Goal: Information Seeking & Learning: Learn about a topic

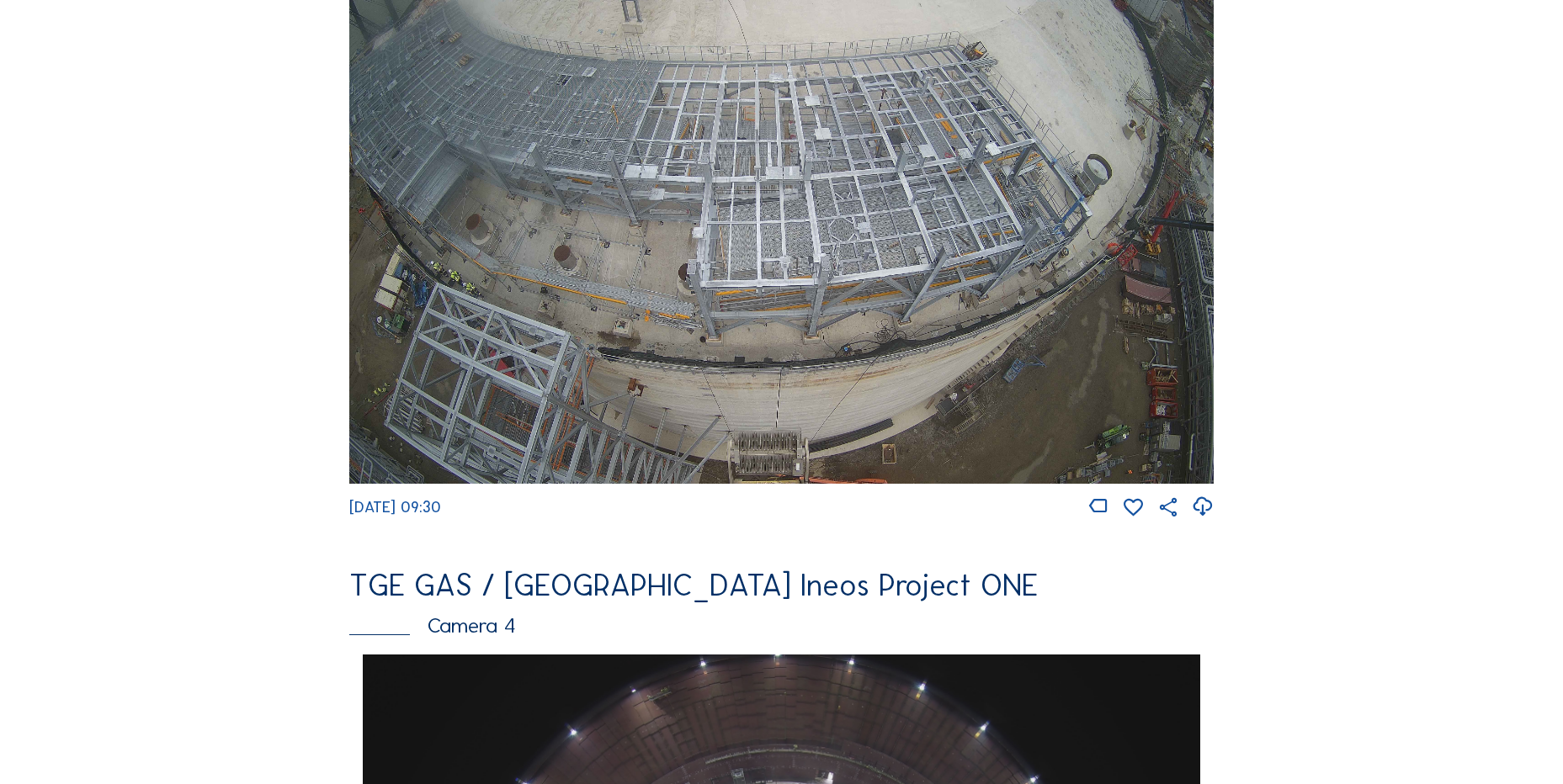
scroll to position [926, 0]
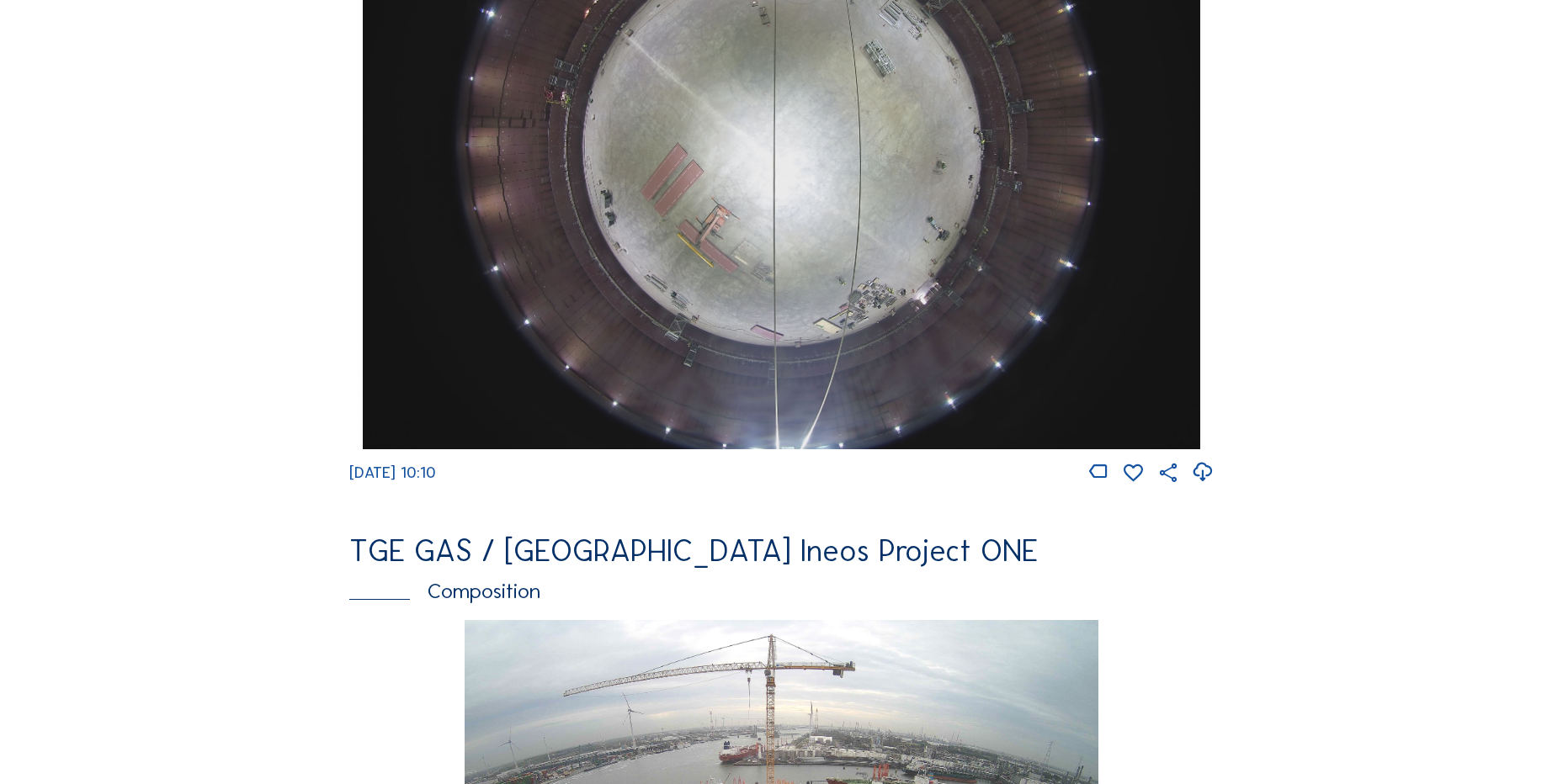
scroll to position [1515, 0]
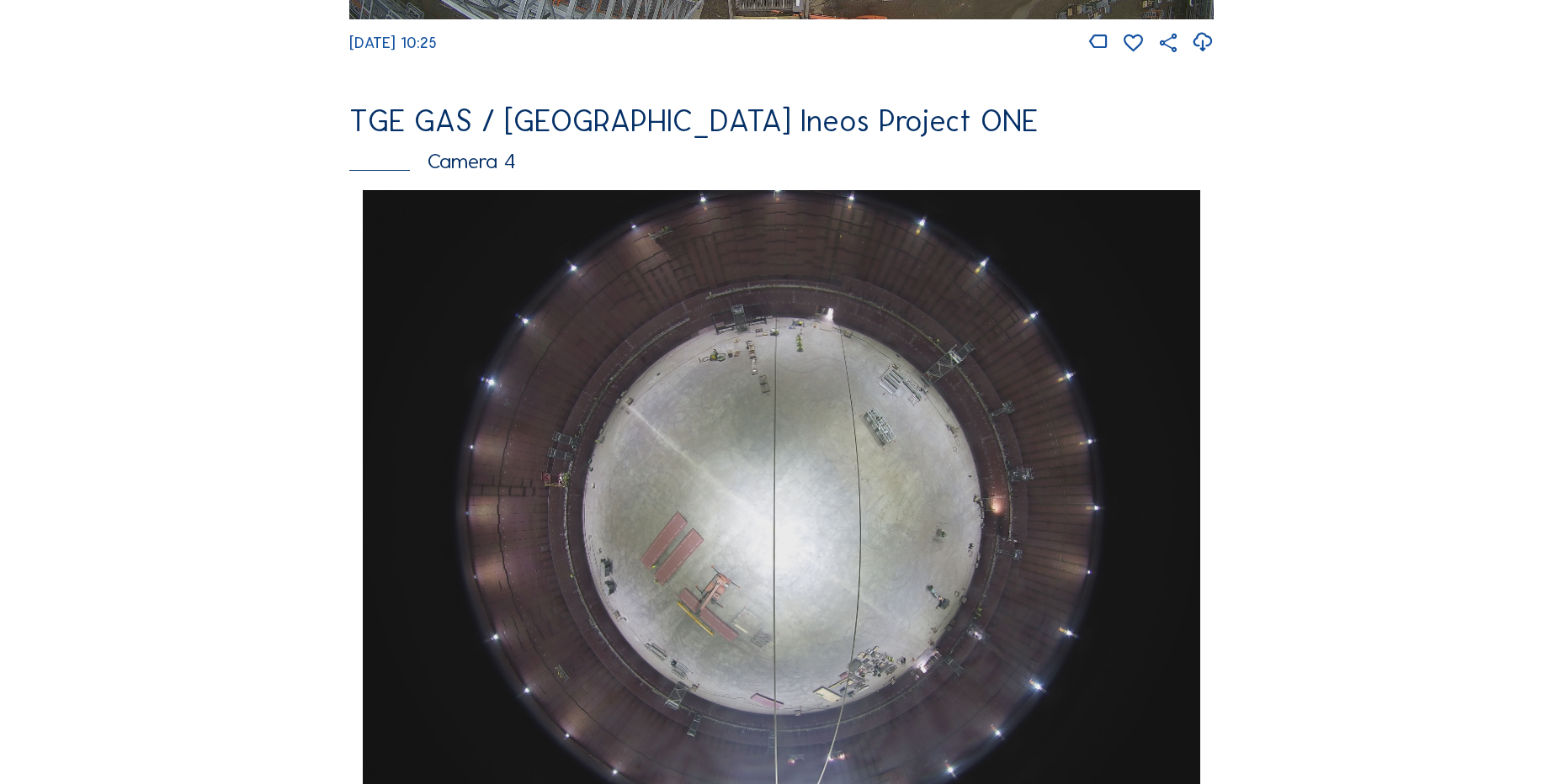
scroll to position [1600, 0]
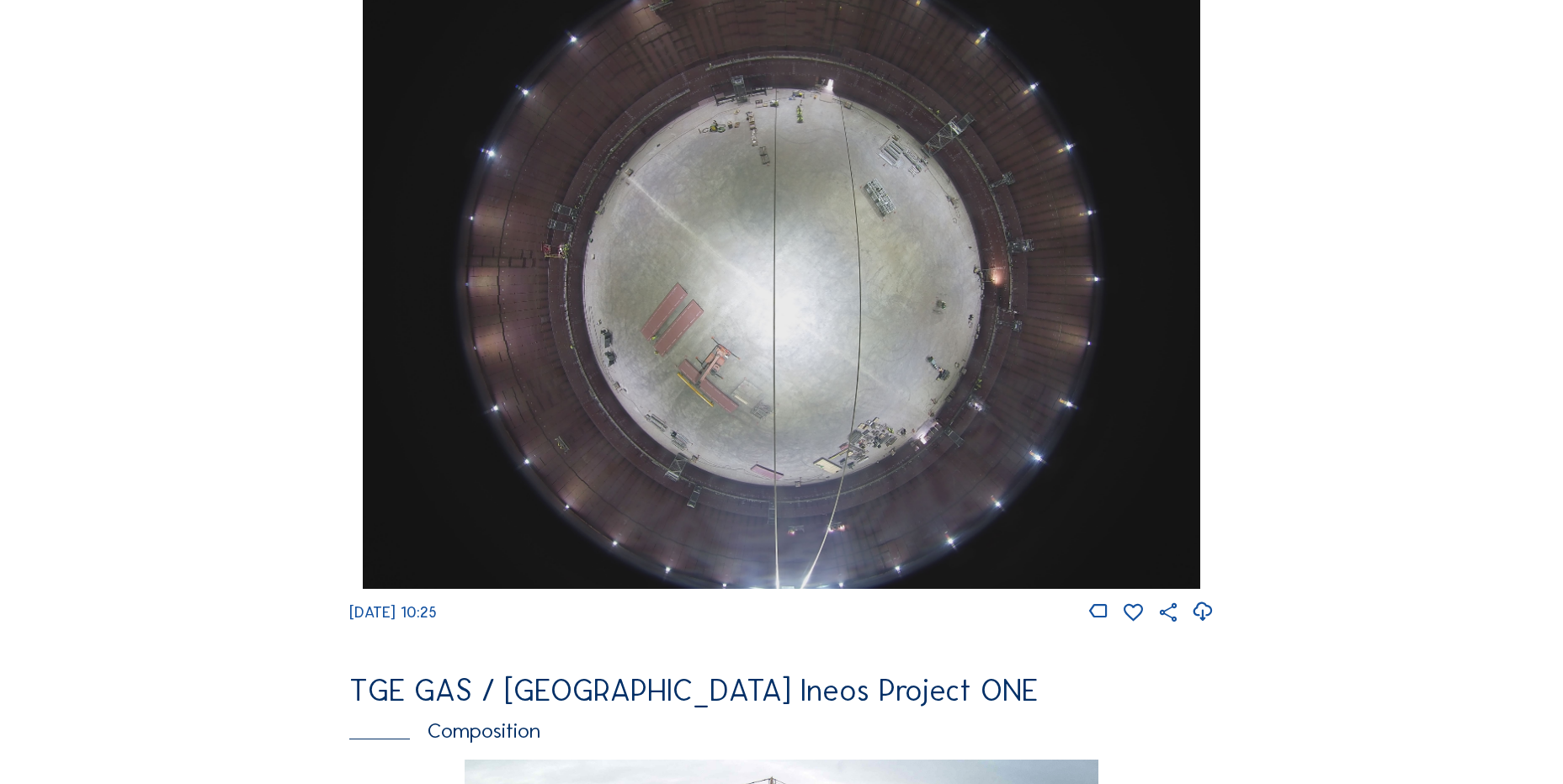
click at [1210, 625] on icon at bounding box center [1203, 612] width 23 height 28
drag, startPoint x: 78, startPoint y: 209, endPoint x: 135, endPoint y: 180, distance: 64.0
click at [79, 209] on div "Cameras Timelapses My C-Site Feed Photo Show Map Search Fullscreen TGE GAS / An…" at bounding box center [782, 280] width 1563 height 3761
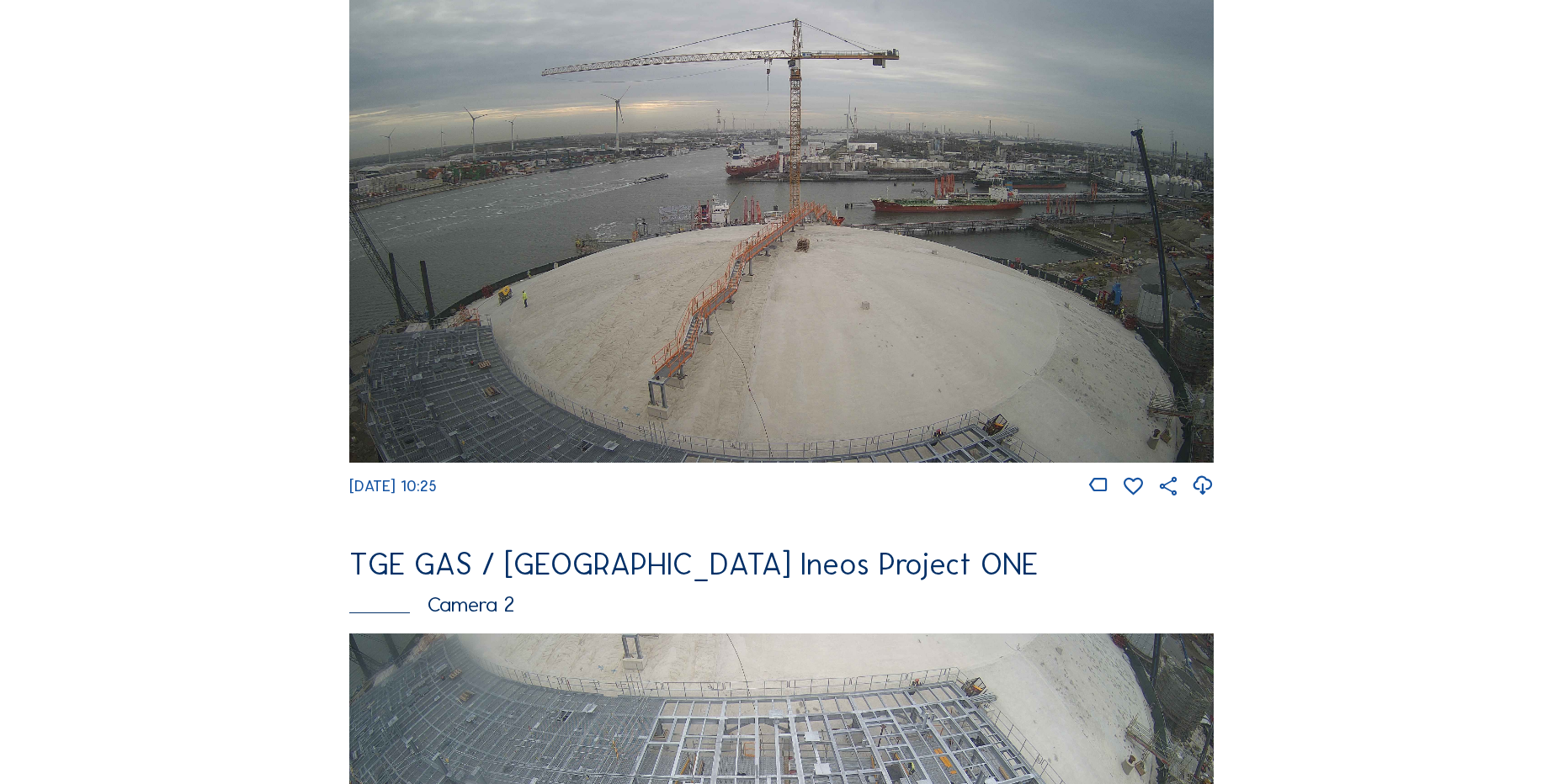
scroll to position [252, 0]
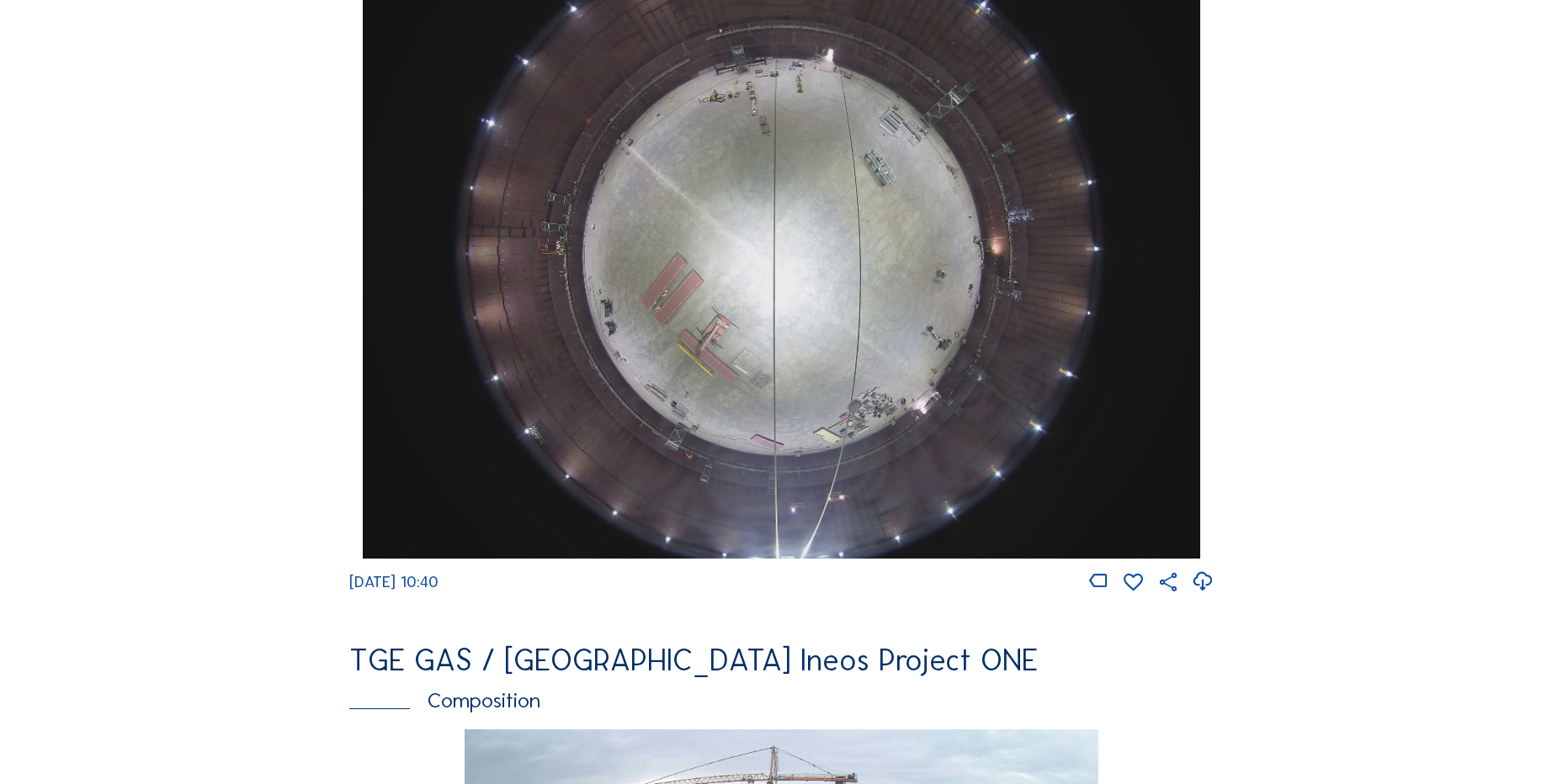
scroll to position [1515, 0]
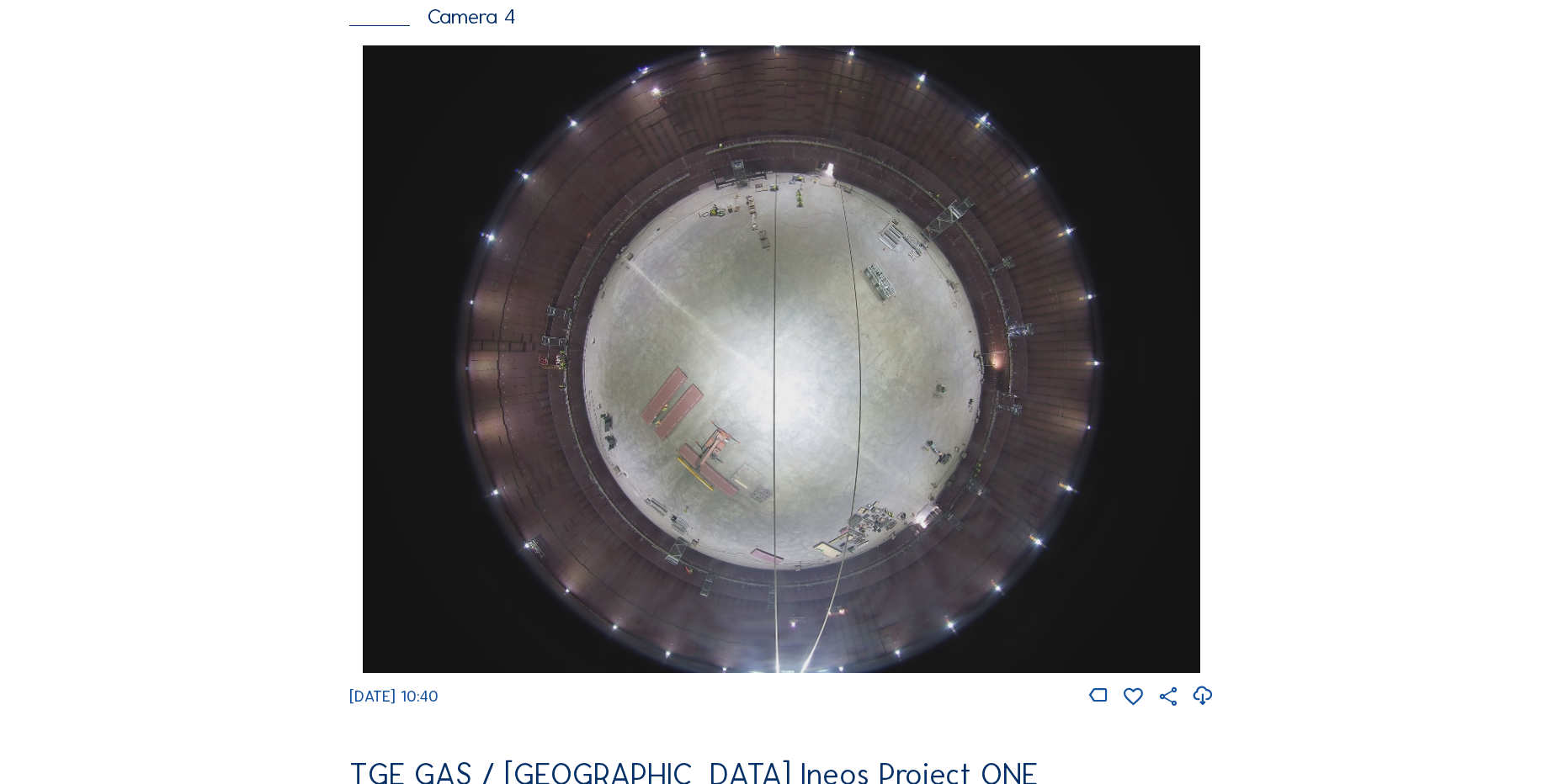
click at [217, 424] on div "Feed Photo Show Map Search Fullscreen TGE GAS / Antwerpen Ineos Project ONE Cam…" at bounding box center [782, 50] width 1172 height 2913
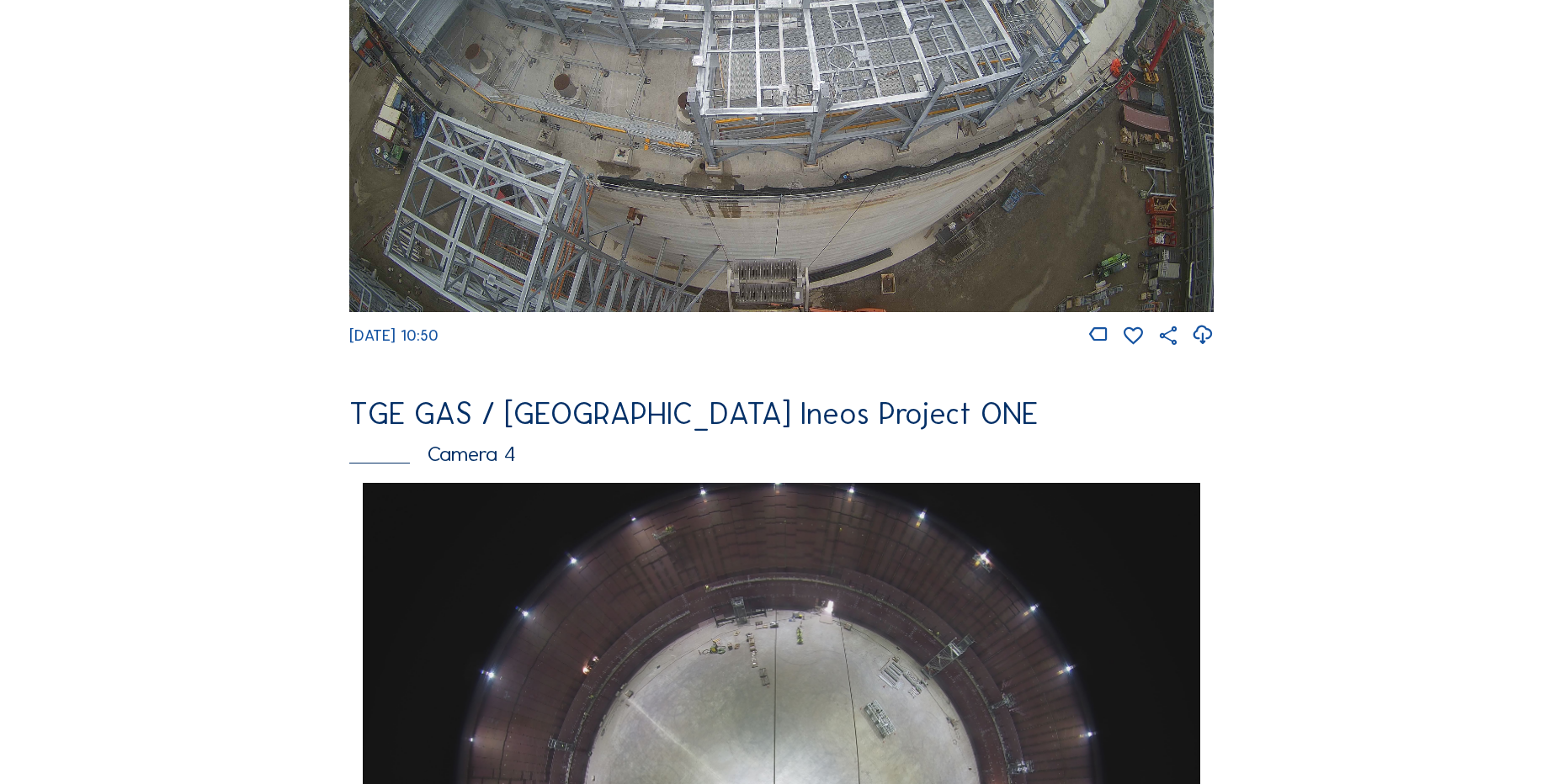
scroll to position [1178, 0]
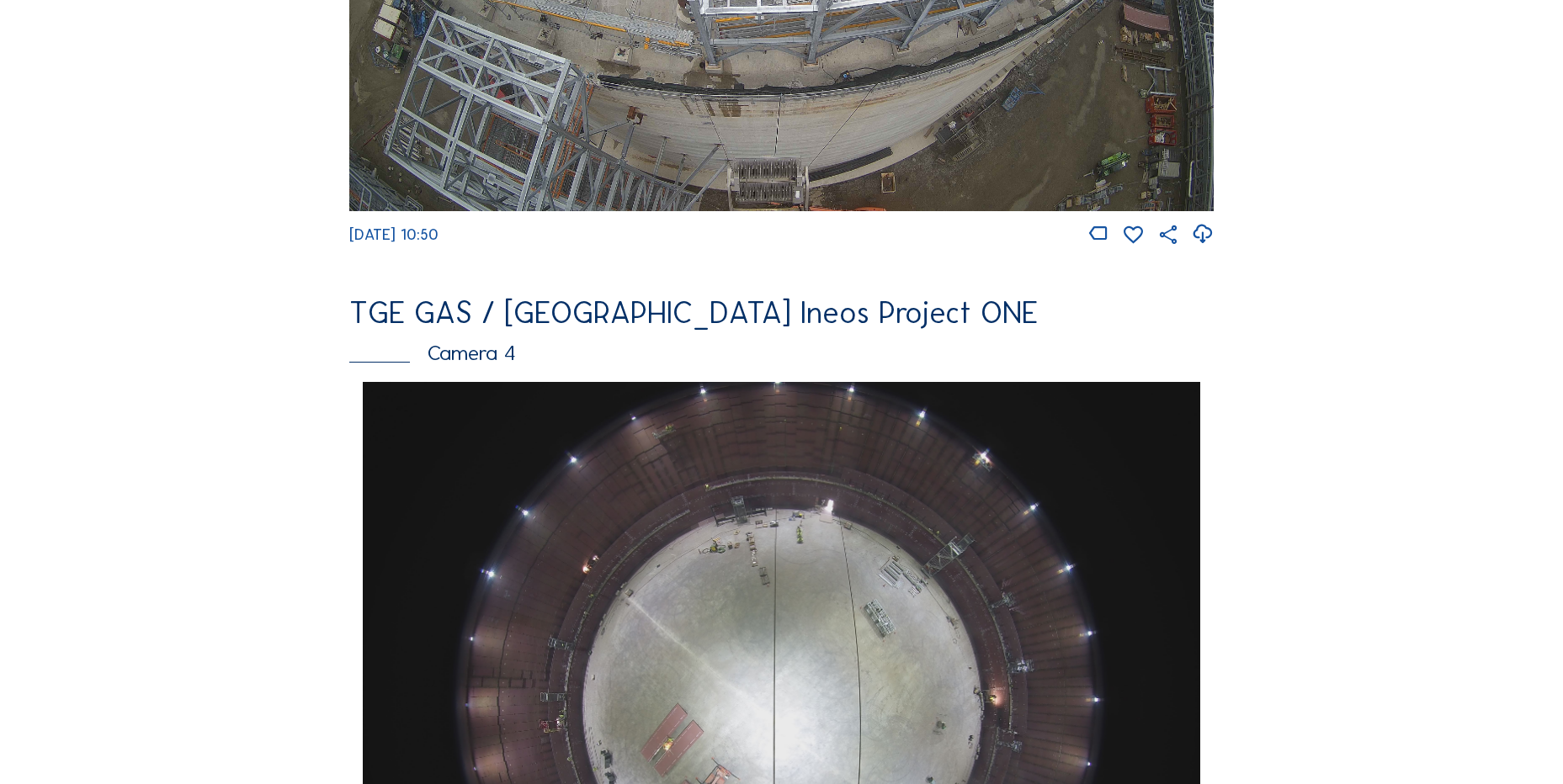
click at [535, 463] on img at bounding box center [781, 696] width 837 height 628
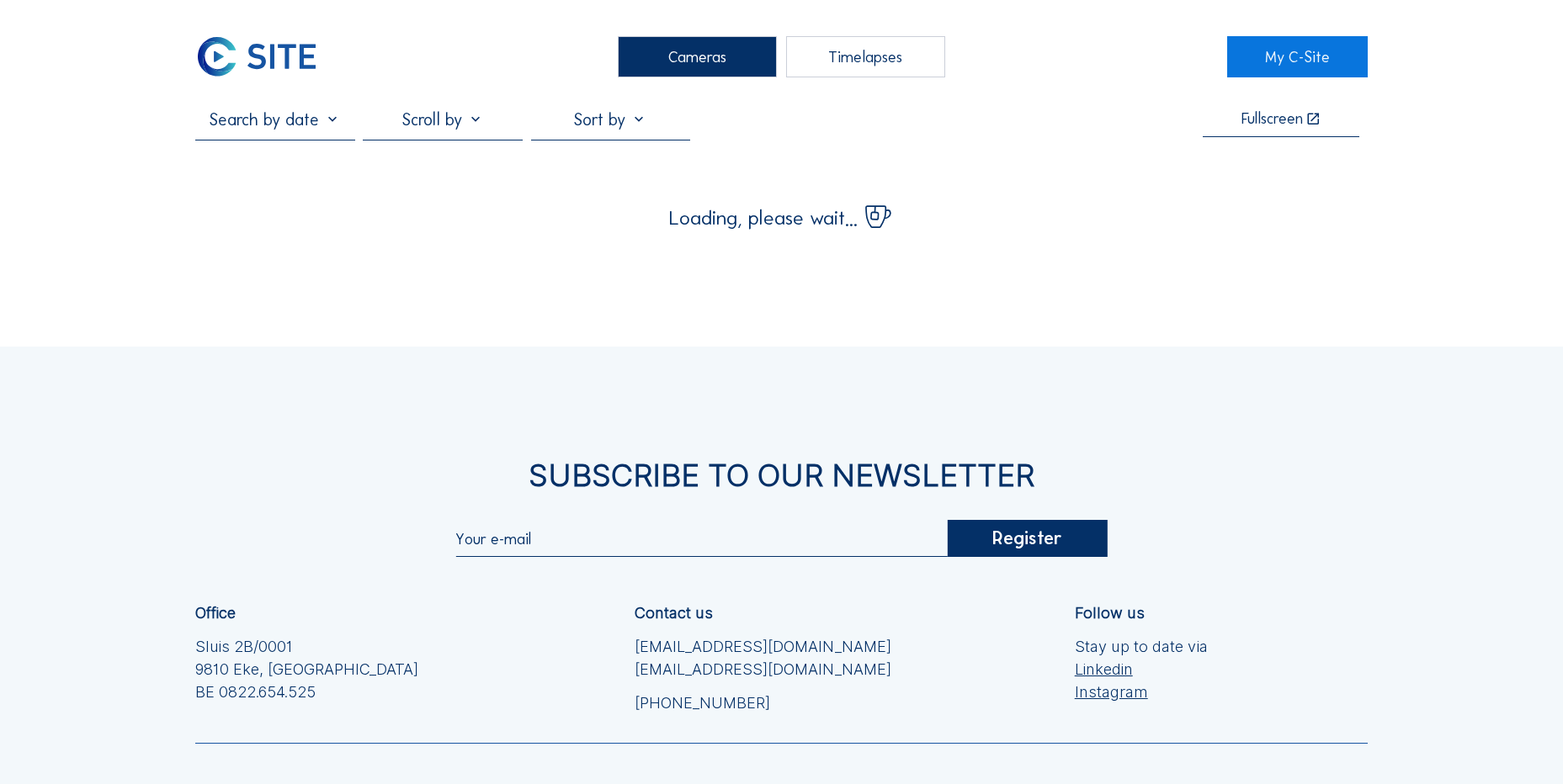
click at [322, 120] on input "text" at bounding box center [275, 119] width 159 height 20
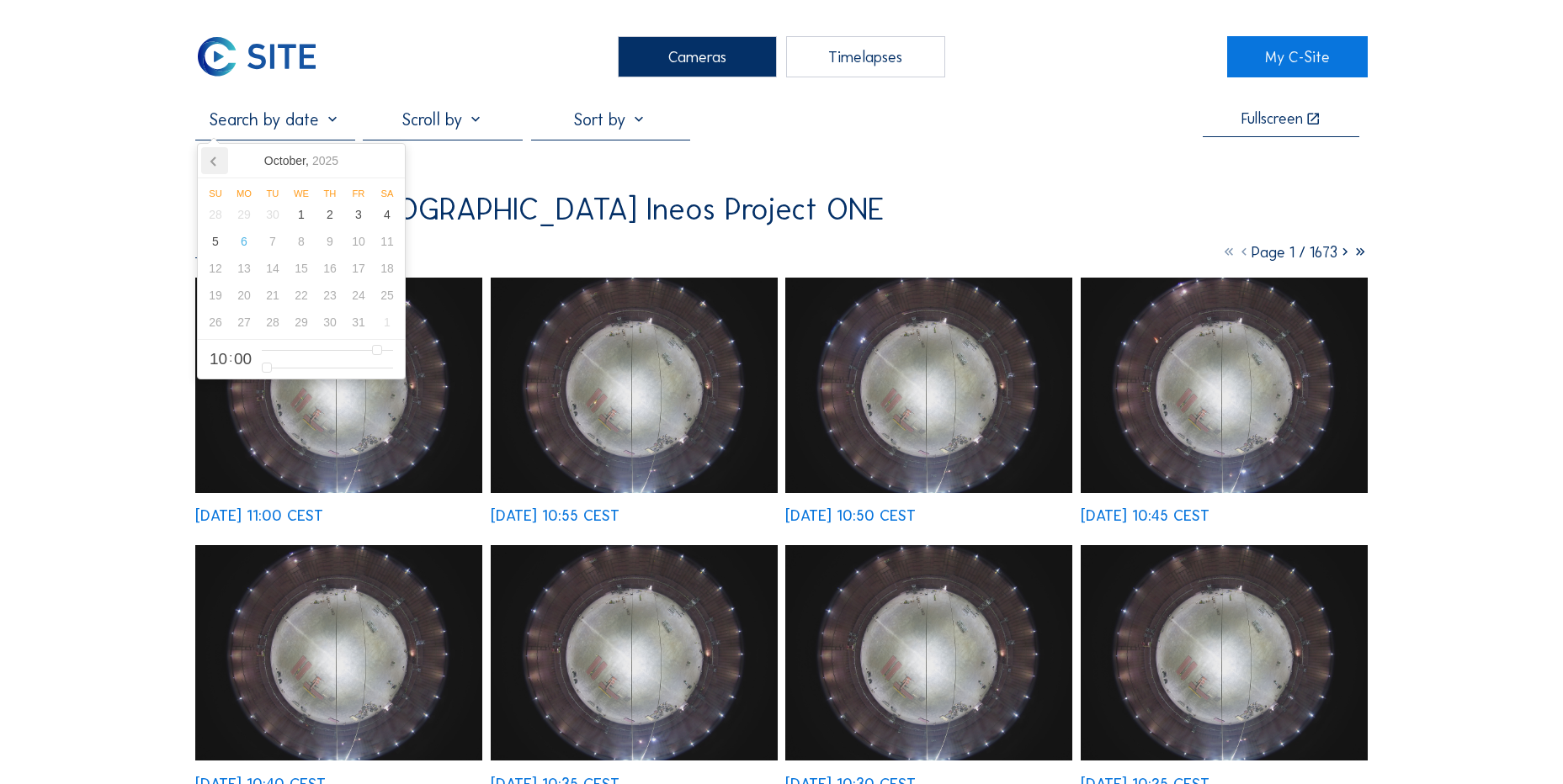
click at [204, 165] on icon at bounding box center [215, 160] width 27 height 27
click at [359, 297] on div "26" at bounding box center [358, 295] width 29 height 27
type input "26/09/2025 10:00"
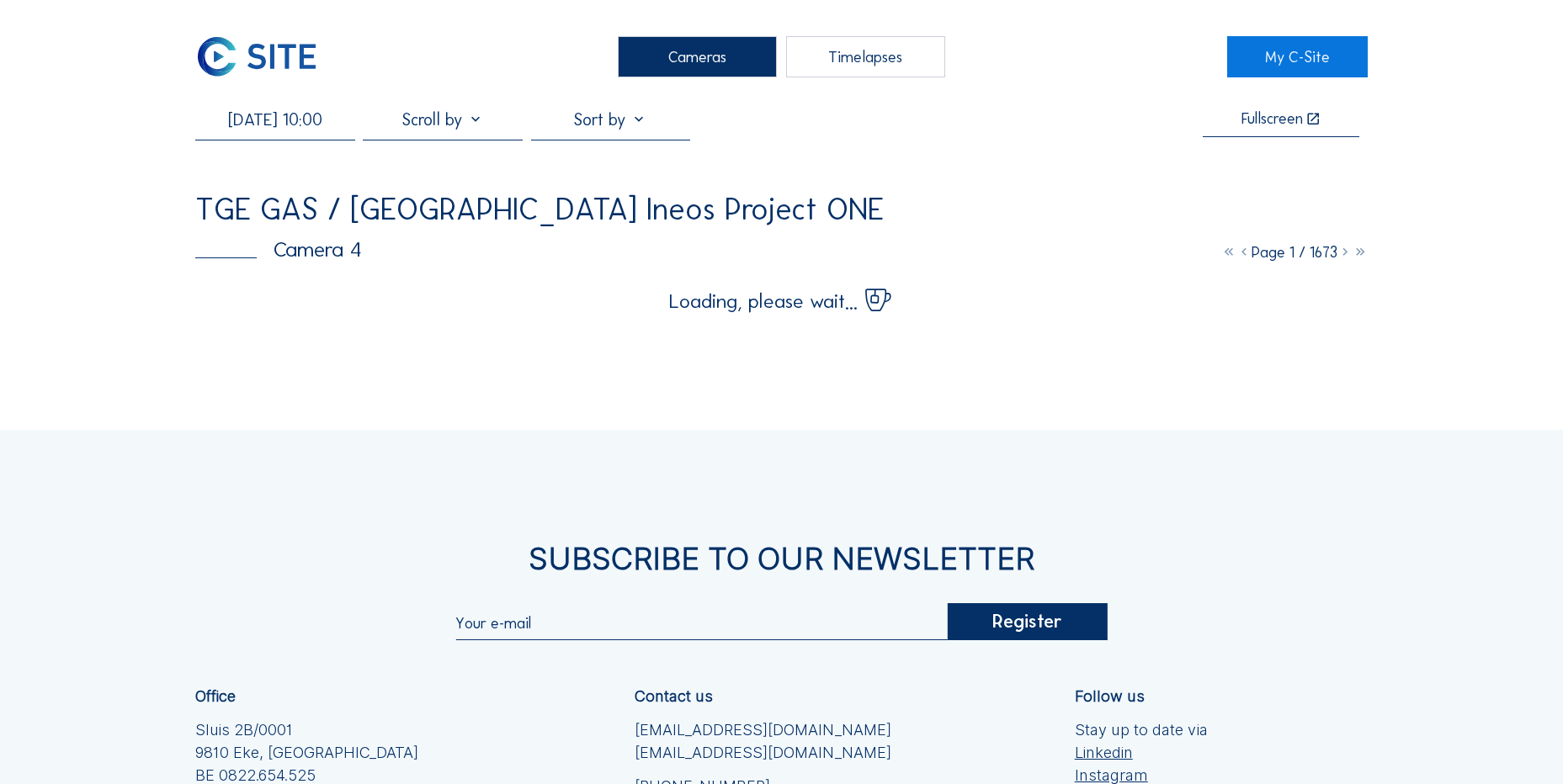
click at [80, 272] on div "Cameras Timelapses My C-Site 26/09/2025 10:00 Fullscreen TGE GAS / Antwerpen In…" at bounding box center [782, 525] width 1563 height 1050
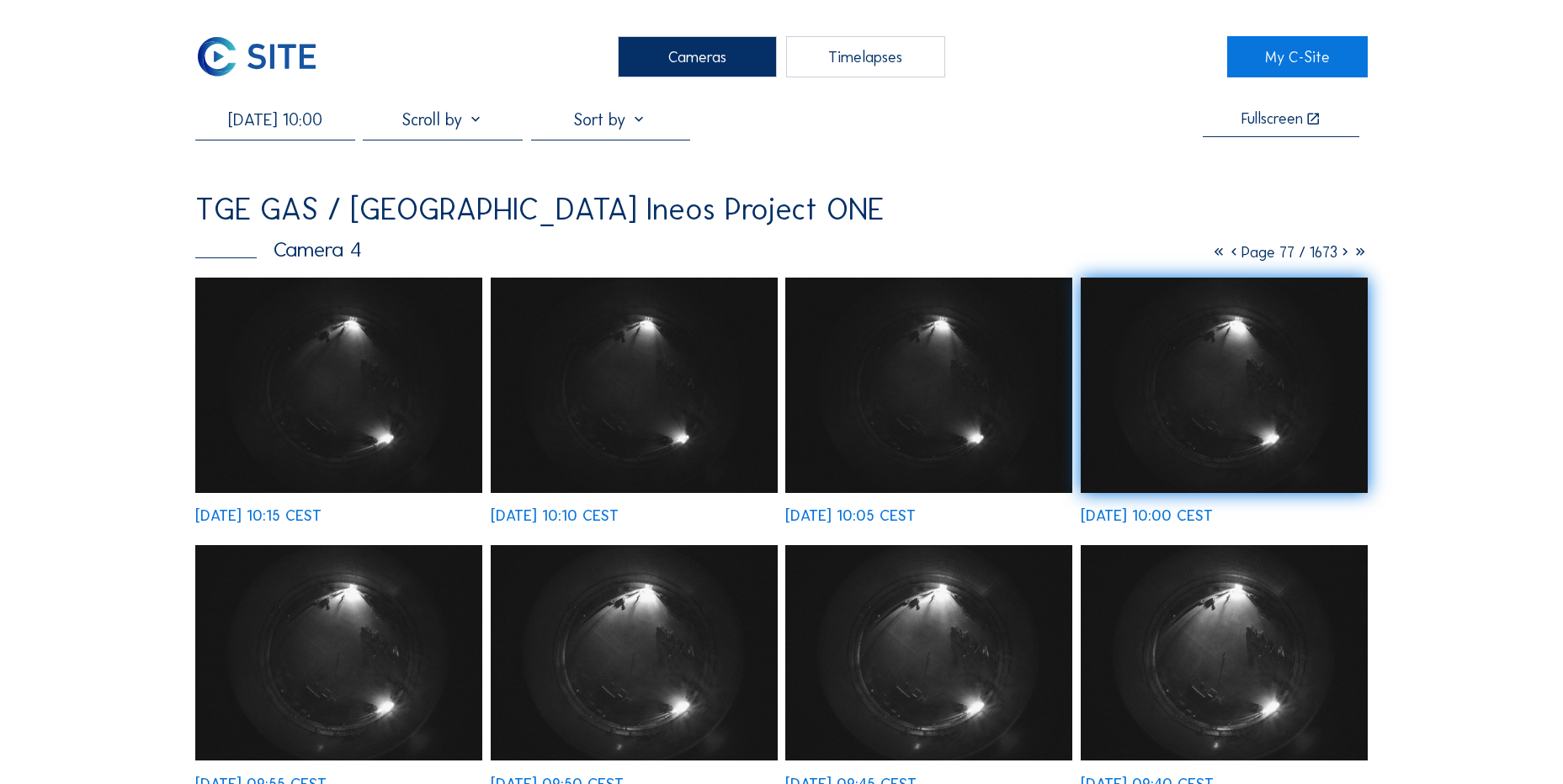
click at [1227, 256] on icon at bounding box center [1234, 252] width 15 height 18
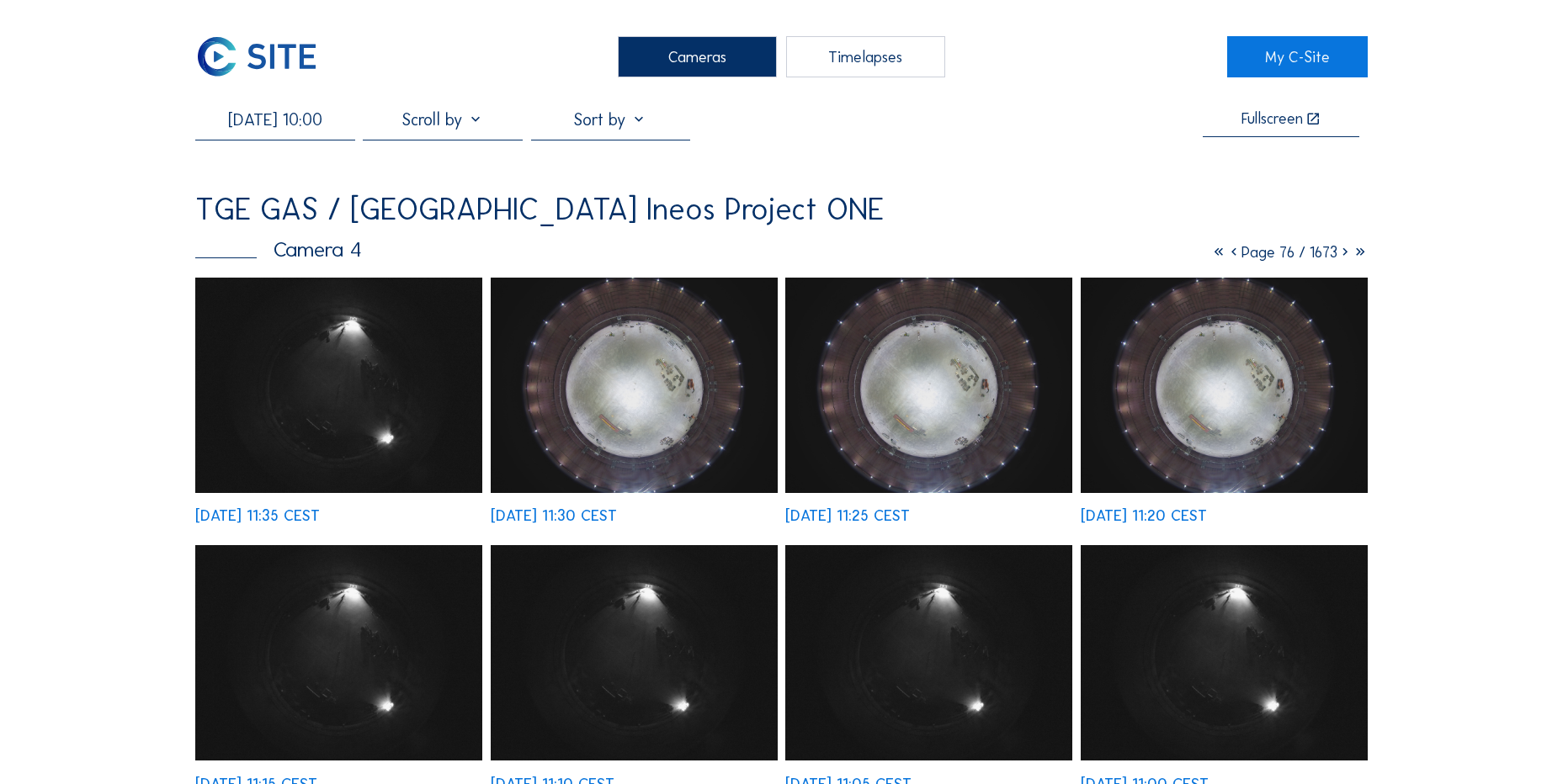
click at [1227, 258] on icon at bounding box center [1234, 252] width 15 height 18
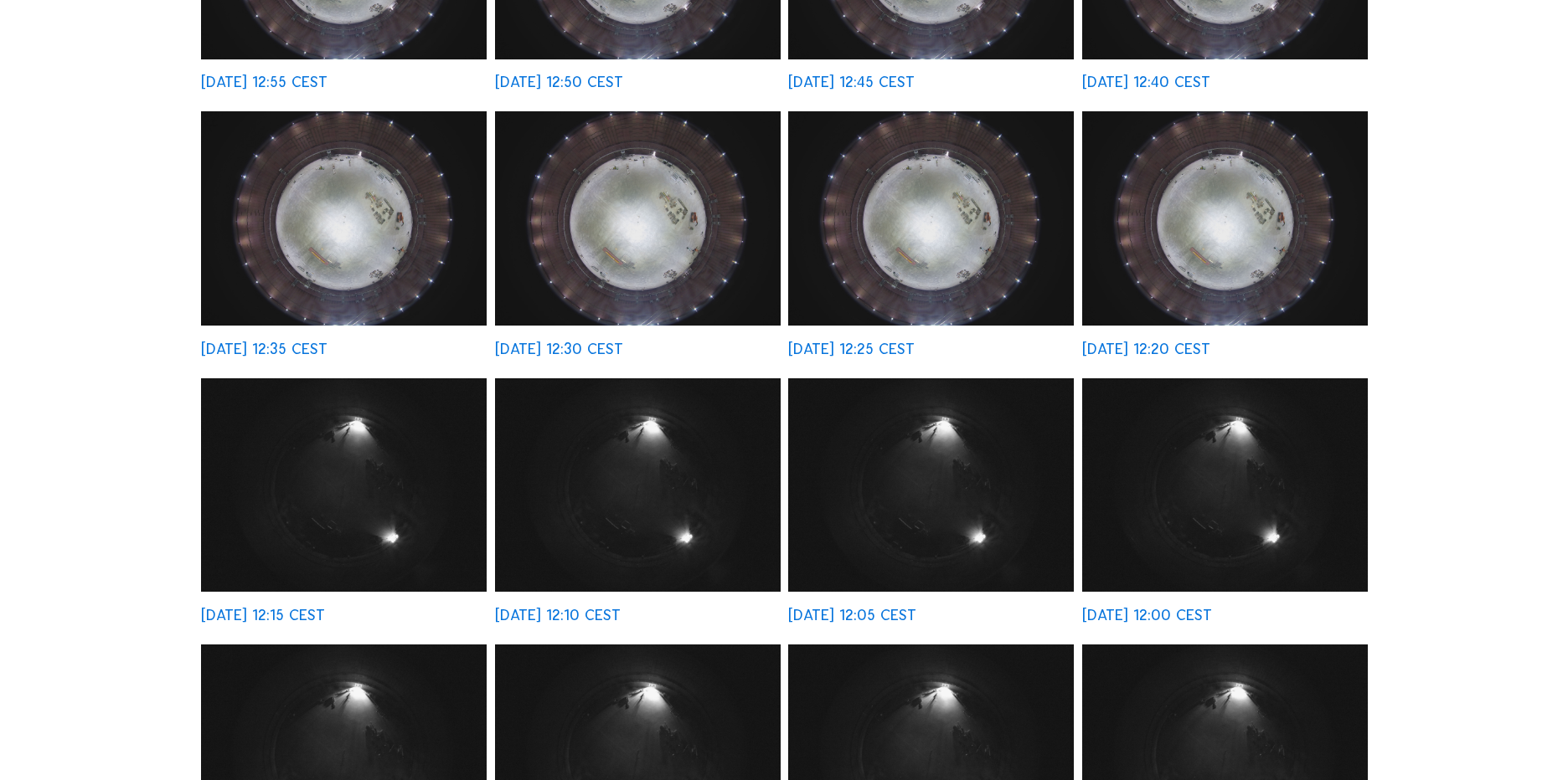
scroll to position [418, 0]
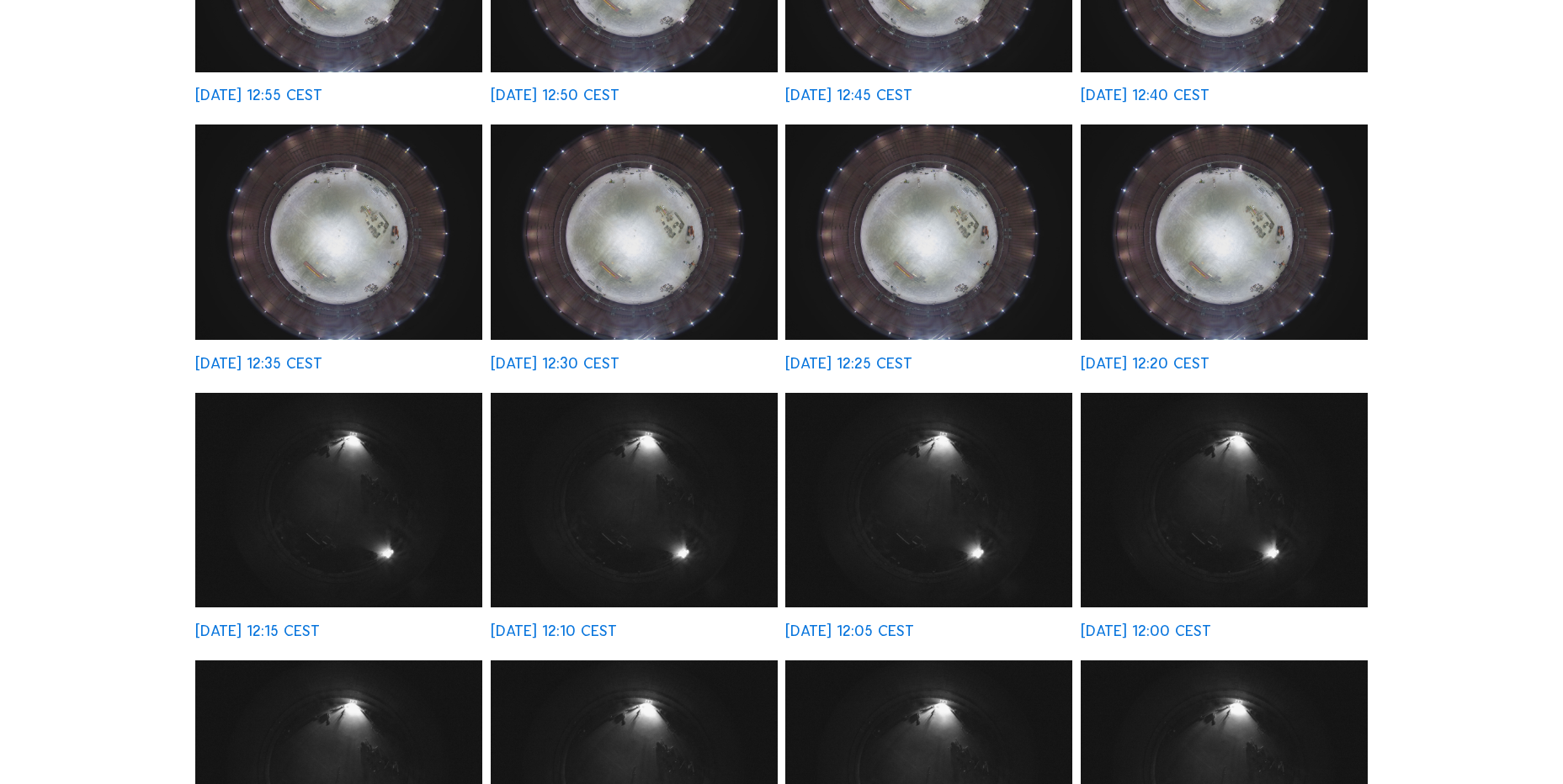
click at [1221, 244] on img at bounding box center [1225, 232] width 287 height 215
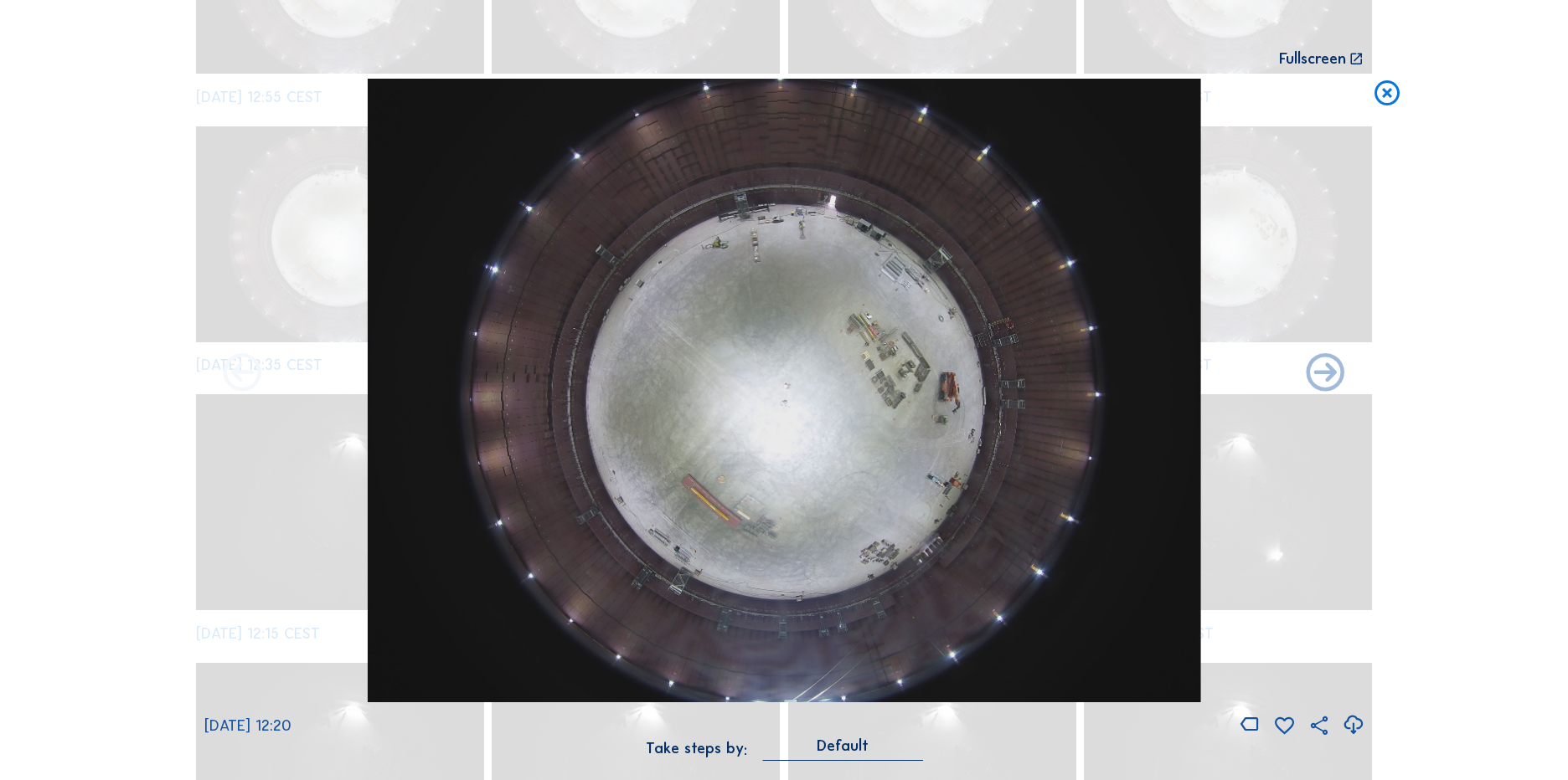
click at [252, 376] on icon at bounding box center [242, 375] width 46 height 46
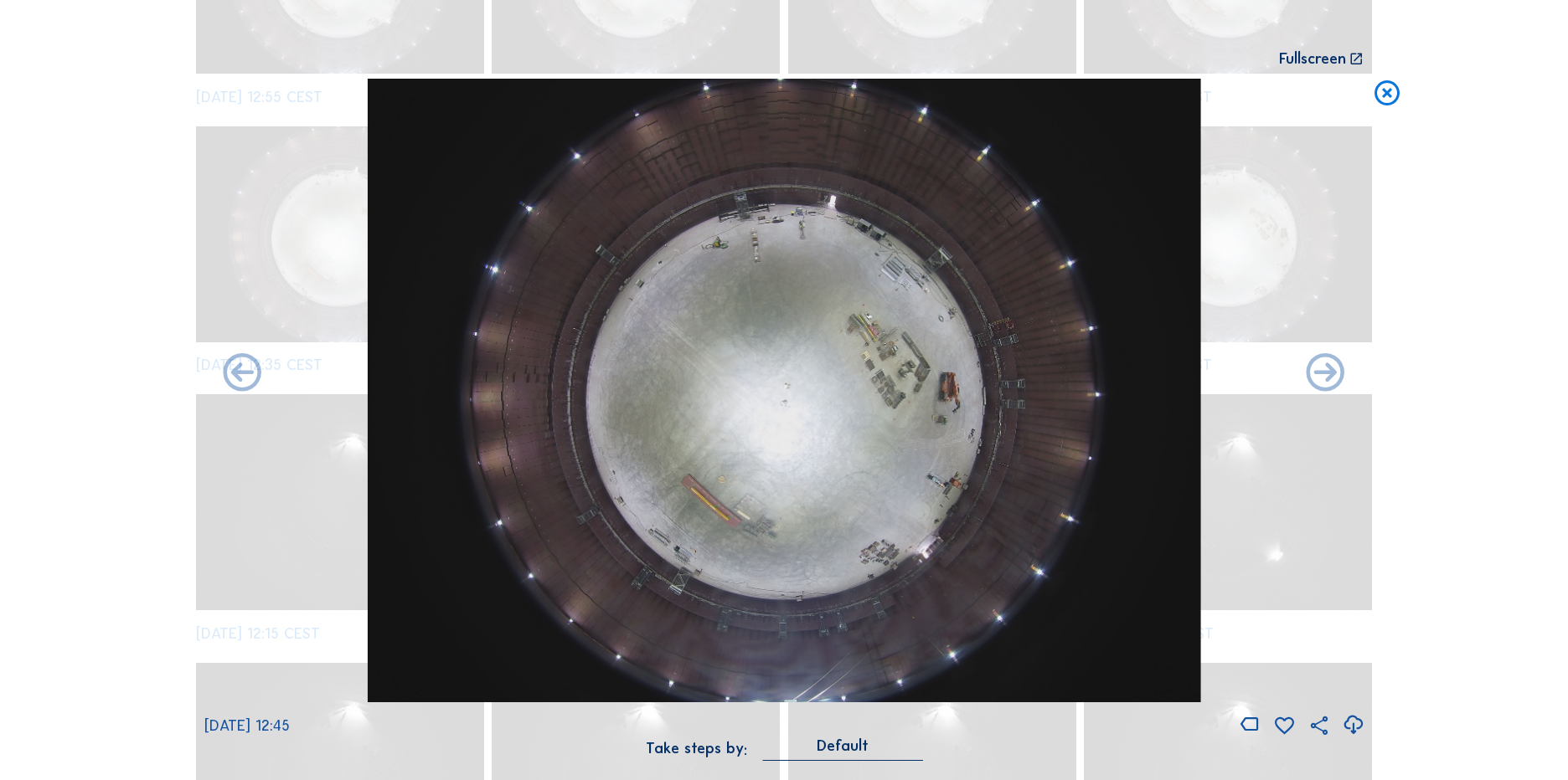
click at [252, 376] on icon at bounding box center [242, 375] width 46 height 46
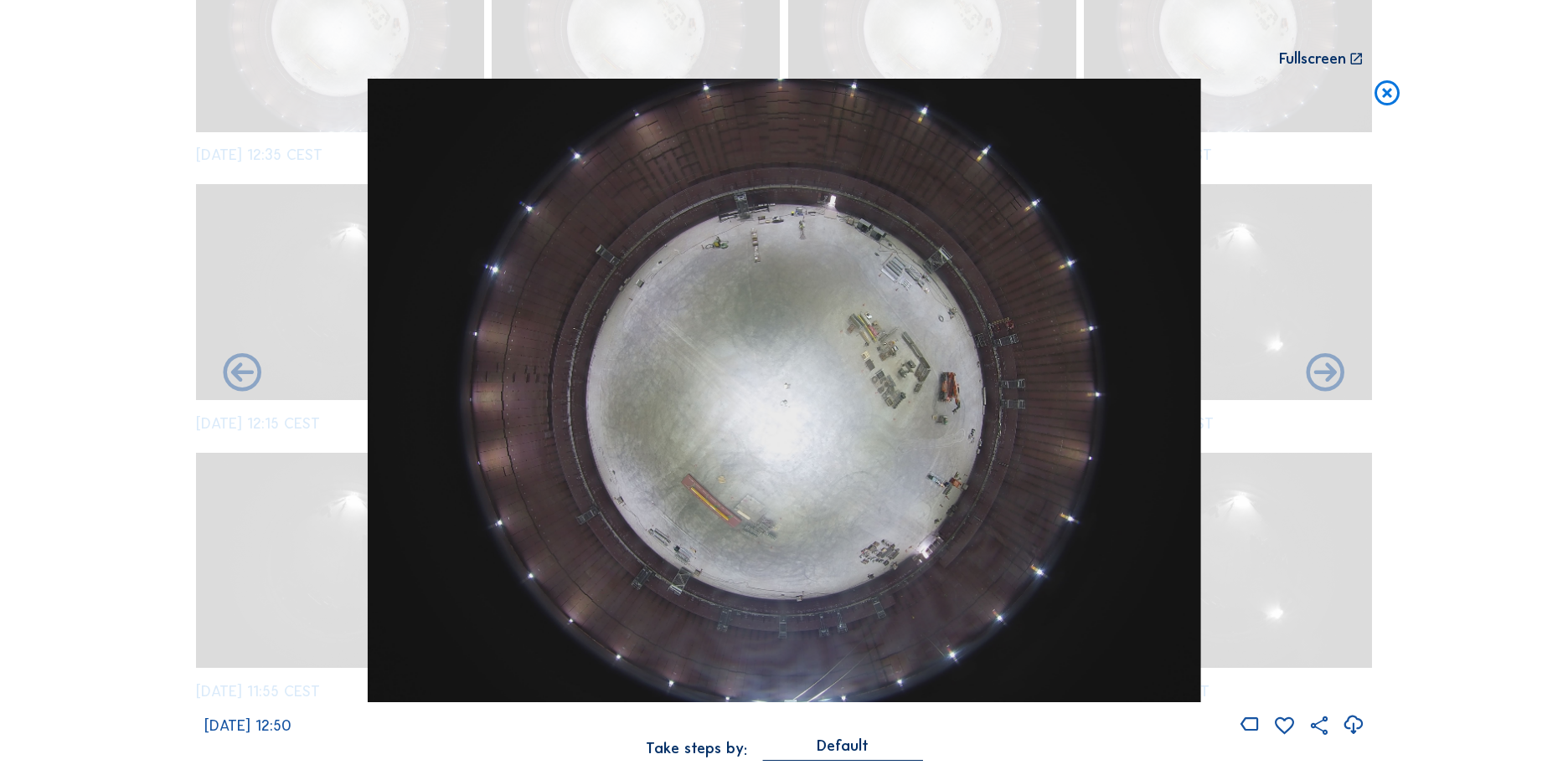
click at [252, 376] on div "Scroll to travel through time | Press 'Alt' Button + Scroll to Zoom | Click and…" at bounding box center [784, 390] width 1568 height 780
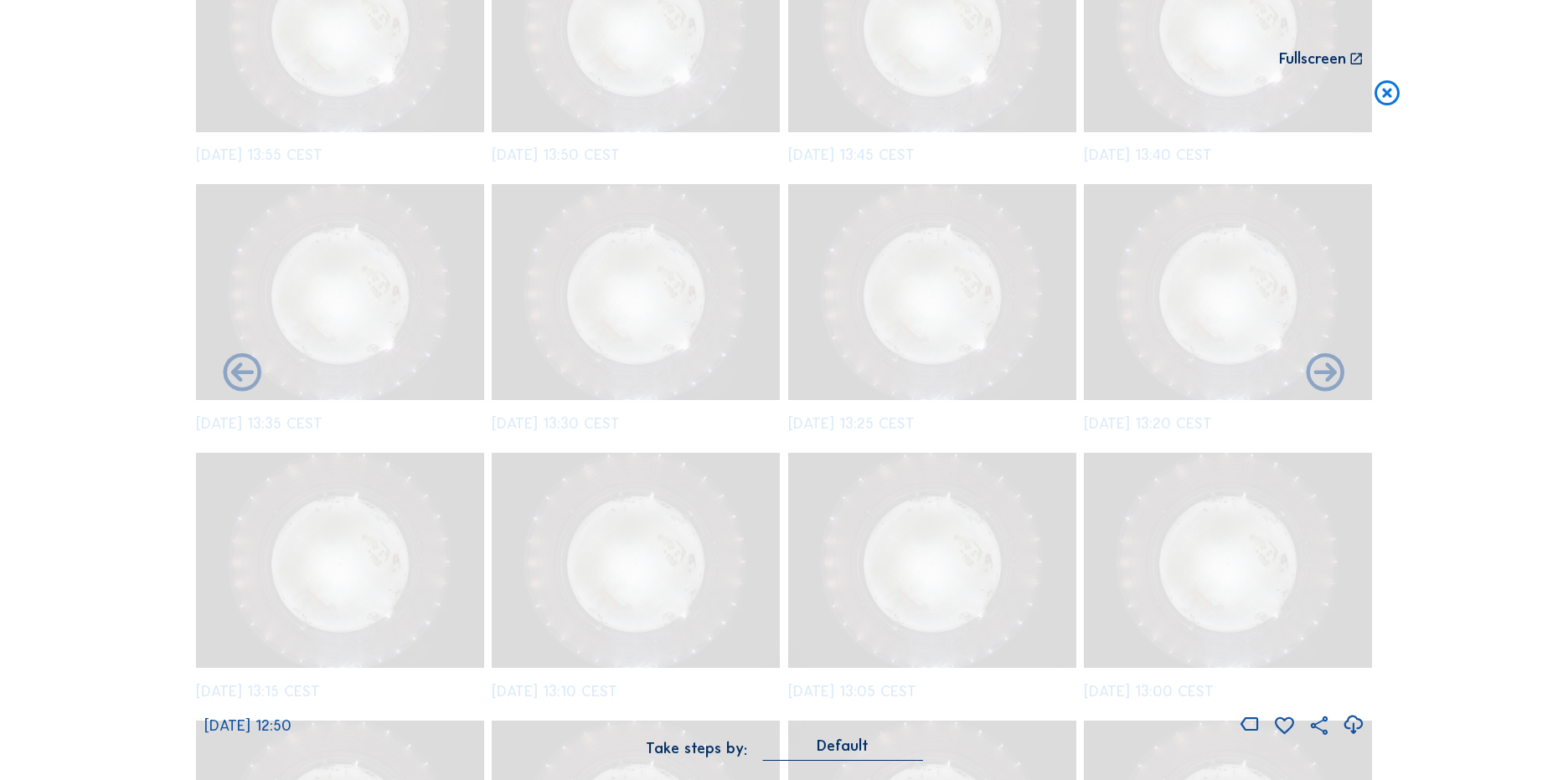
scroll to position [1061, 0]
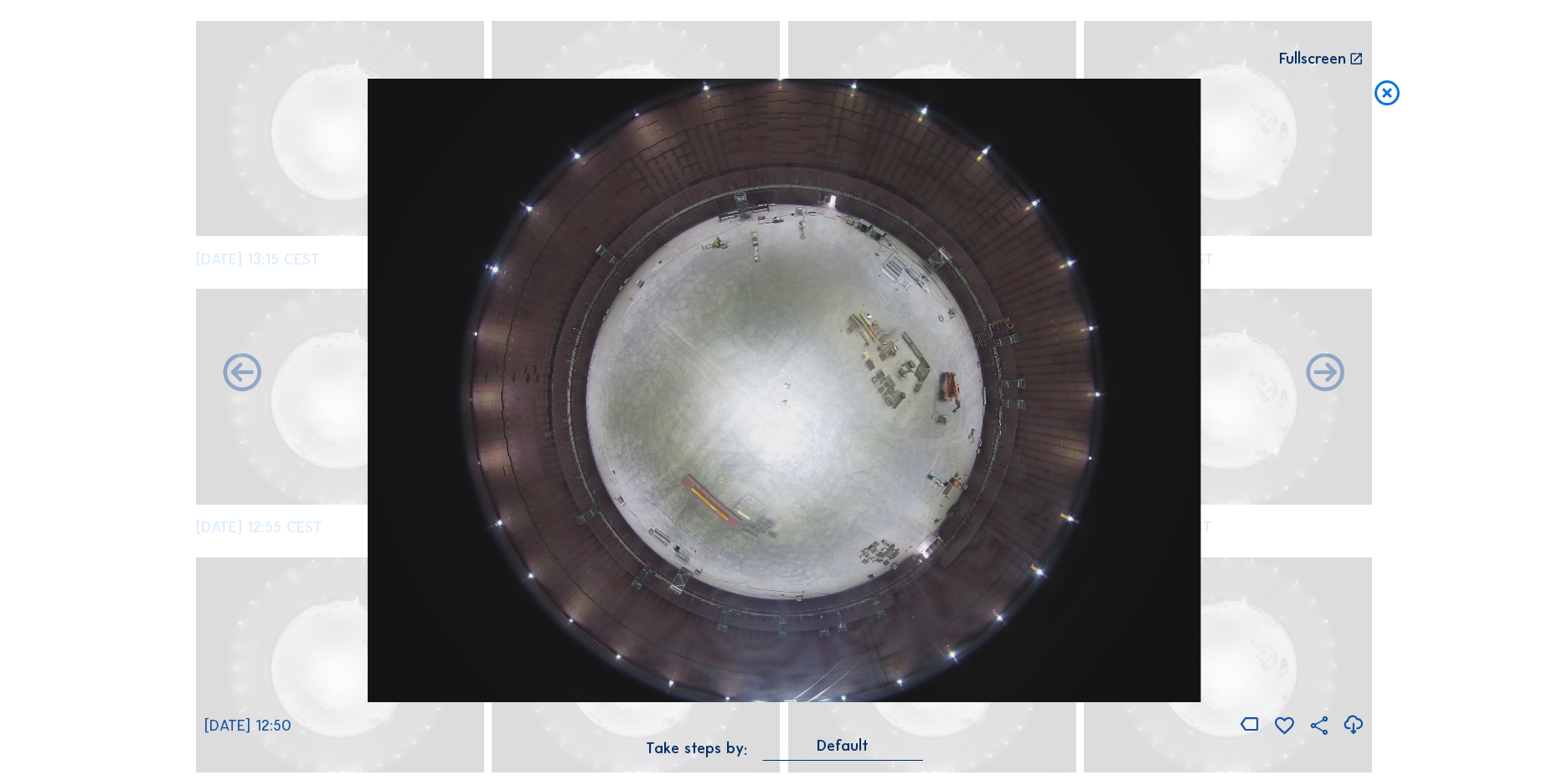
click at [252, 376] on icon at bounding box center [242, 375] width 46 height 46
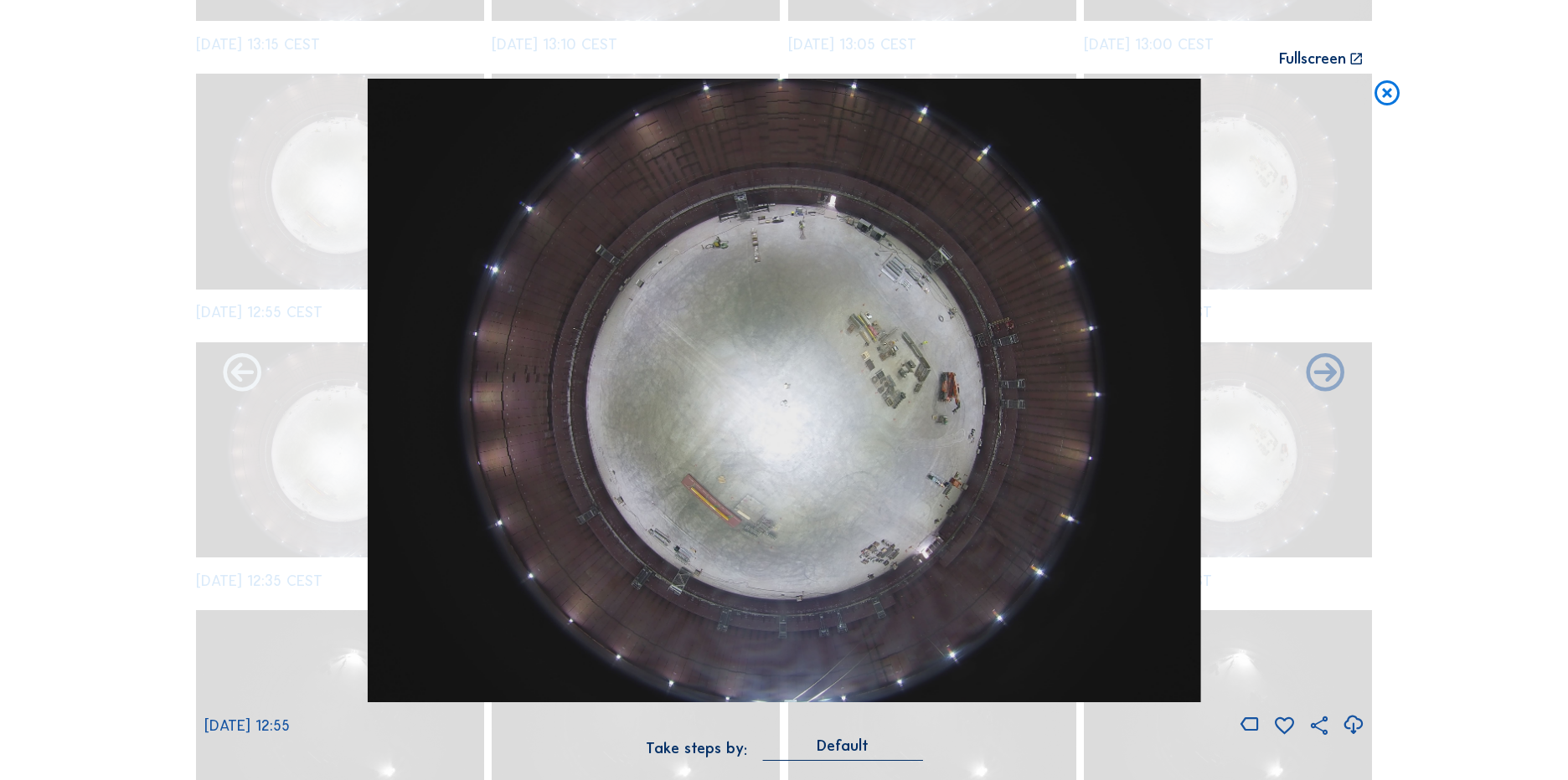
scroll to position [1492, 0]
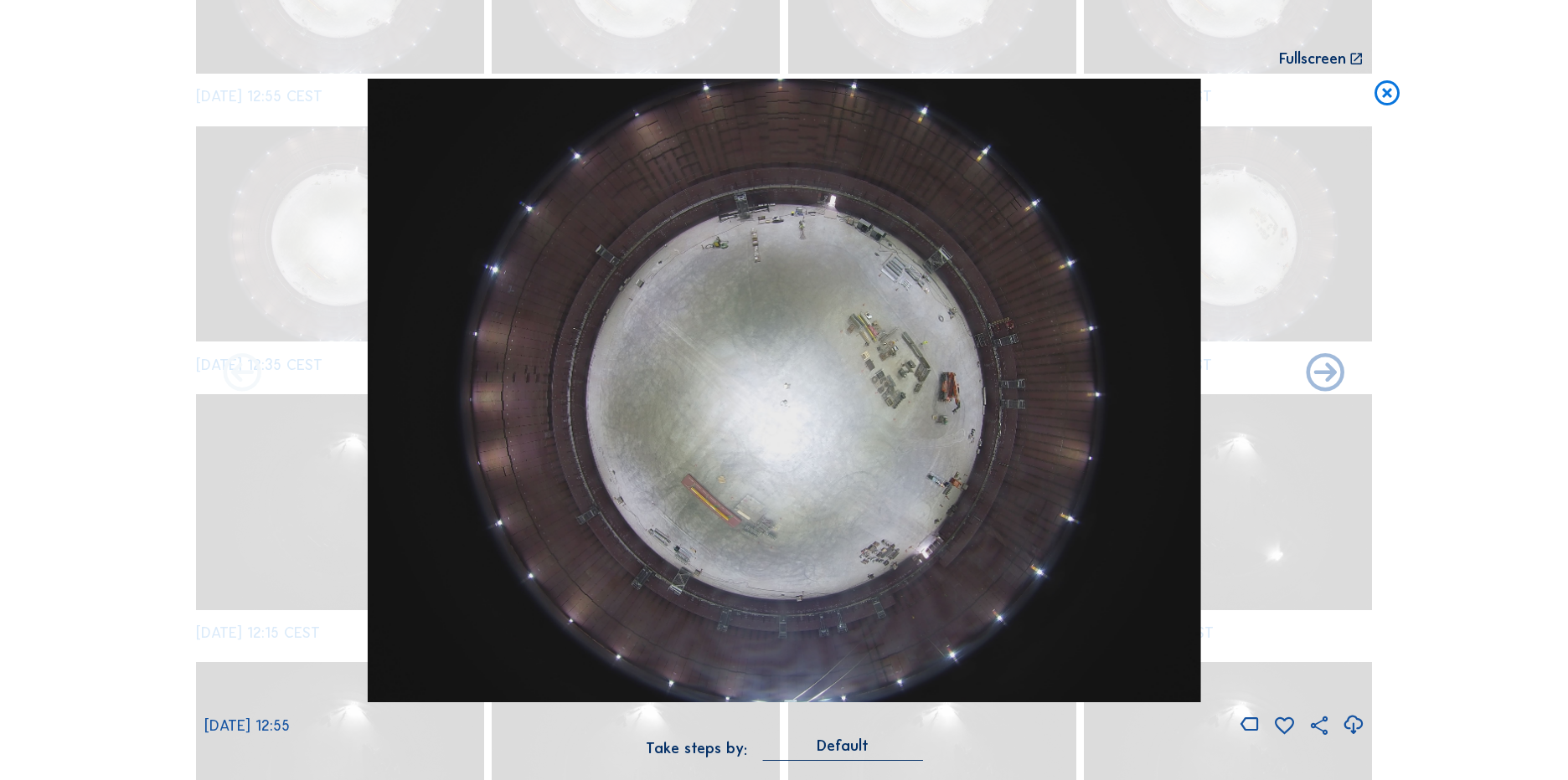
click at [246, 378] on icon at bounding box center [242, 375] width 46 height 46
click at [1385, 98] on icon at bounding box center [1387, 94] width 31 height 31
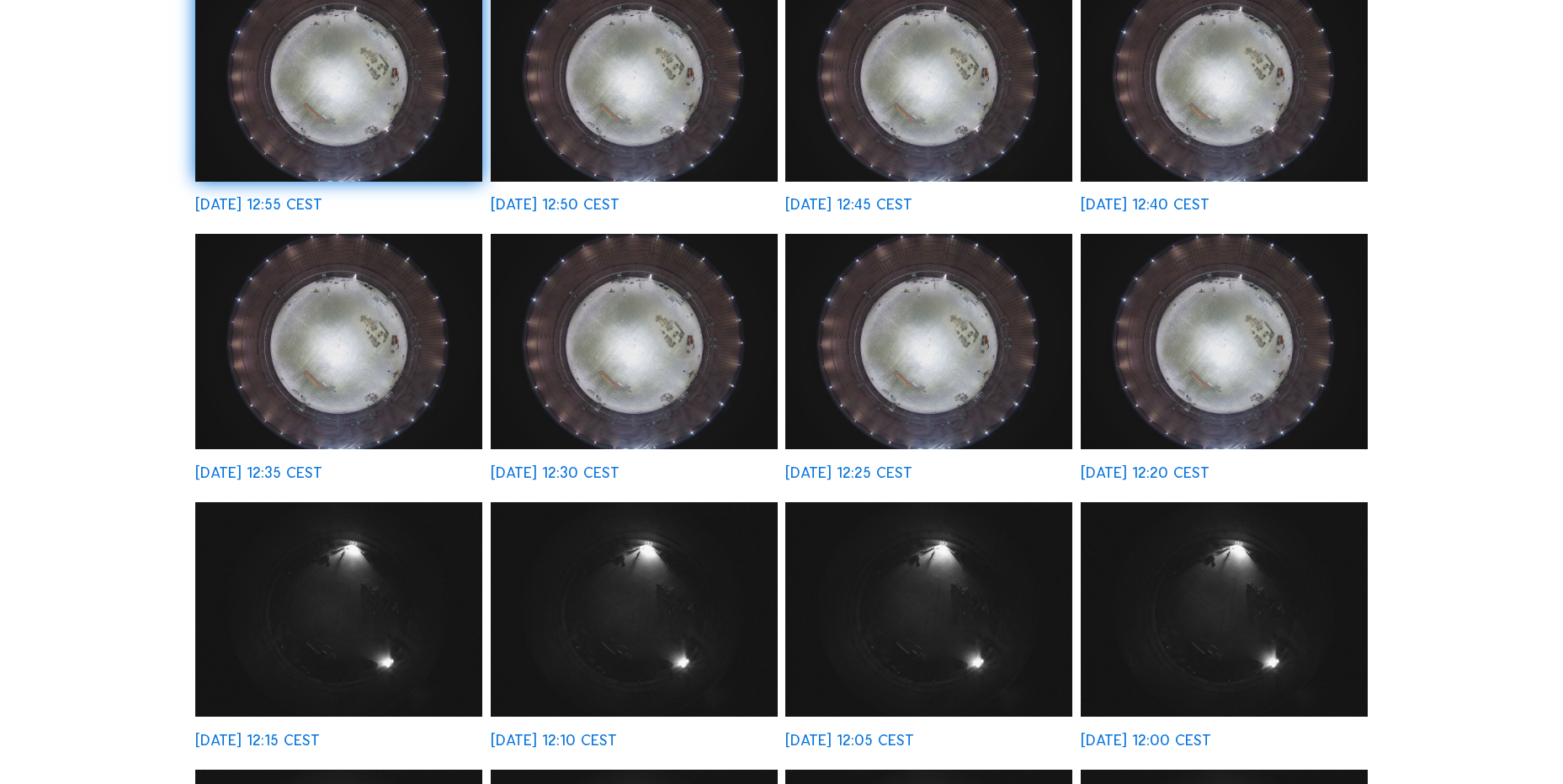
scroll to position [20, 0]
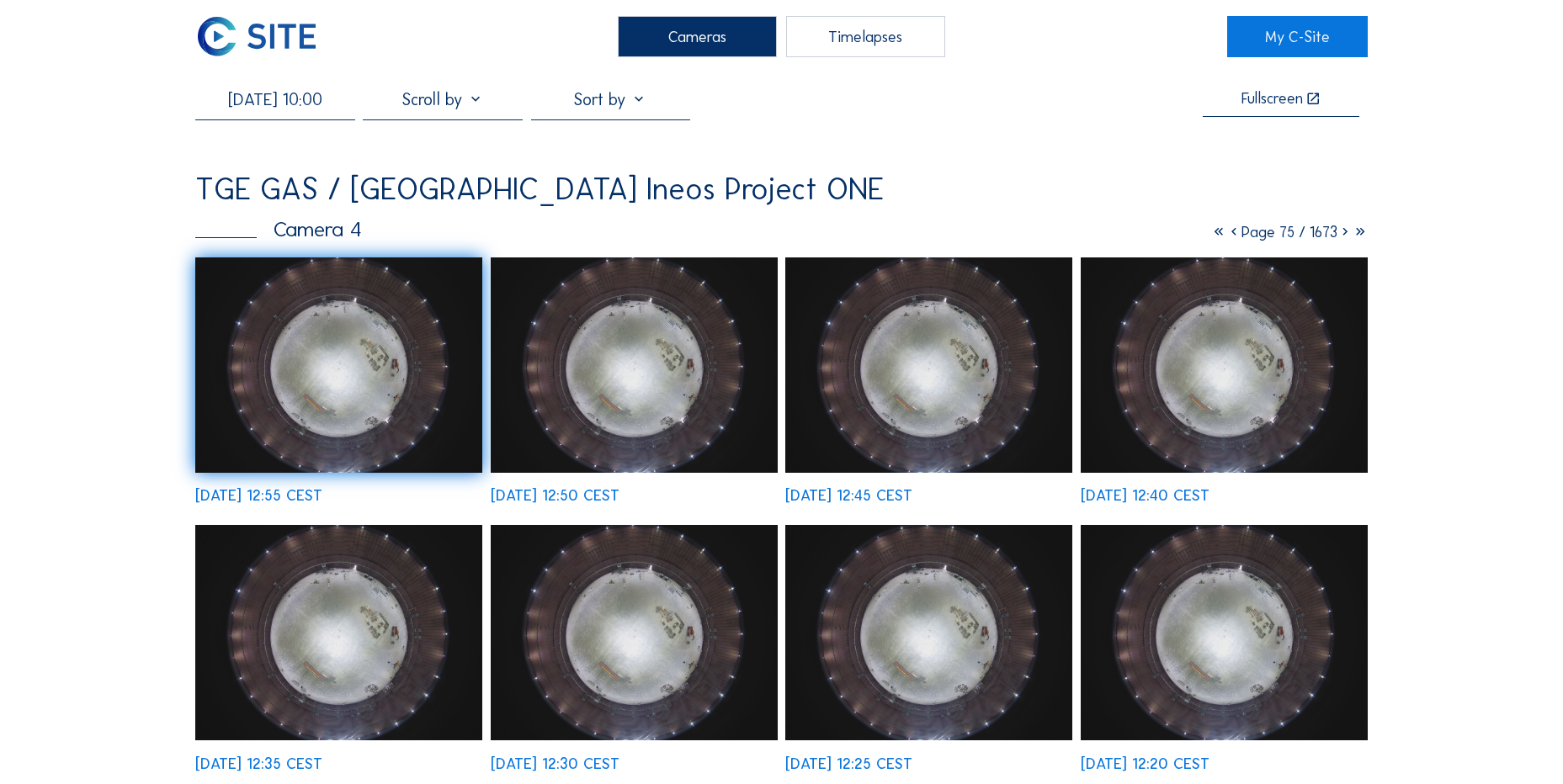
click at [1340, 240] on icon at bounding box center [1345, 232] width 15 height 18
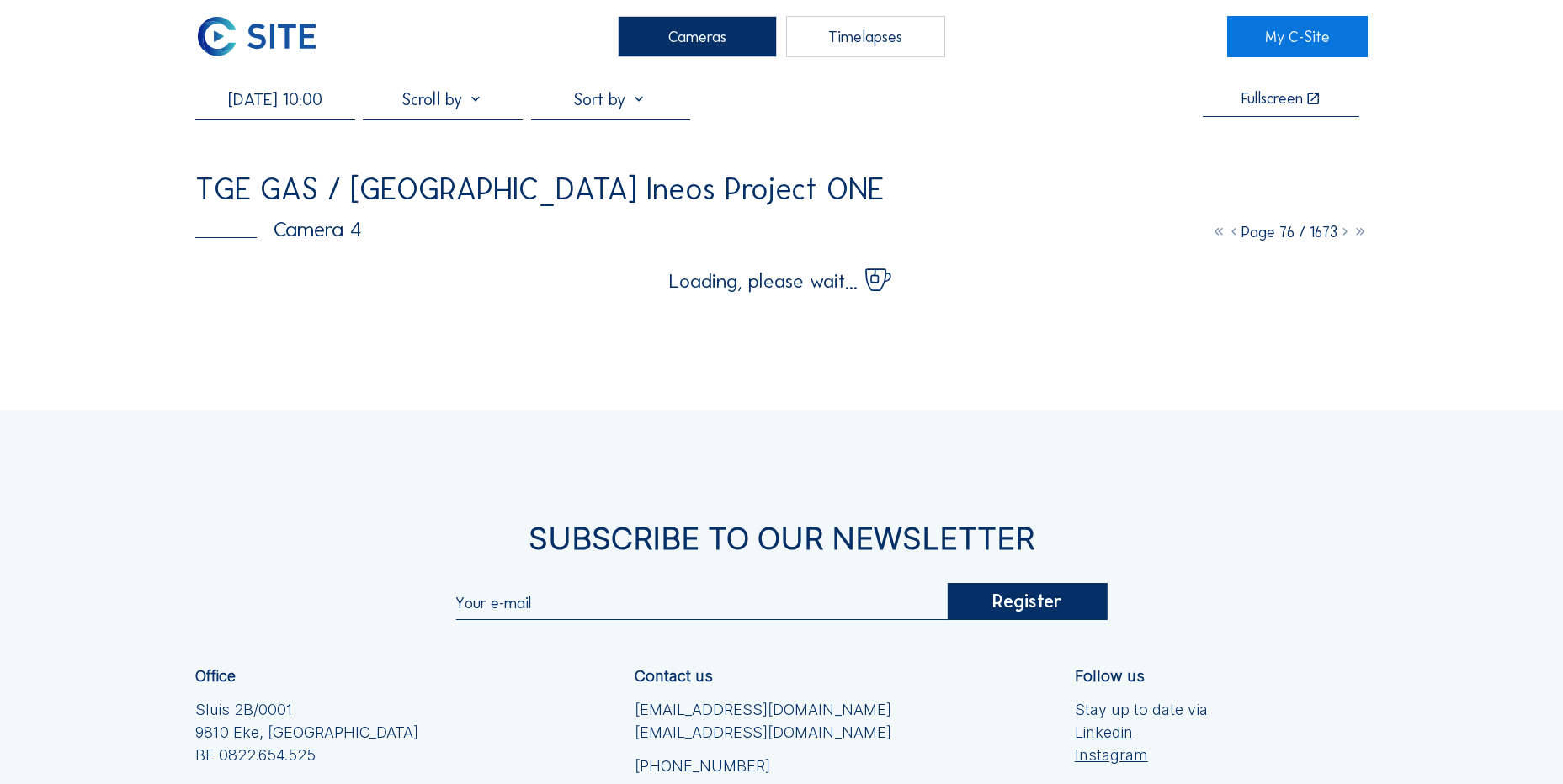
click at [1340, 240] on icon at bounding box center [1345, 232] width 15 height 18
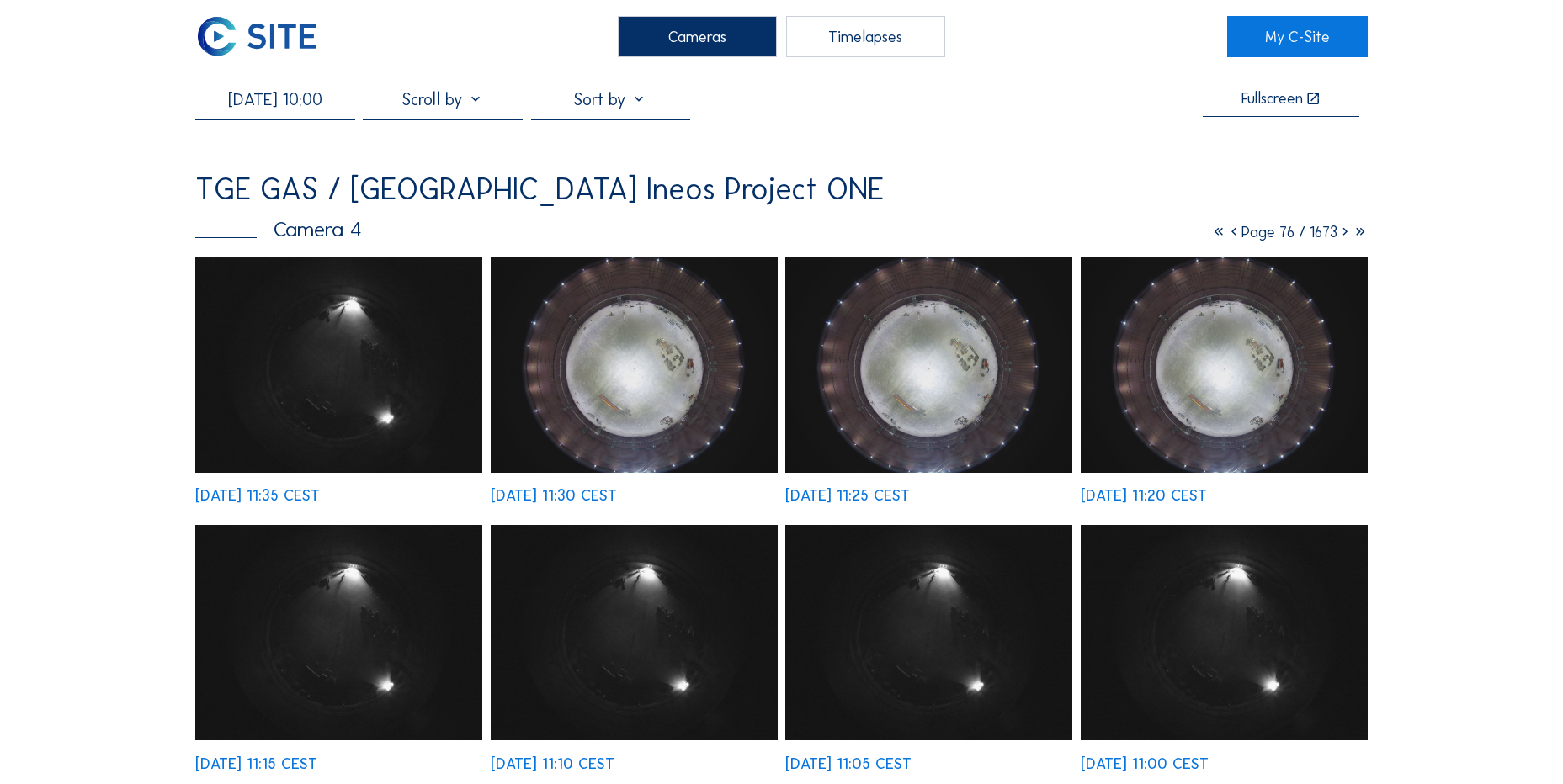
click at [1281, 240] on span "Page 76 / 1673" at bounding box center [1290, 232] width 96 height 18
click at [1347, 237] on icon at bounding box center [1345, 232] width 15 height 18
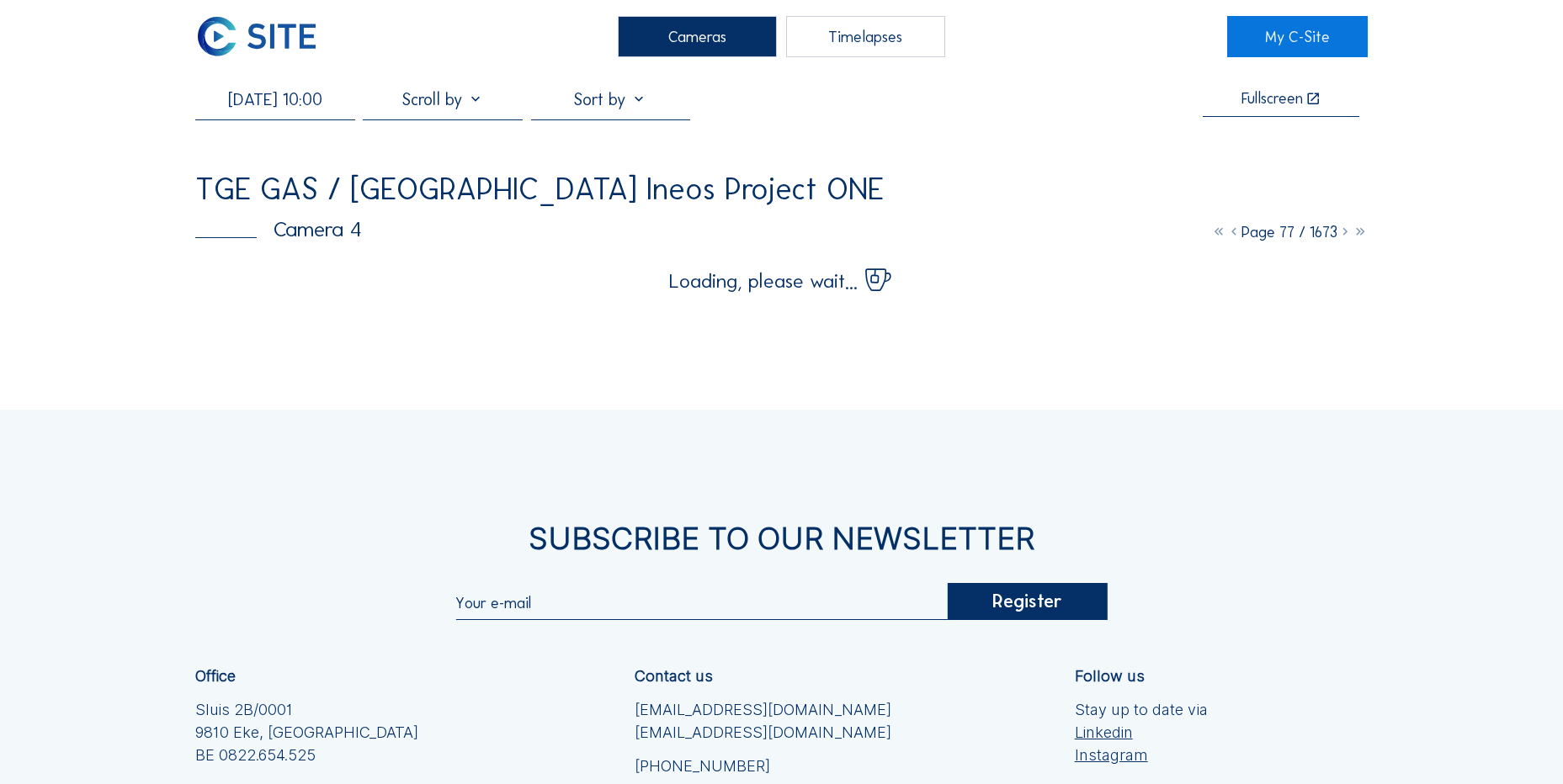
click at [1347, 237] on icon at bounding box center [1345, 232] width 15 height 18
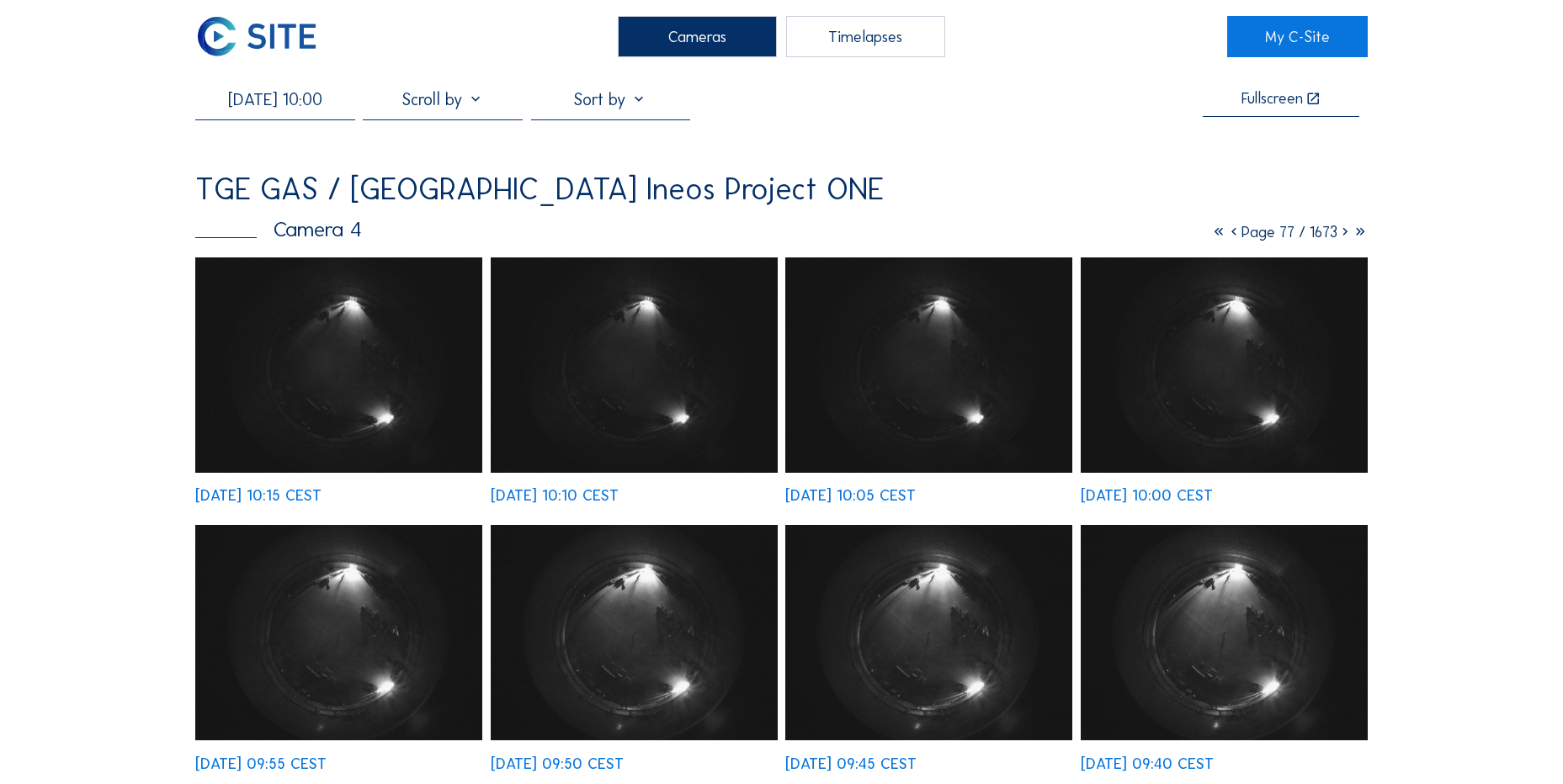
click at [1347, 237] on icon at bounding box center [1345, 232] width 15 height 18
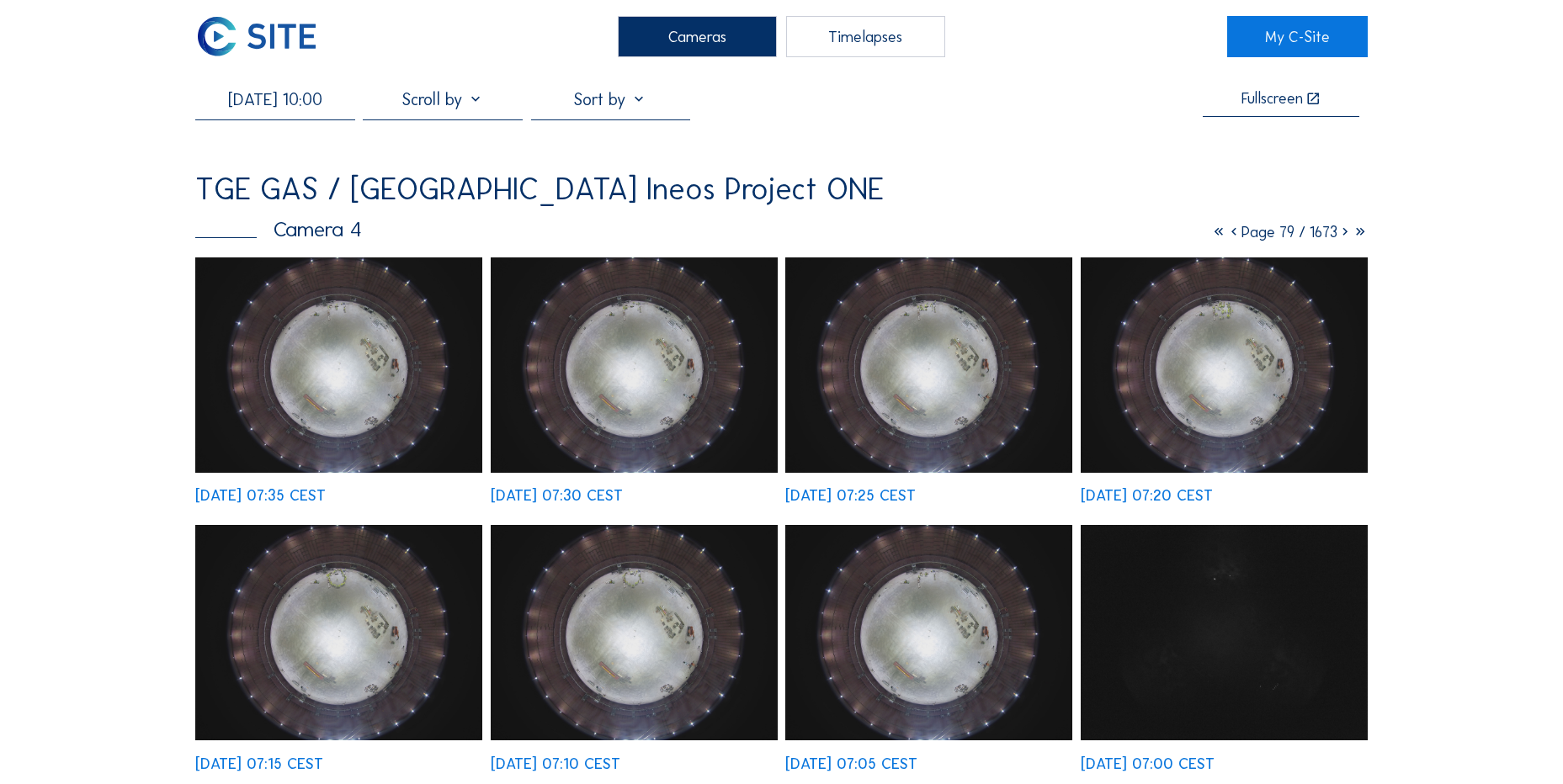
click at [1338, 237] on icon at bounding box center [1345, 232] width 15 height 18
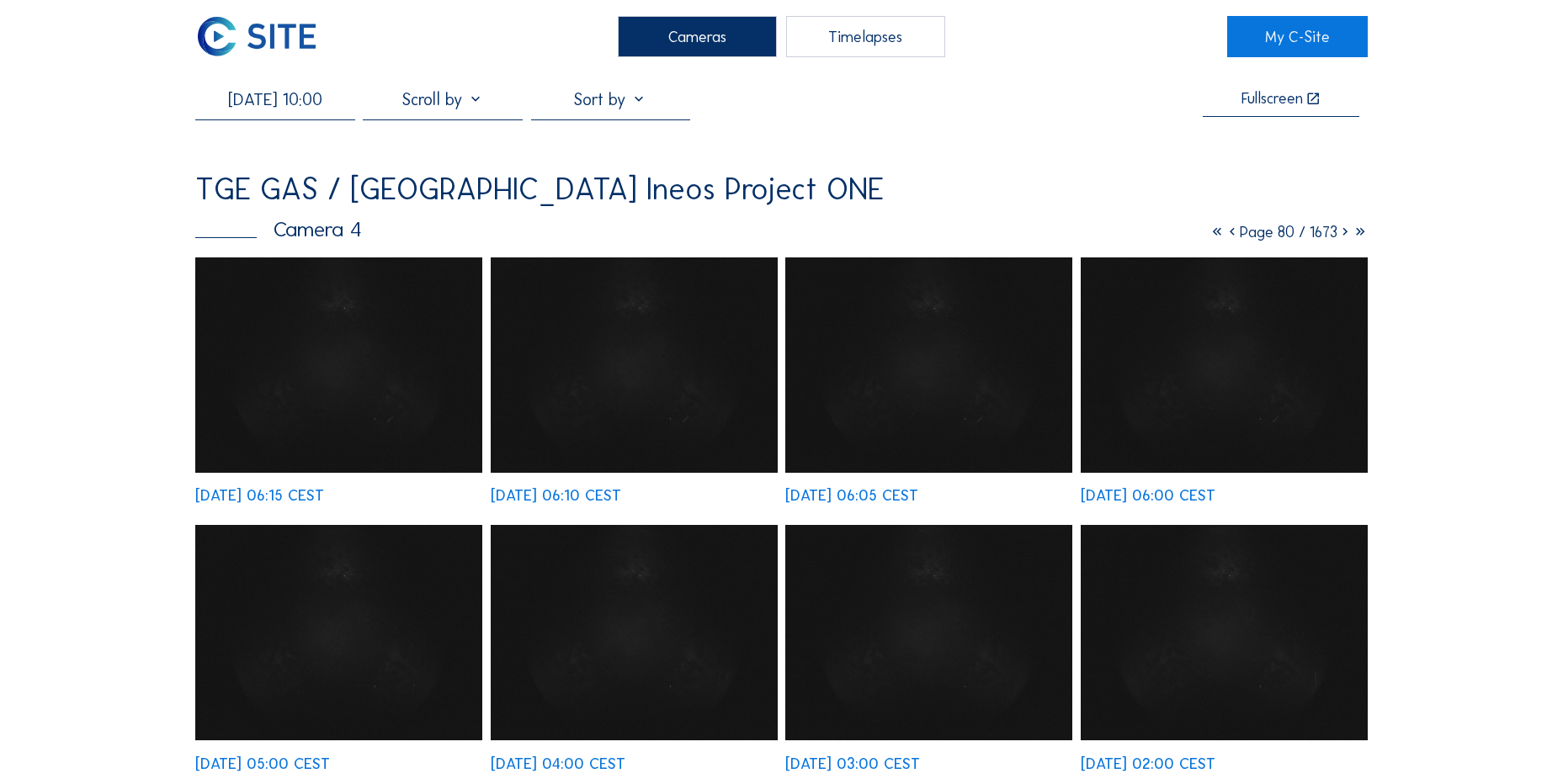
click at [1342, 238] on icon at bounding box center [1345, 232] width 15 height 18
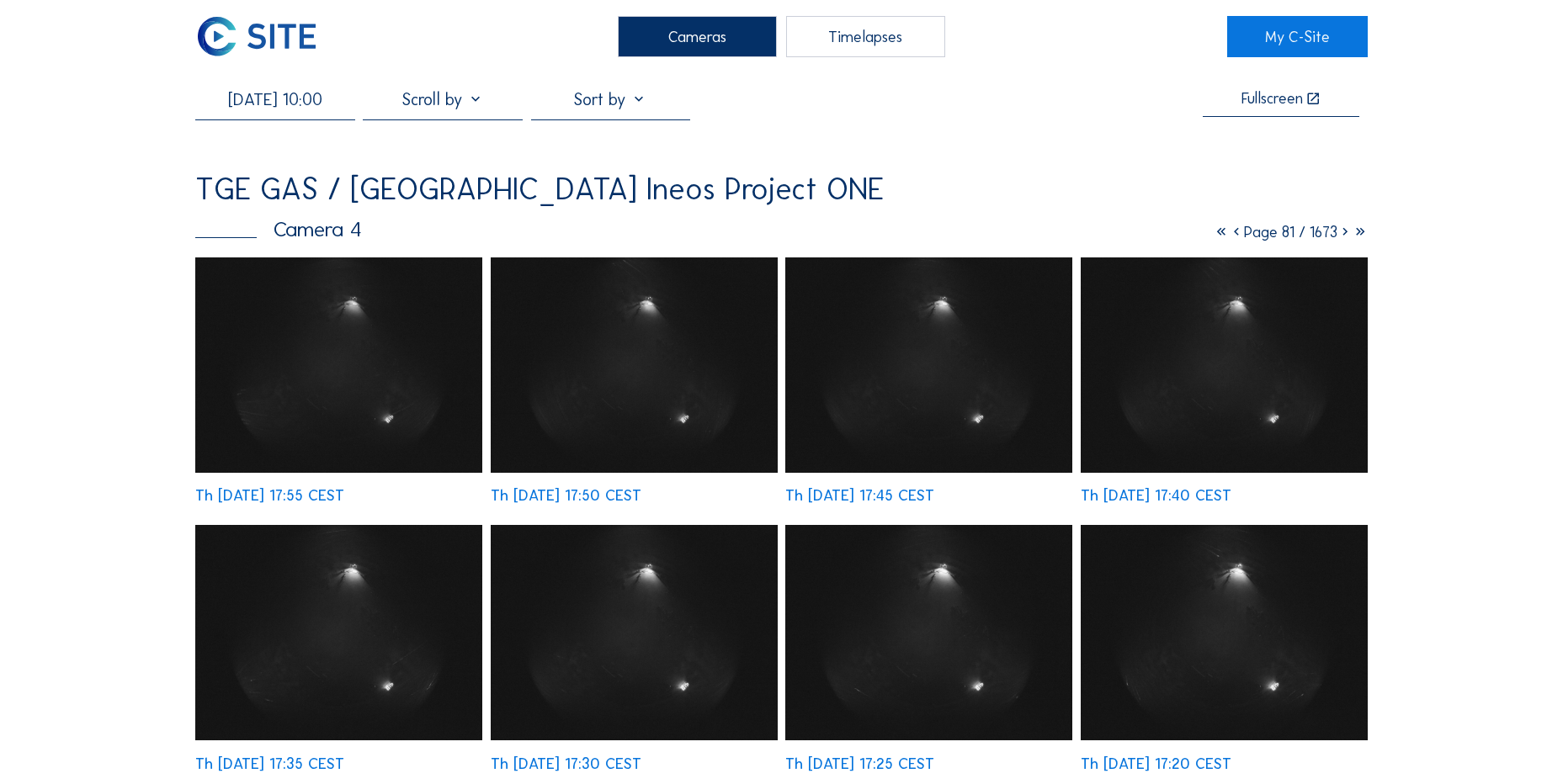
click at [1342, 238] on icon at bounding box center [1345, 232] width 15 height 18
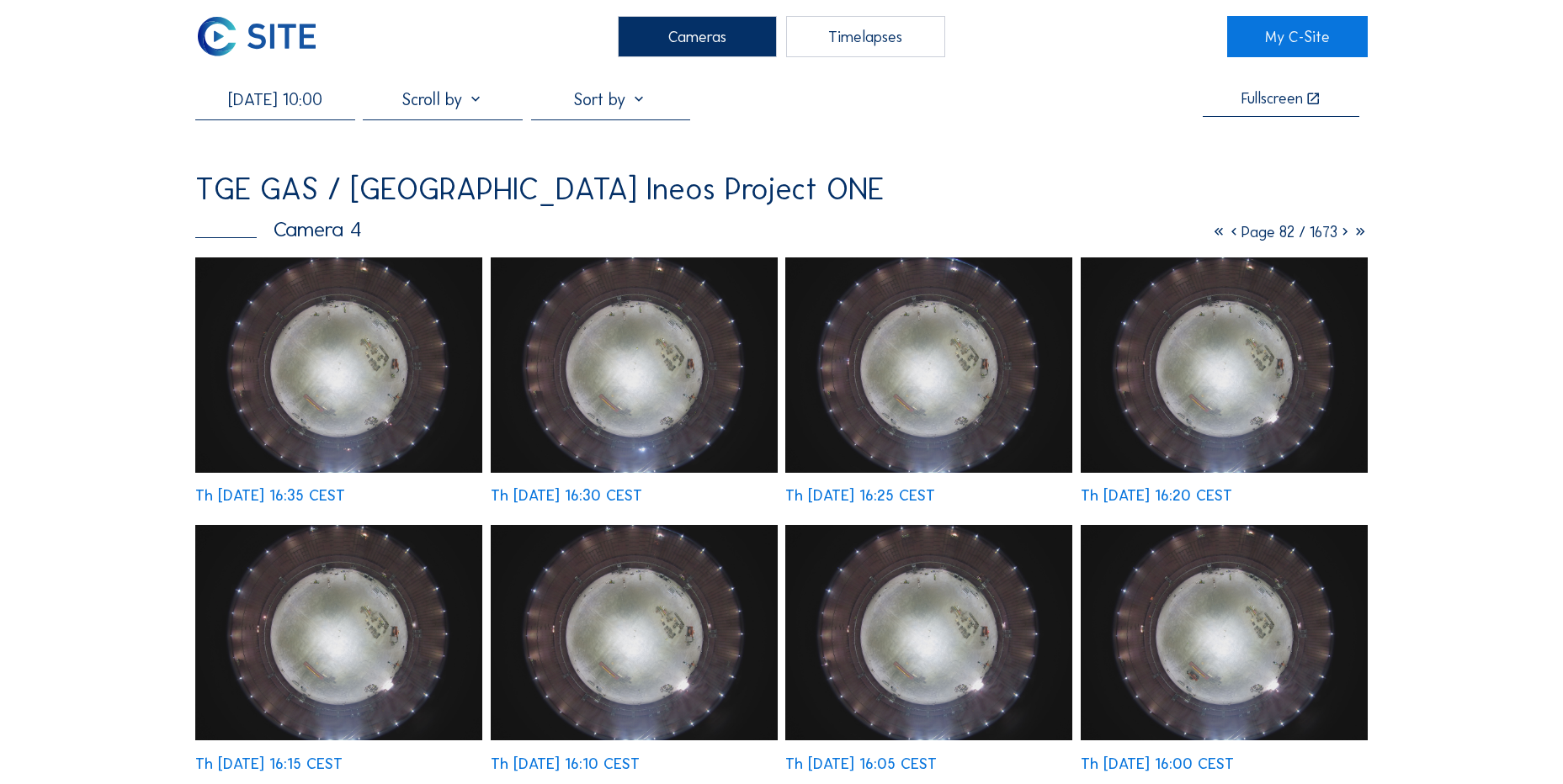
click at [391, 350] on img at bounding box center [339, 365] width 287 height 215
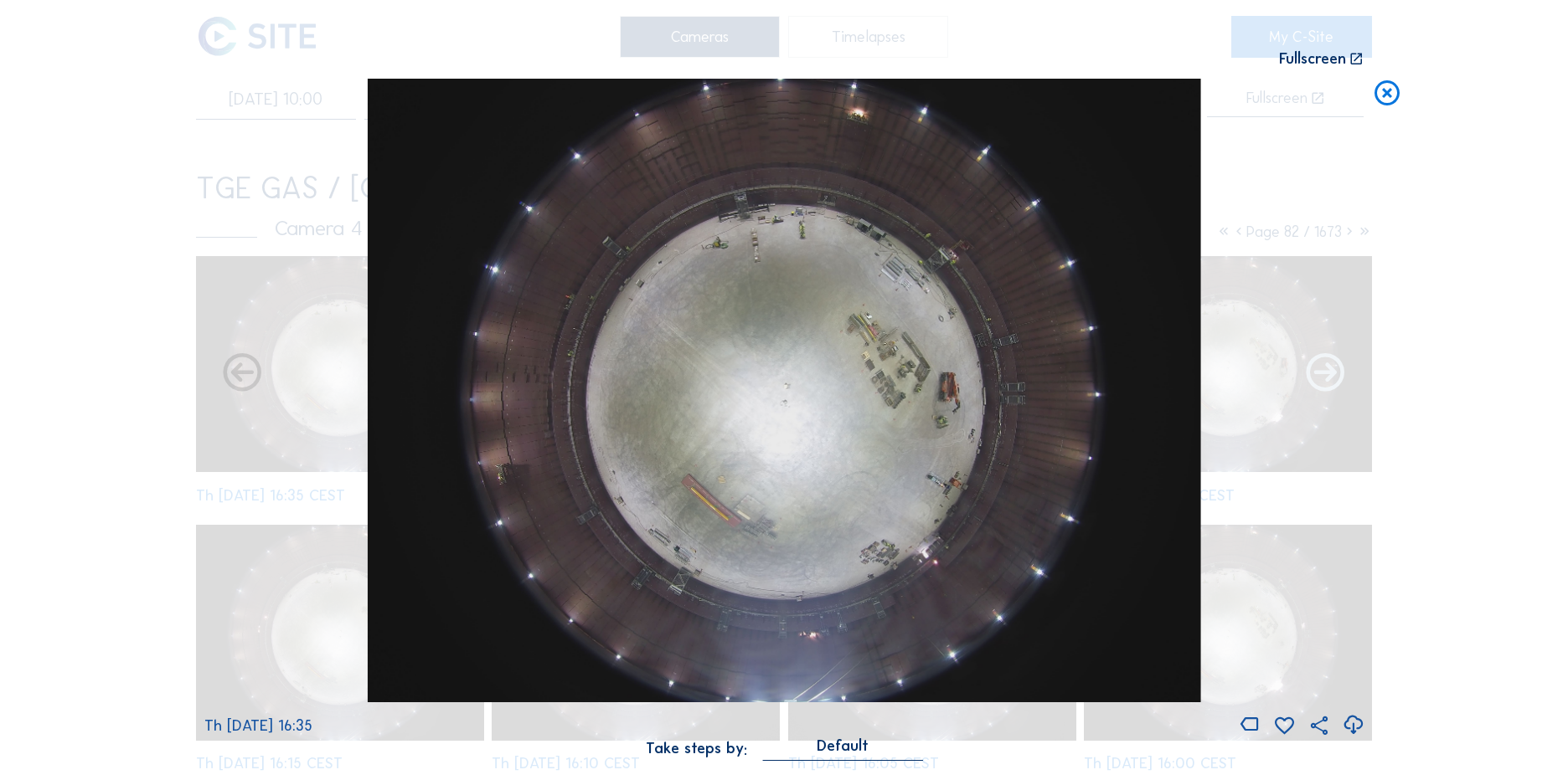
click at [1321, 377] on icon at bounding box center [1325, 375] width 46 height 46
click at [1323, 374] on icon at bounding box center [1325, 375] width 46 height 46
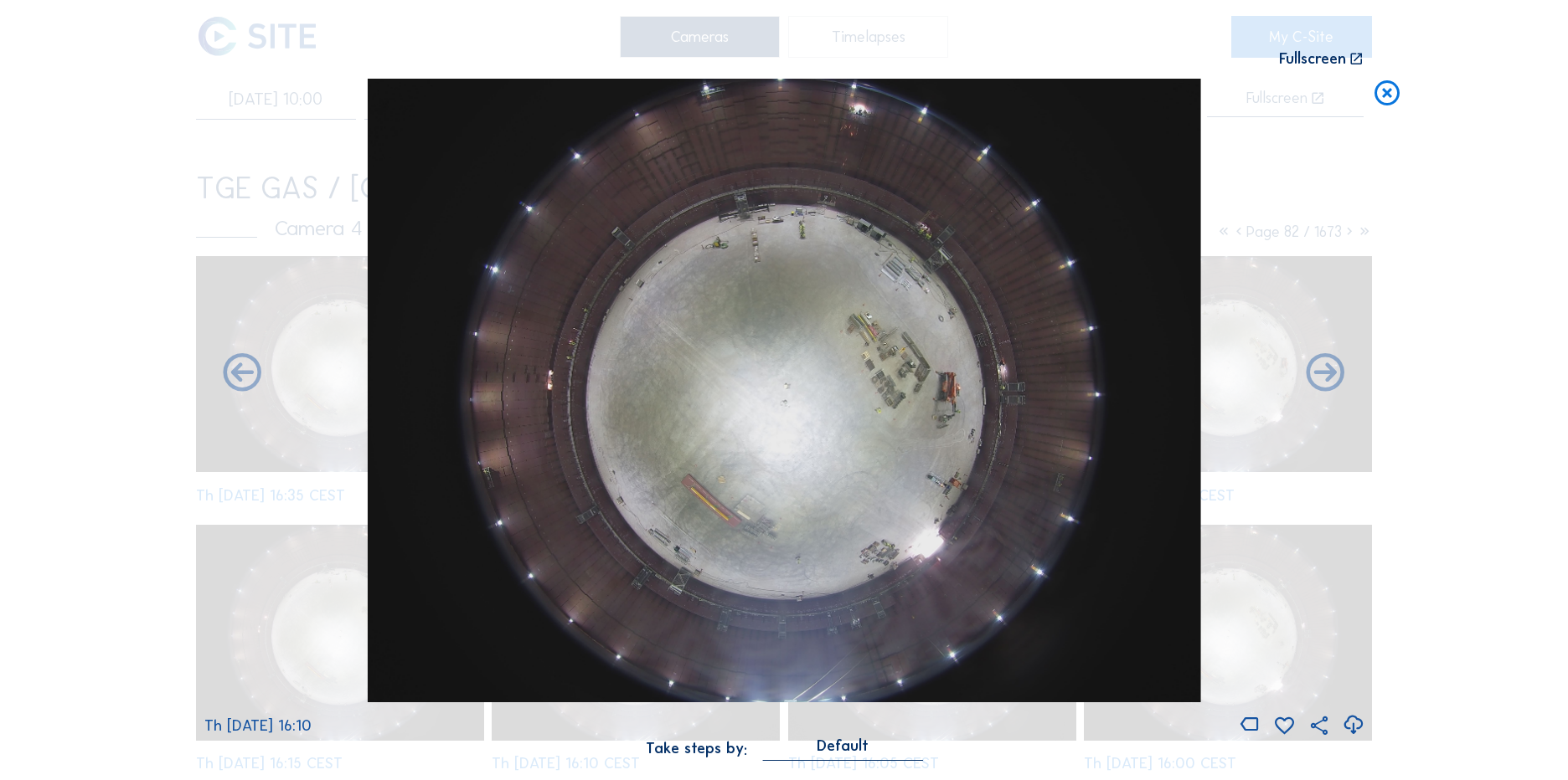
click at [1323, 374] on icon at bounding box center [1325, 375] width 46 height 46
click at [237, 376] on icon at bounding box center [242, 375] width 46 height 46
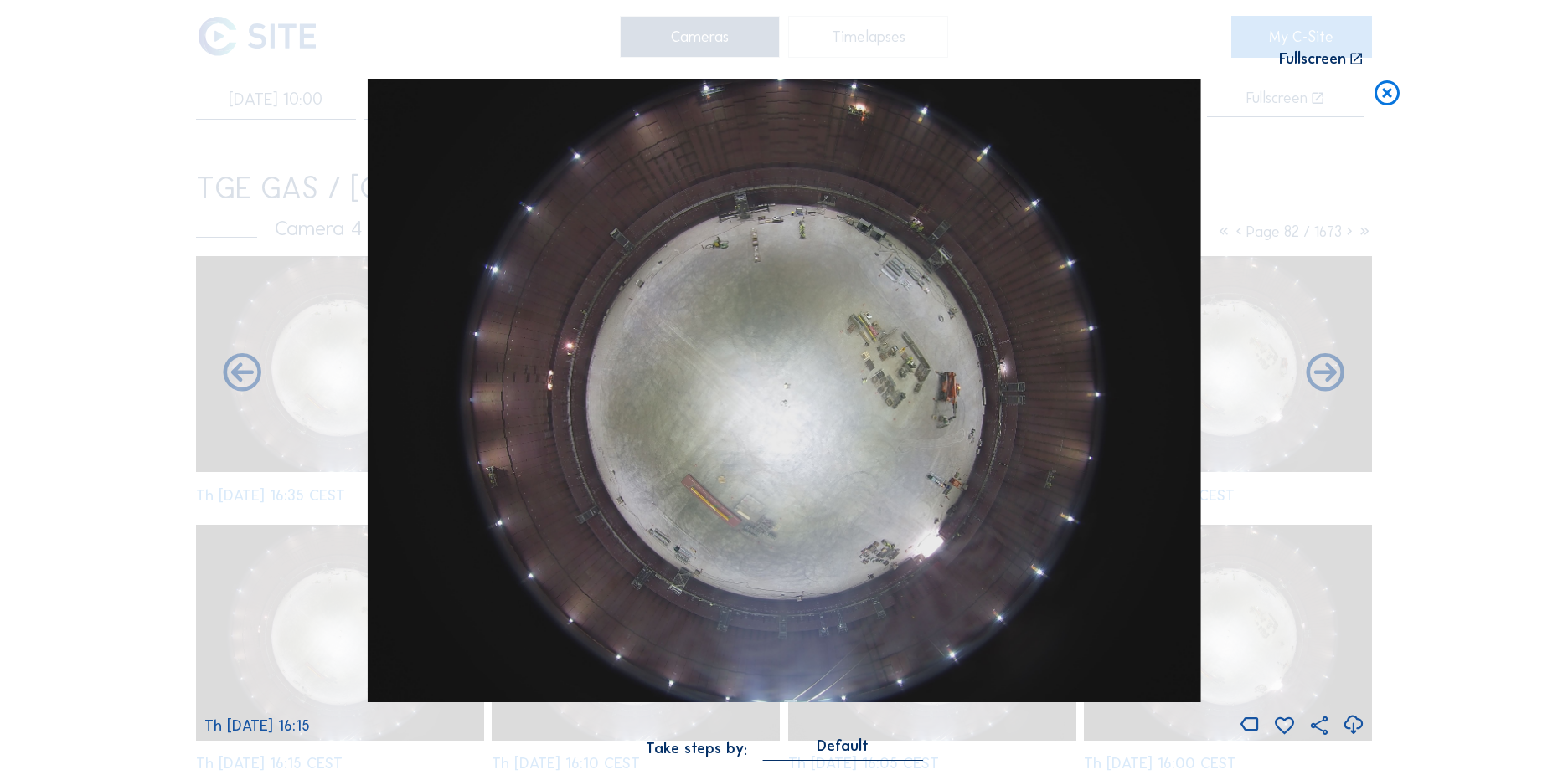
click at [237, 376] on icon at bounding box center [242, 375] width 46 height 46
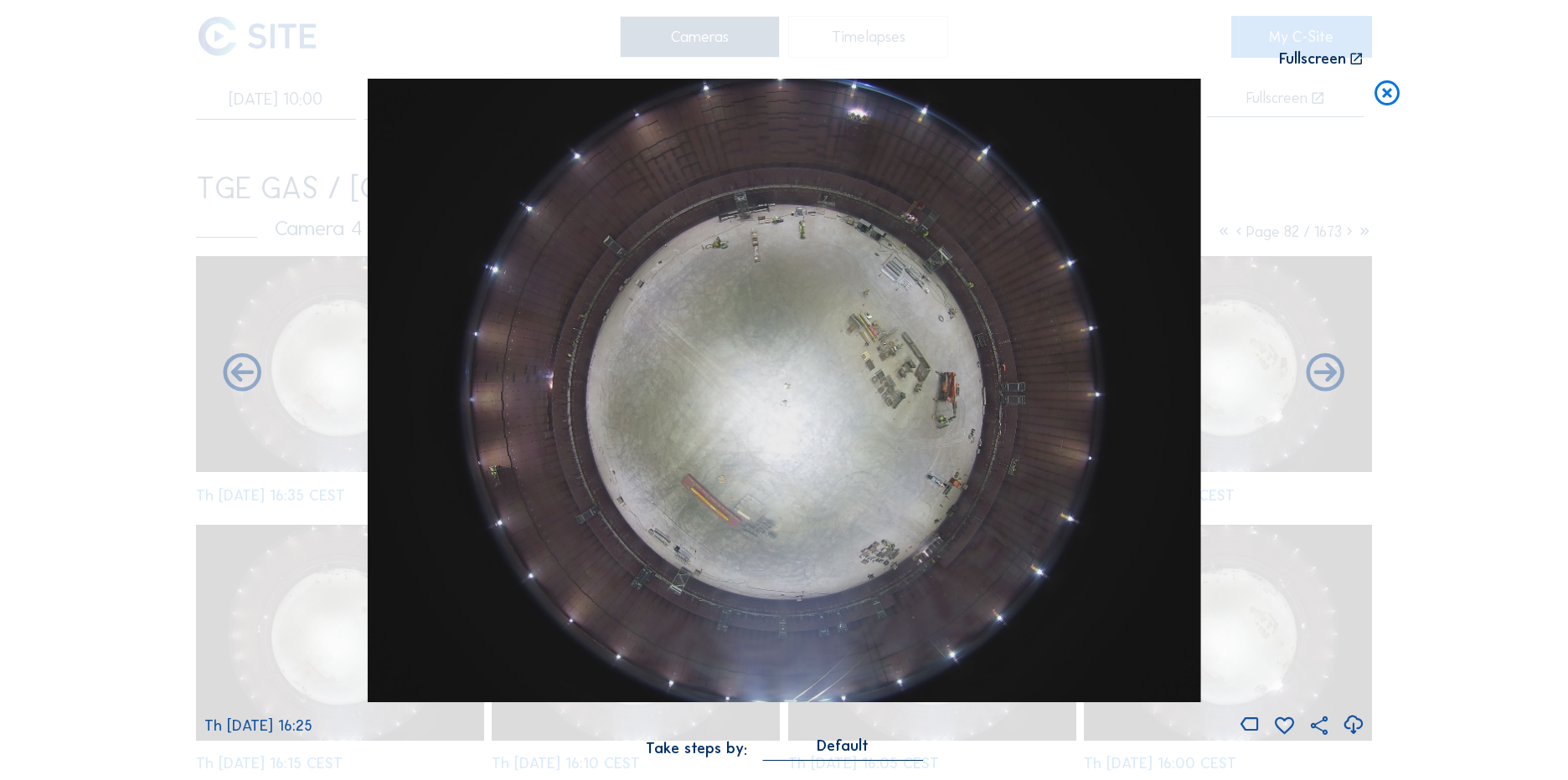
click at [237, 376] on icon at bounding box center [242, 375] width 46 height 46
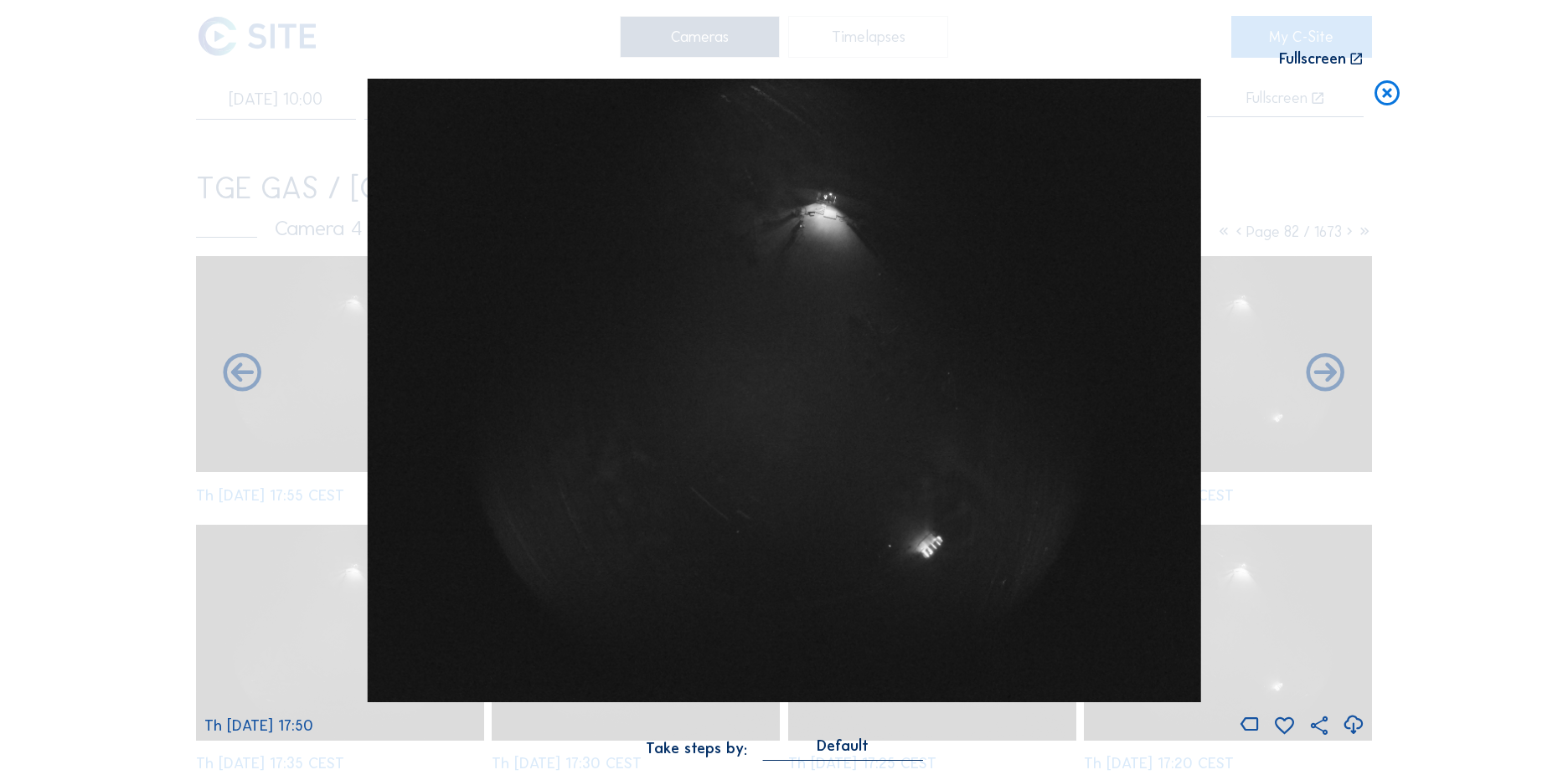
click at [237, 376] on div "Scroll to travel through time | Press 'Alt' Button + Scroll to Zoom | Click and…" at bounding box center [784, 390] width 1568 height 780
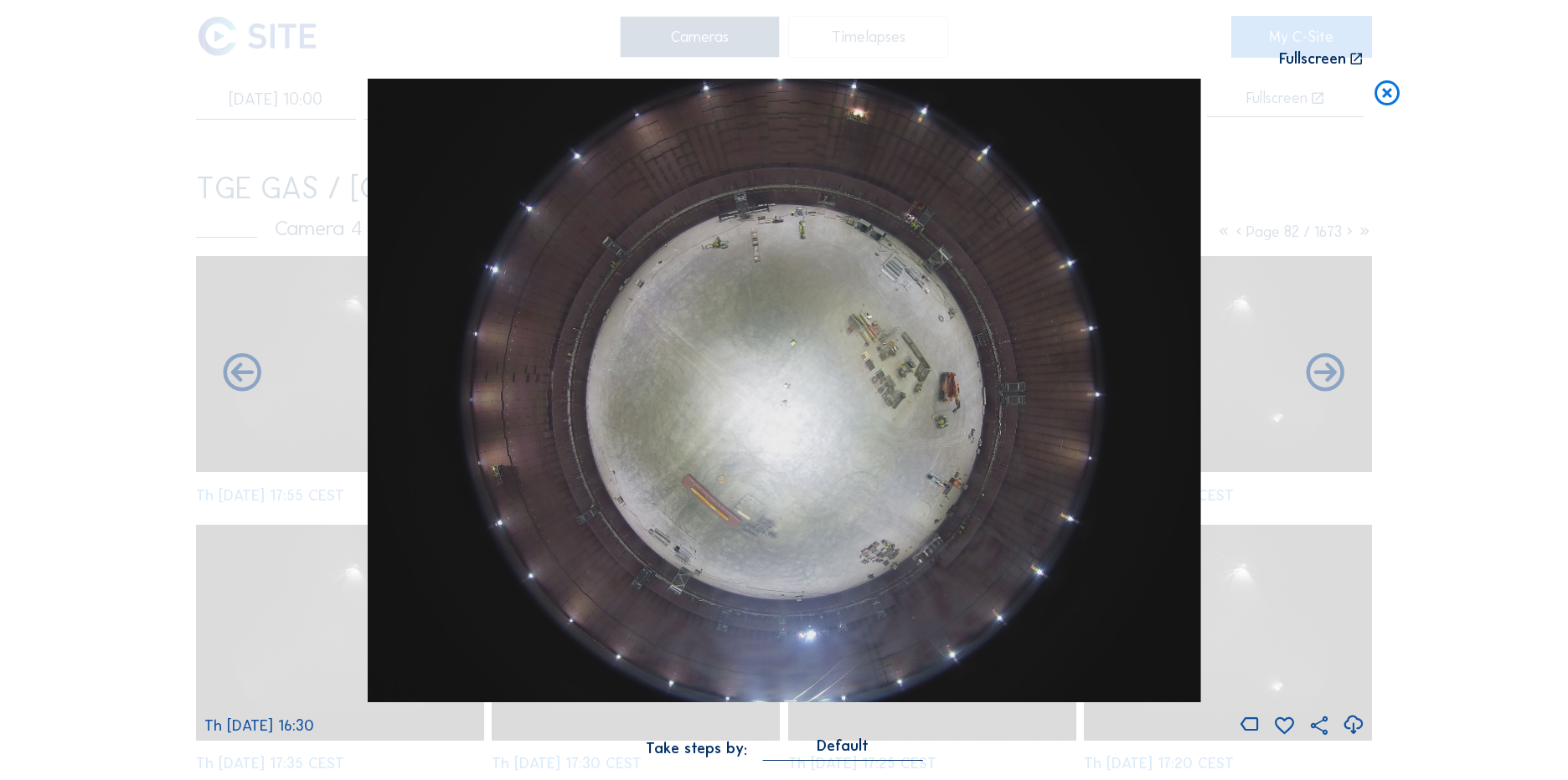
click at [237, 376] on icon at bounding box center [242, 375] width 46 height 46
click at [258, 372] on icon at bounding box center [242, 375] width 46 height 46
click at [251, 377] on icon at bounding box center [242, 375] width 46 height 46
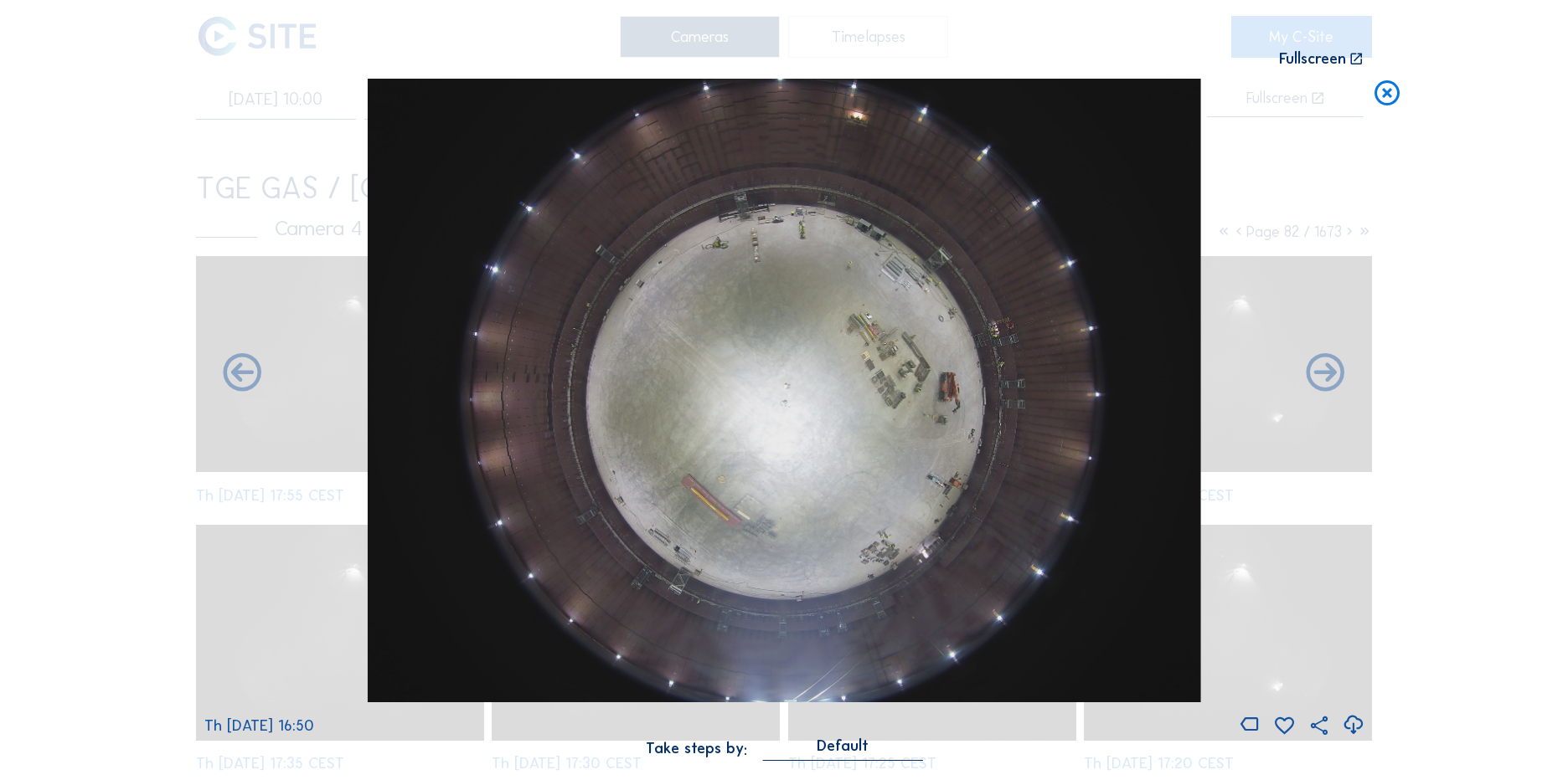
click at [251, 377] on icon at bounding box center [242, 375] width 46 height 46
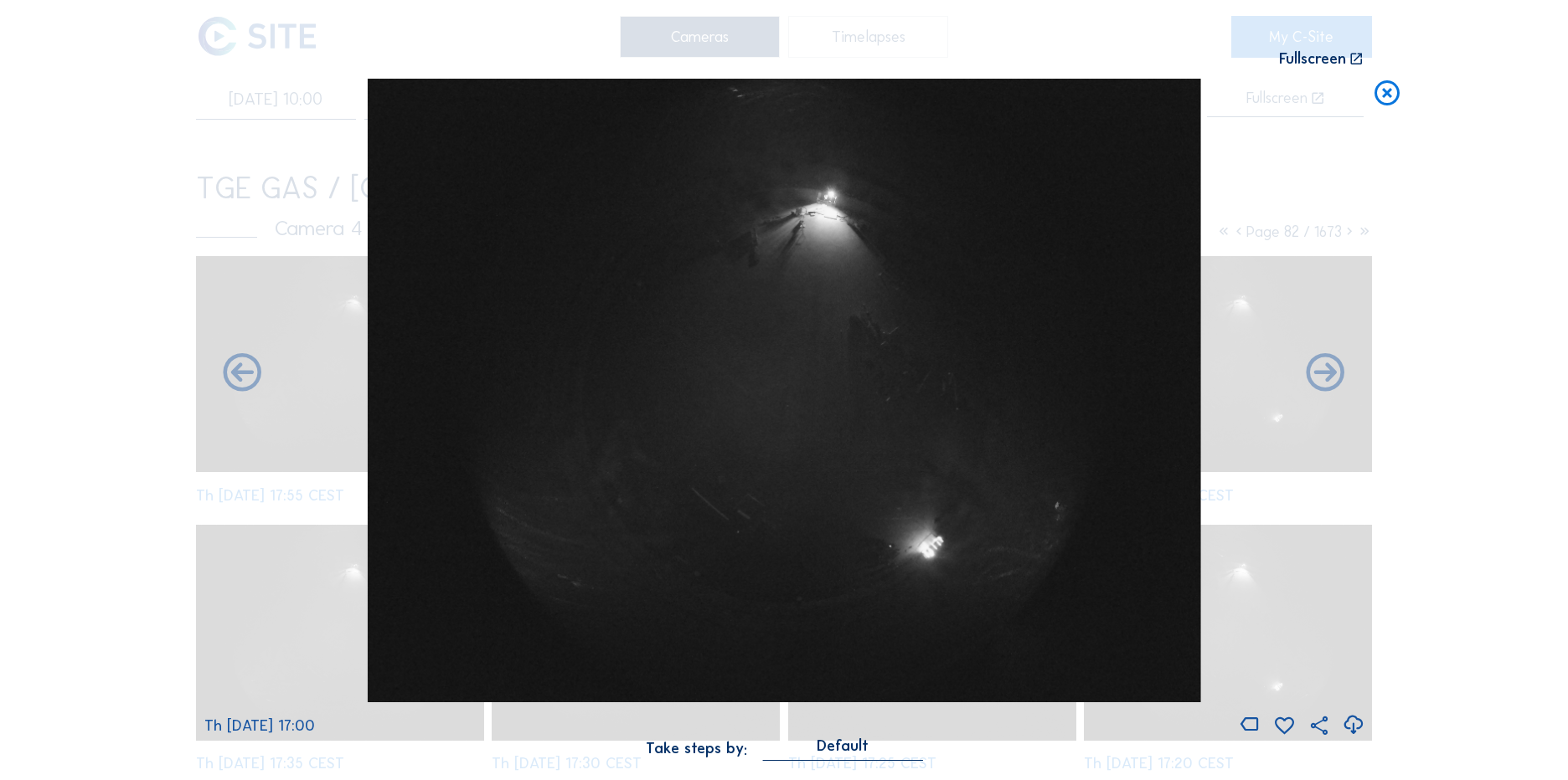
click at [251, 377] on icon at bounding box center [242, 375] width 46 height 46
click at [1345, 376] on icon at bounding box center [1325, 375] width 46 height 46
click at [1327, 375] on icon at bounding box center [1325, 375] width 46 height 46
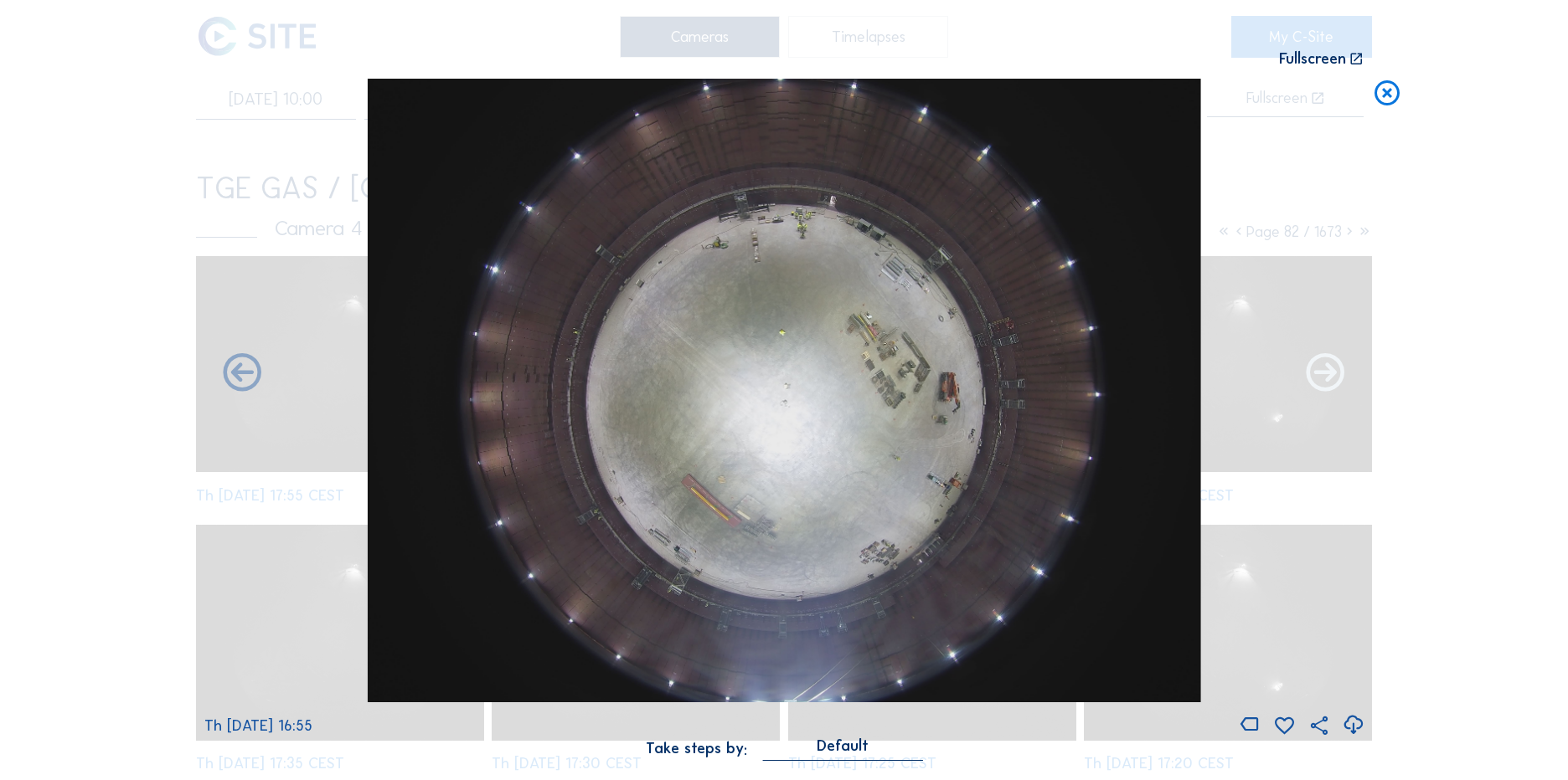
click at [1326, 369] on icon at bounding box center [1325, 375] width 46 height 46
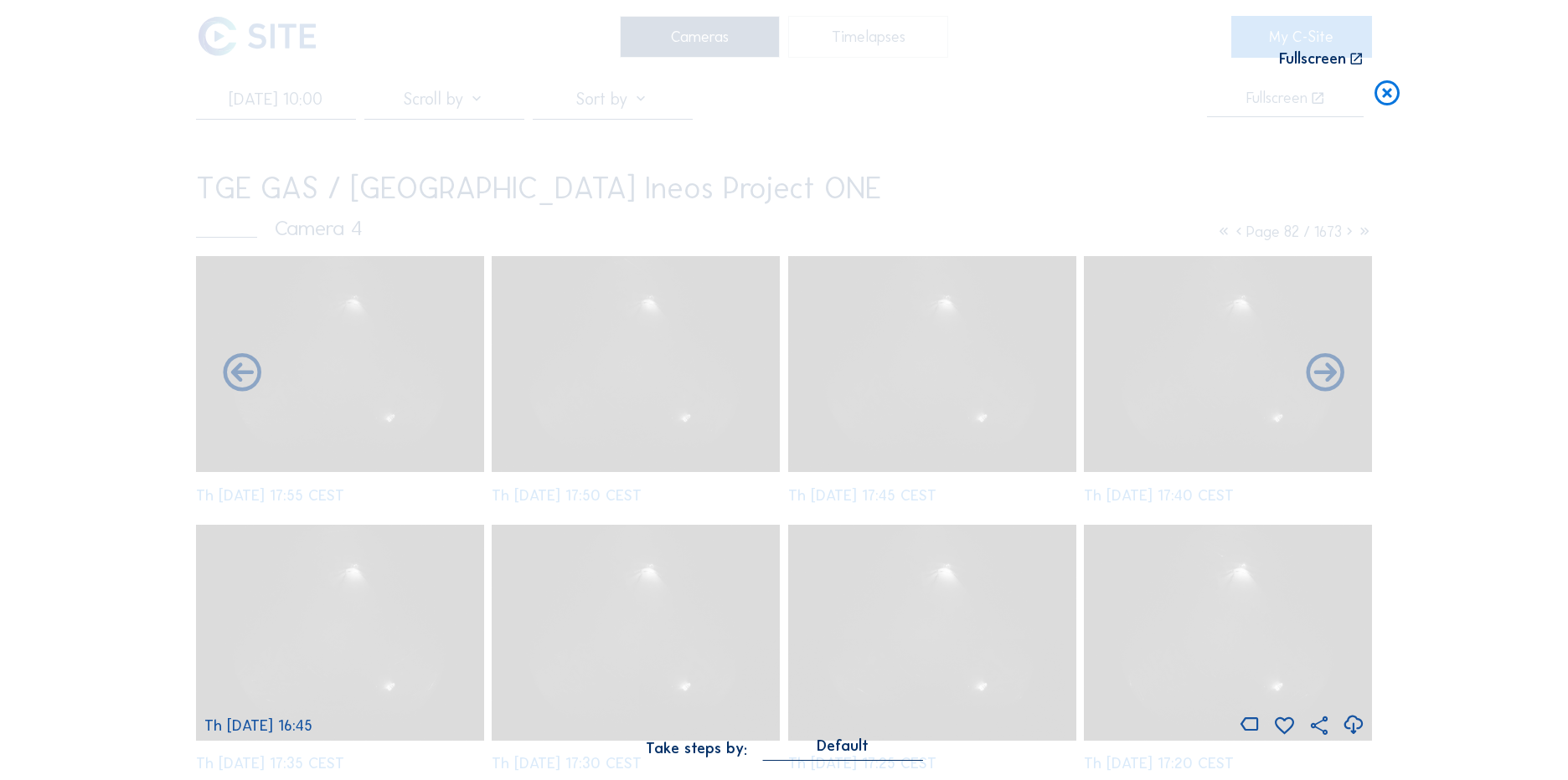
click at [1326, 369] on icon at bounding box center [1325, 375] width 46 height 46
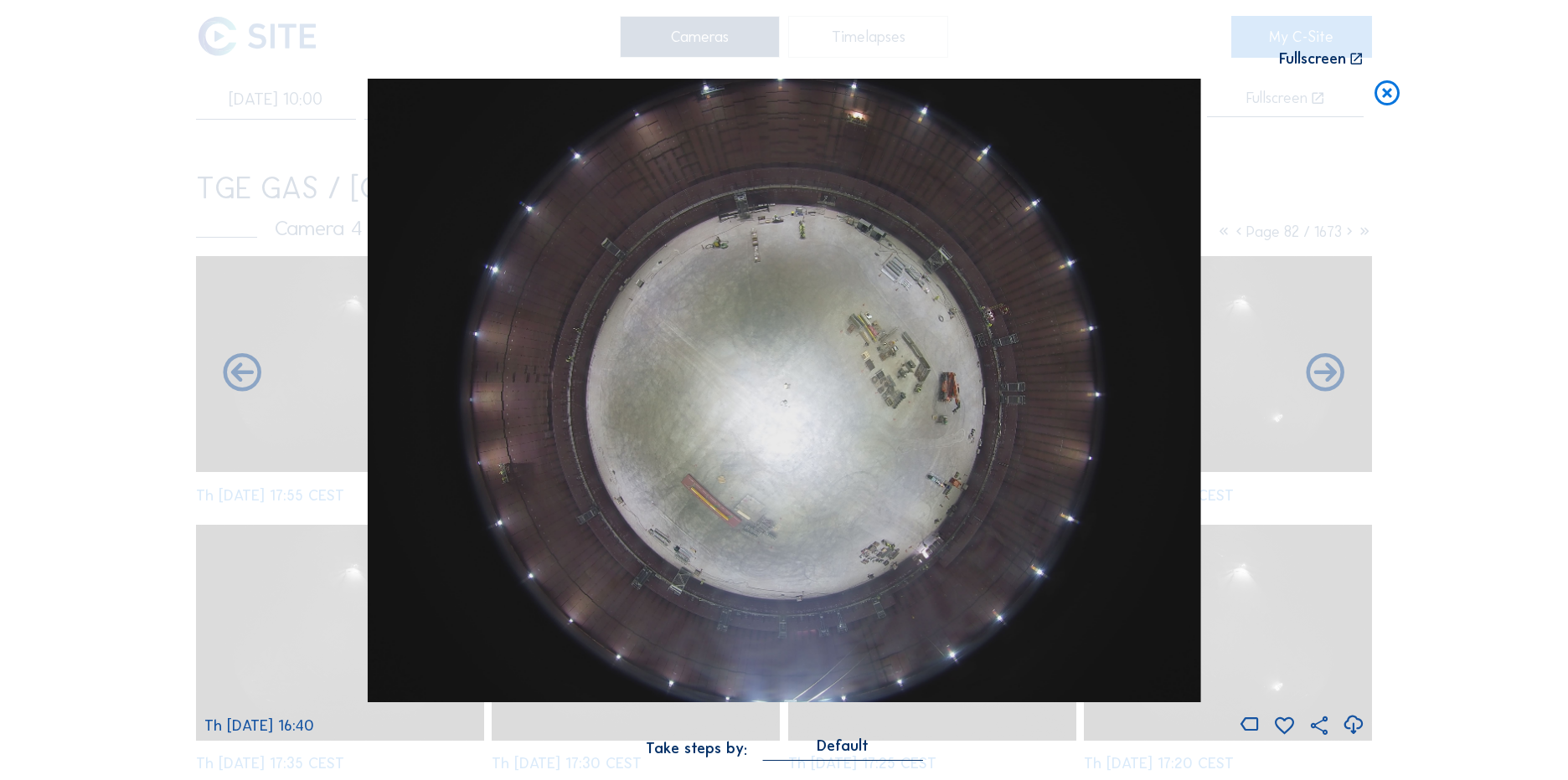
drag, startPoint x: 1381, startPoint y: 98, endPoint x: 1437, endPoint y: 307, distance: 216.4
click at [1385, 102] on icon at bounding box center [1387, 94] width 31 height 31
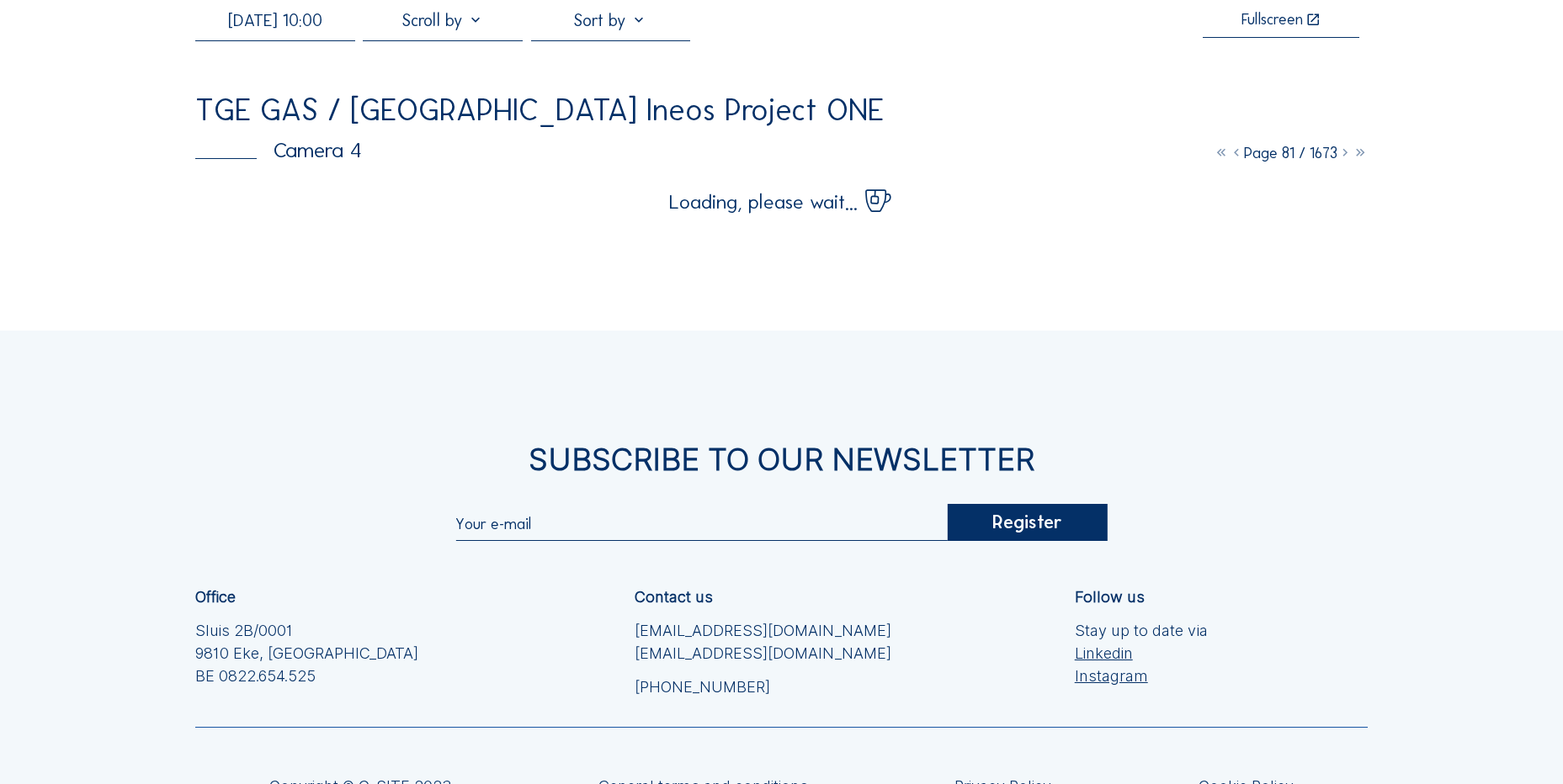
scroll to position [0, 0]
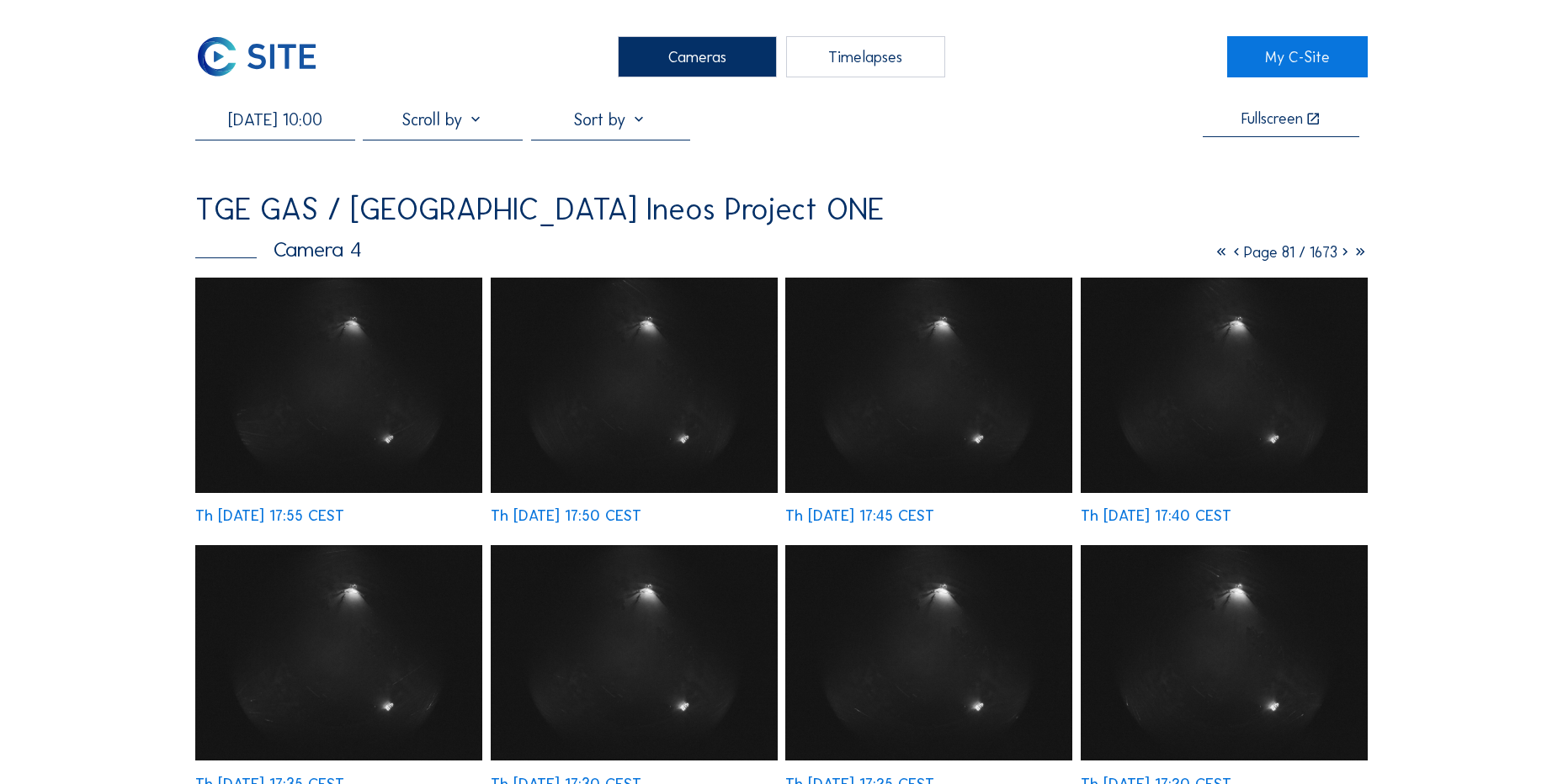
click at [1343, 251] on icon at bounding box center [1345, 252] width 15 height 18
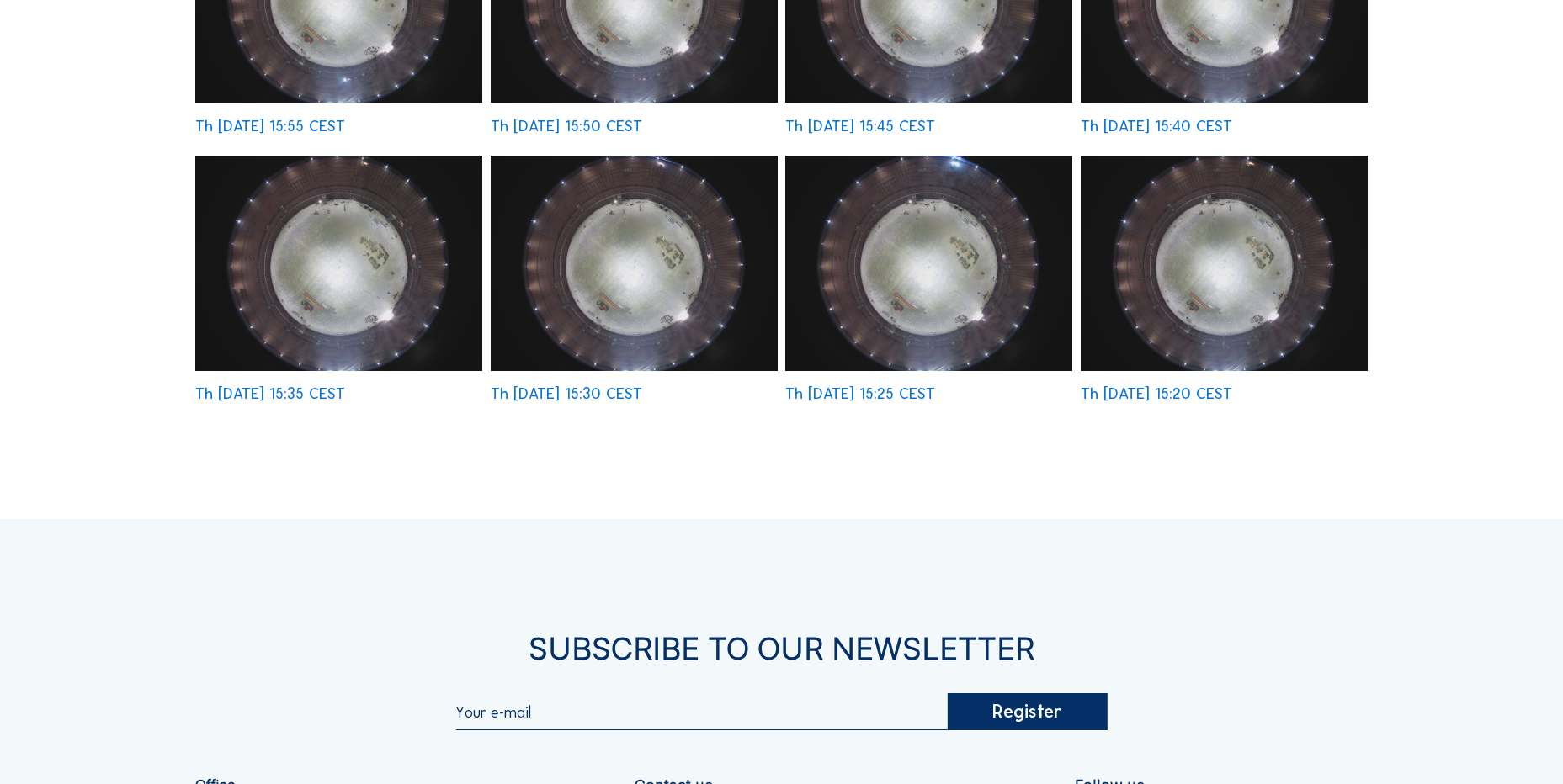
click at [1249, 296] on img at bounding box center [1225, 264] width 287 height 215
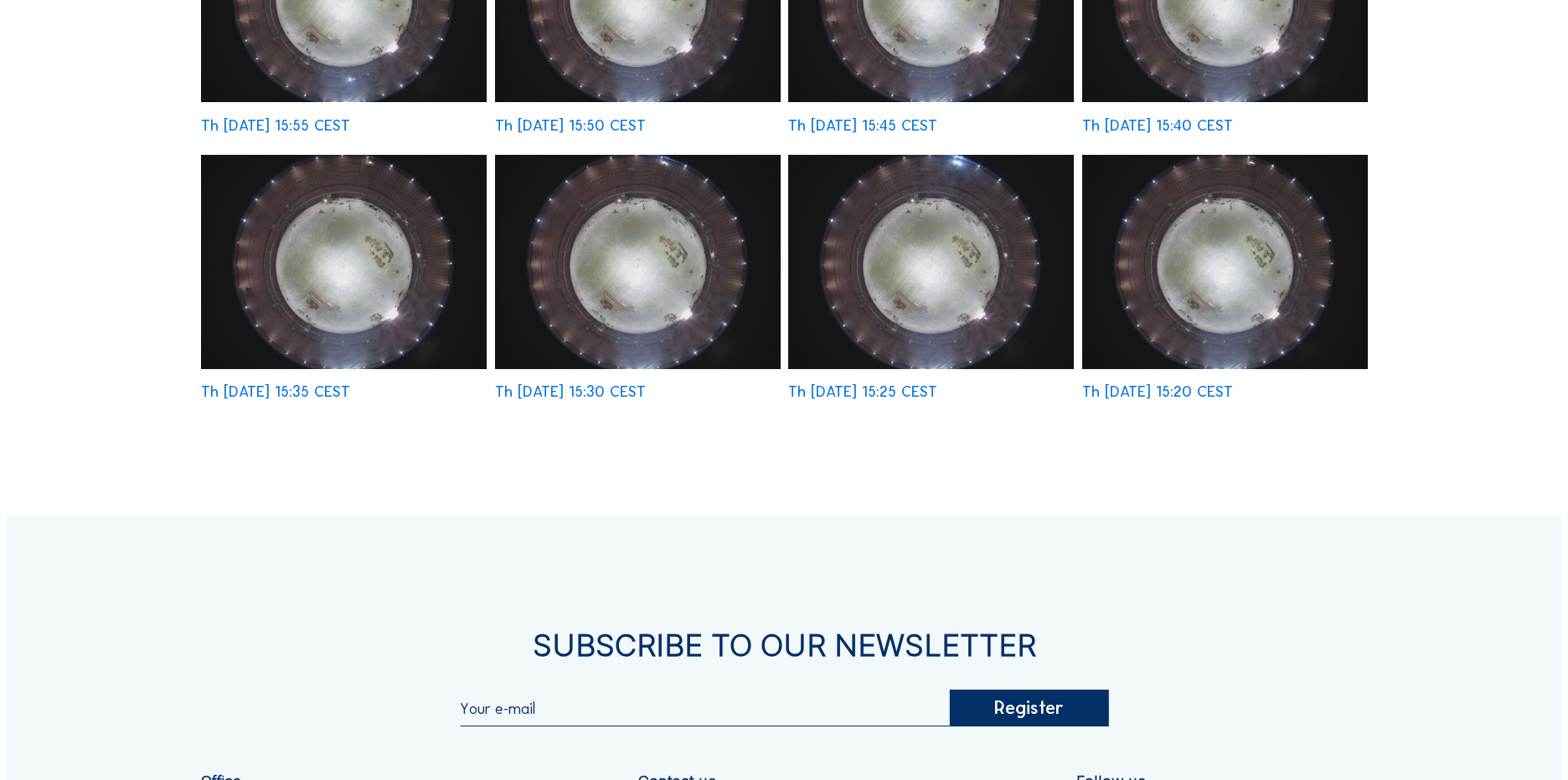
scroll to position [926, 0]
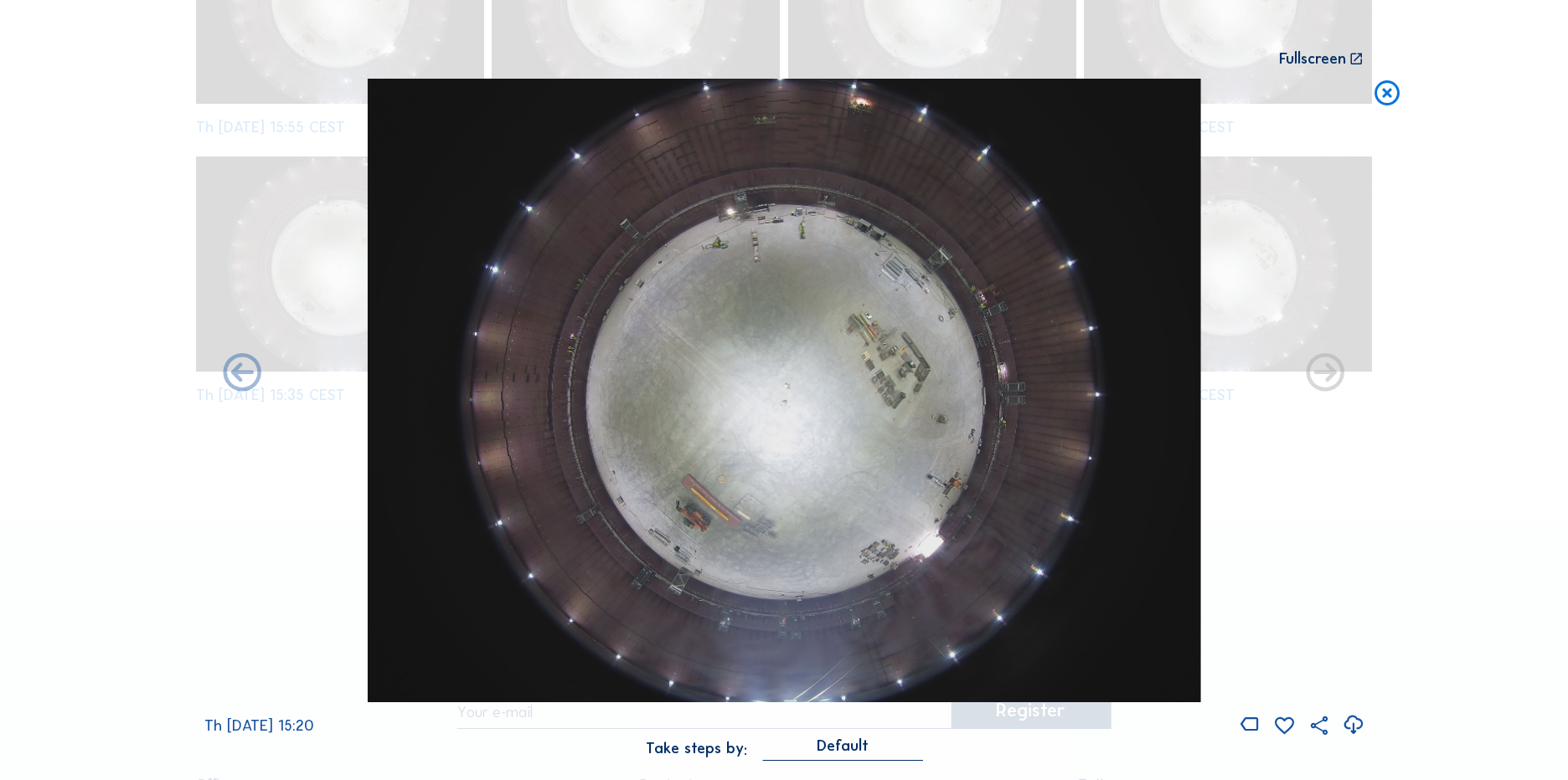
click at [1323, 369] on icon at bounding box center [1325, 375] width 46 height 46
click at [1329, 374] on icon at bounding box center [1325, 375] width 46 height 46
click at [1381, 104] on icon at bounding box center [1387, 94] width 31 height 31
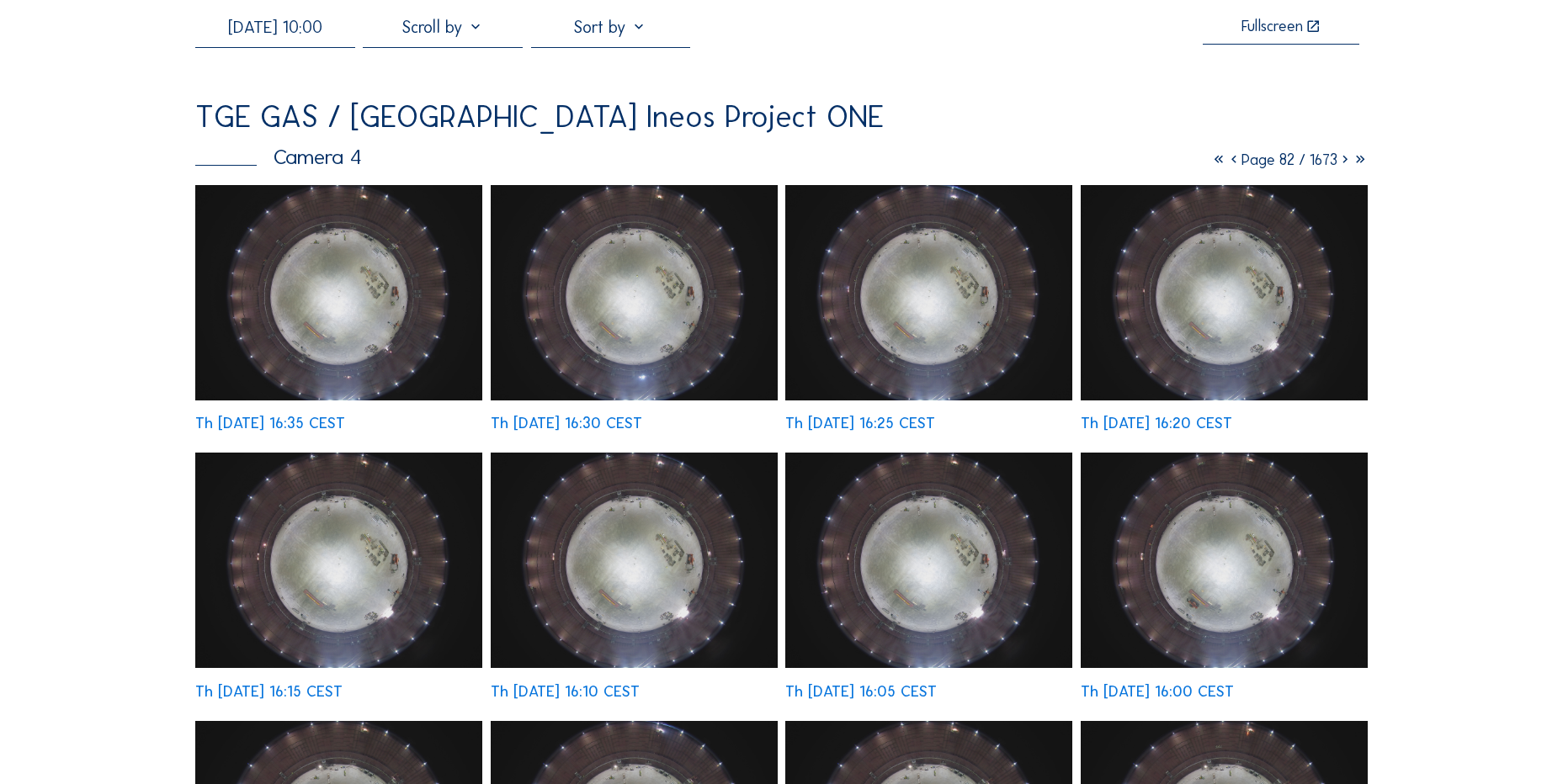
scroll to position [0, 0]
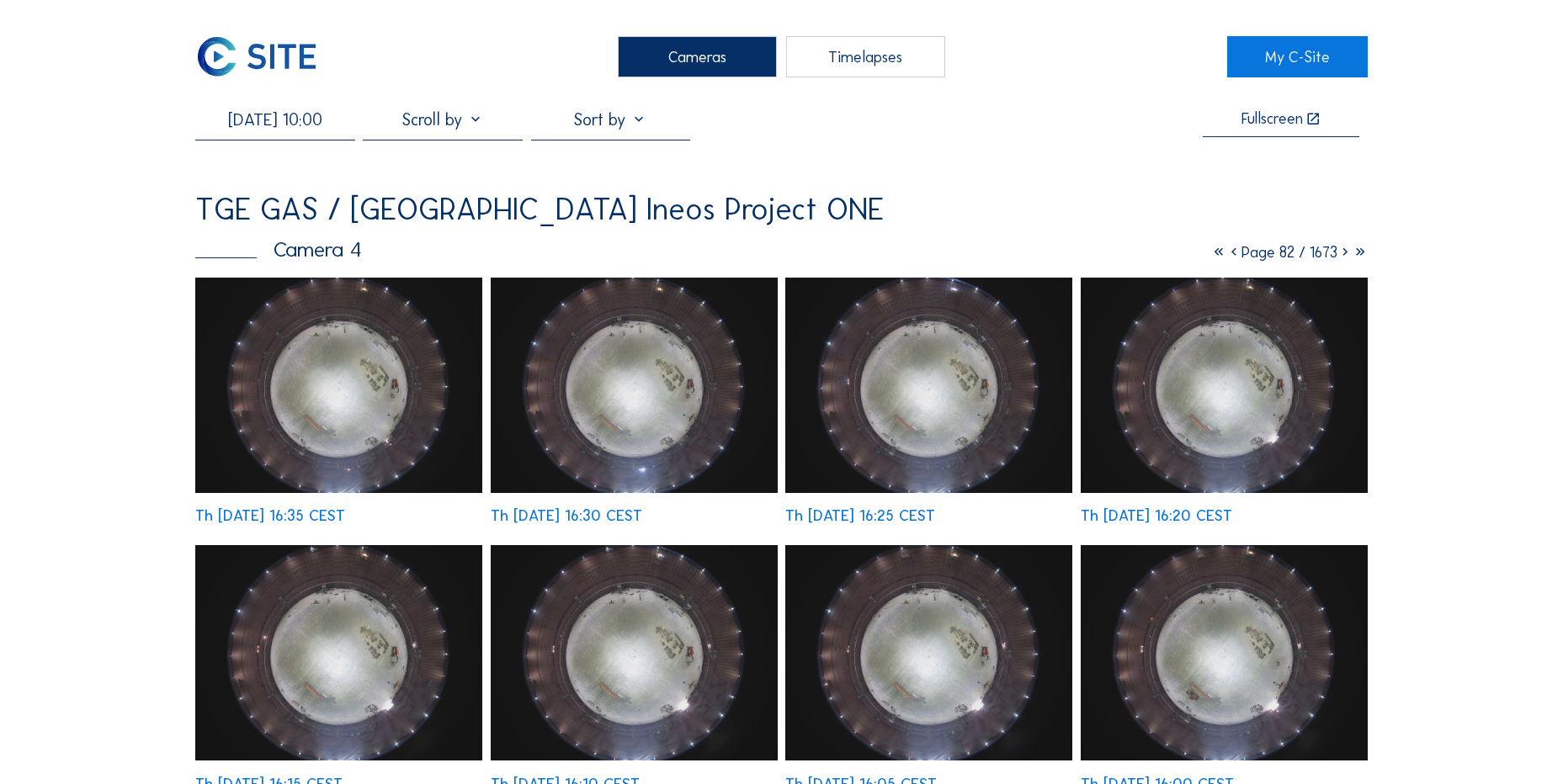
click at [1340, 256] on icon at bounding box center [1345, 252] width 15 height 18
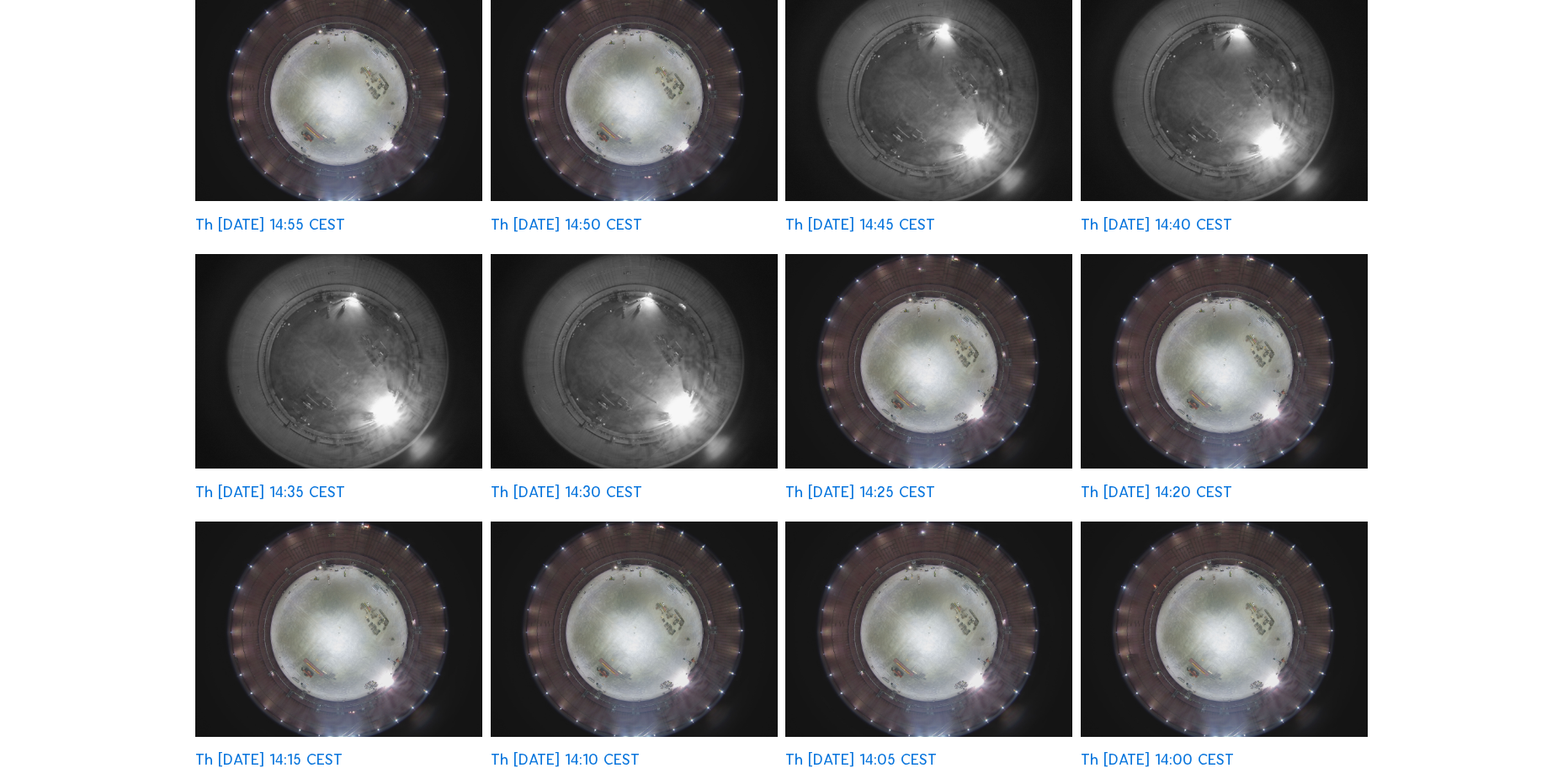
scroll to position [590, 0]
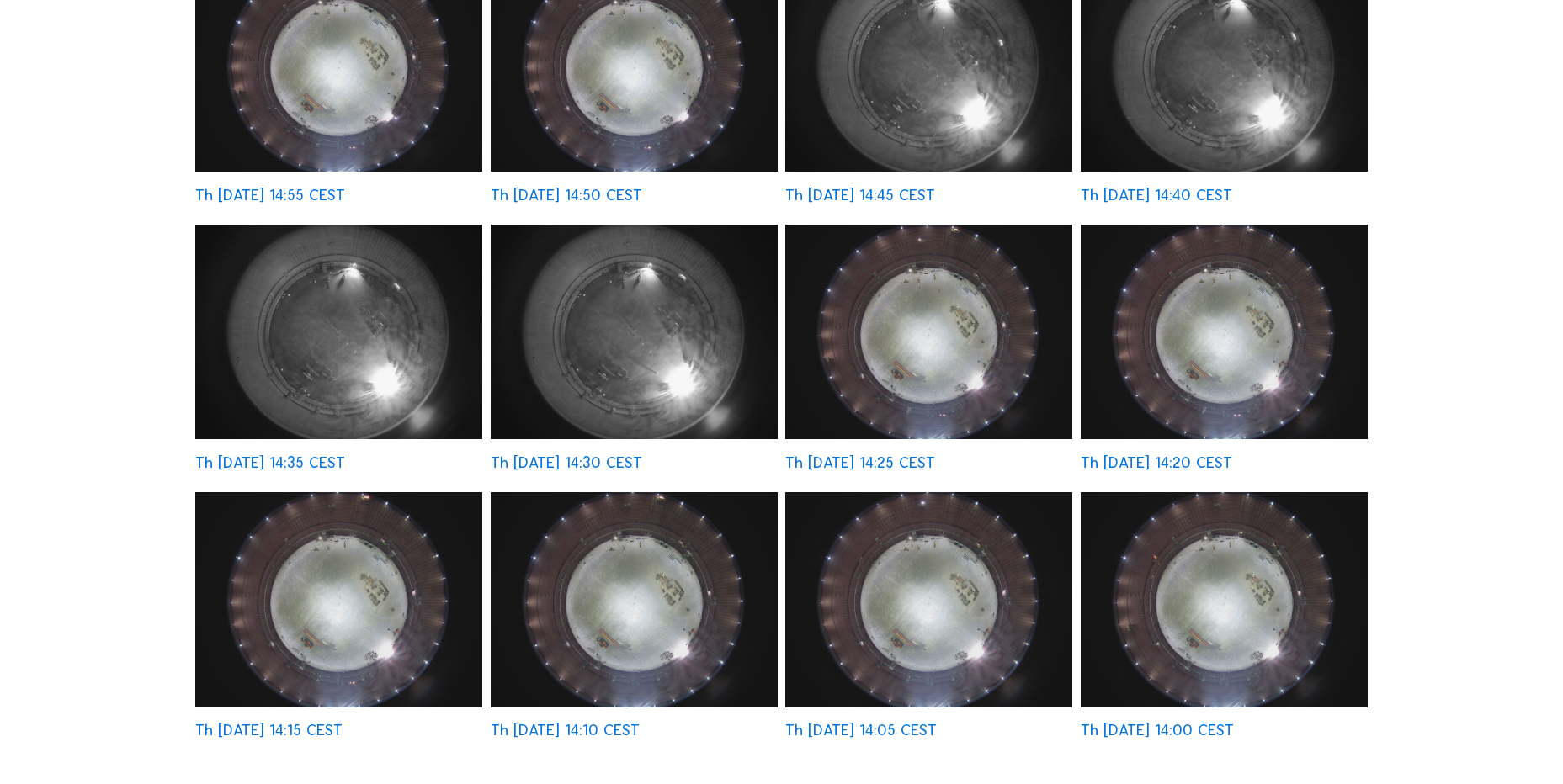
click at [69, 341] on div "Cameras Timelapses My C-Site 26/09/2025 10:00 Fullscreen TGE GAS / Antwerpen In…" at bounding box center [782, 443] width 1563 height 2066
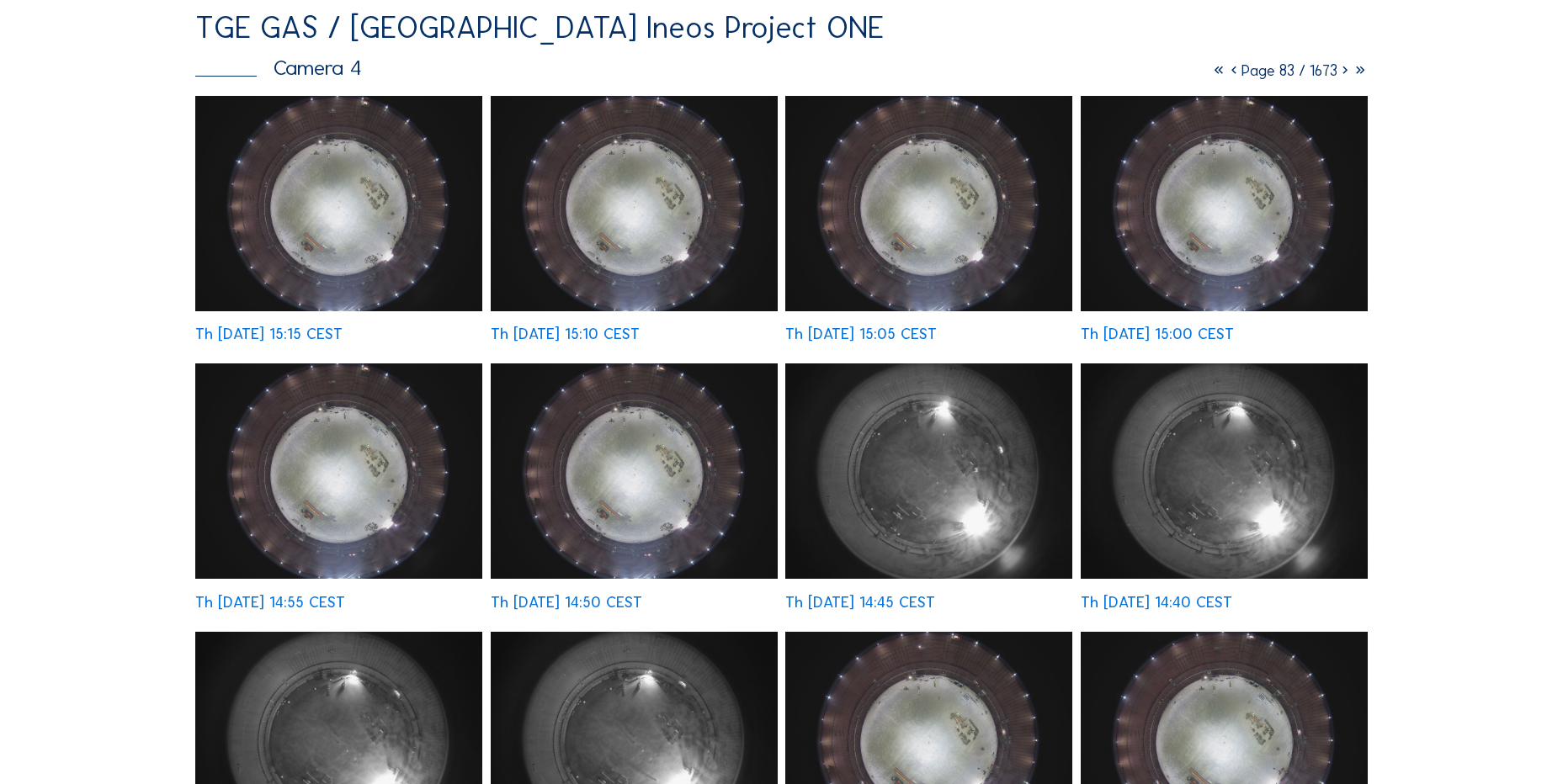
scroll to position [84, 0]
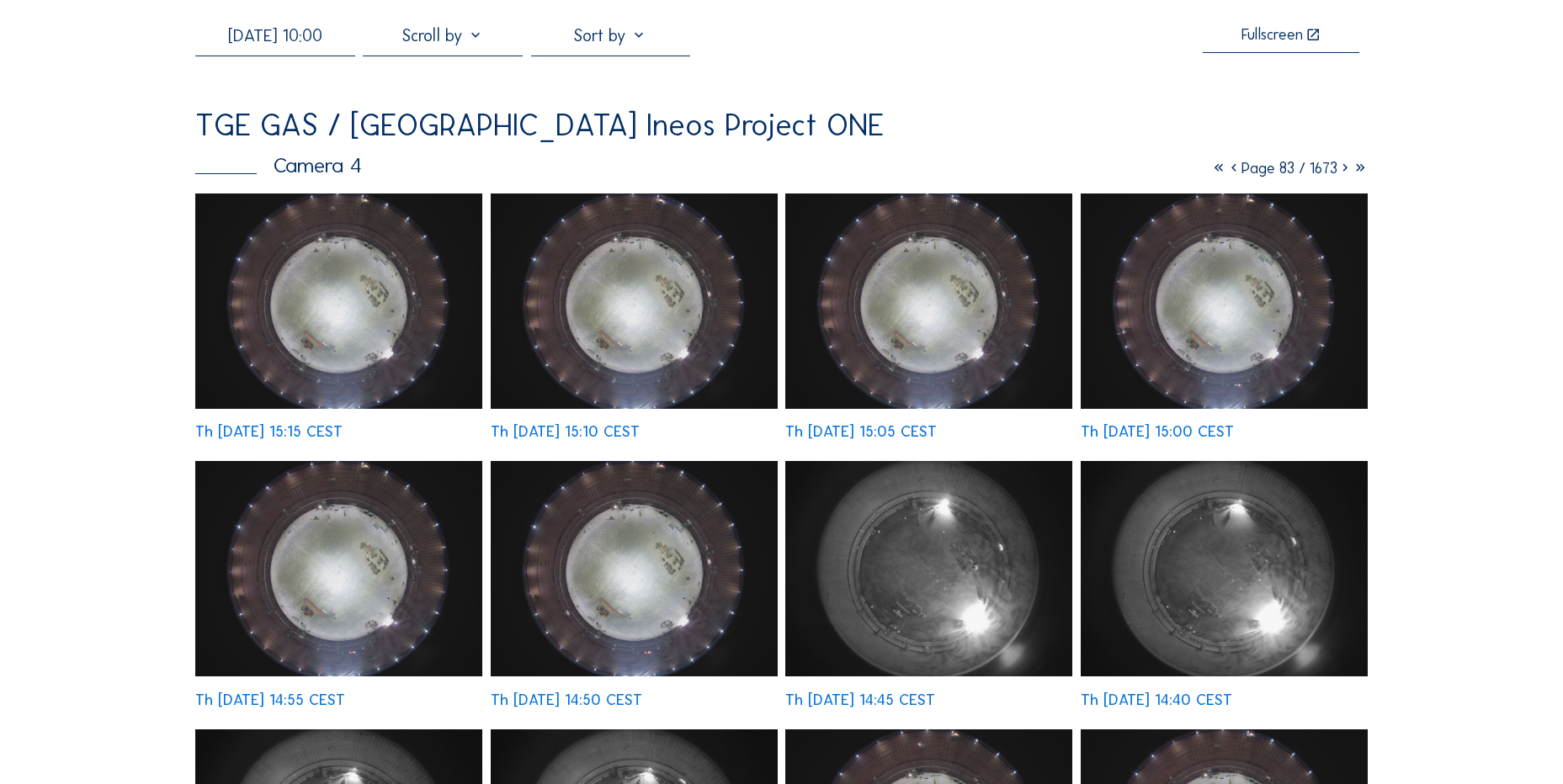
click at [1227, 173] on icon at bounding box center [1234, 168] width 15 height 18
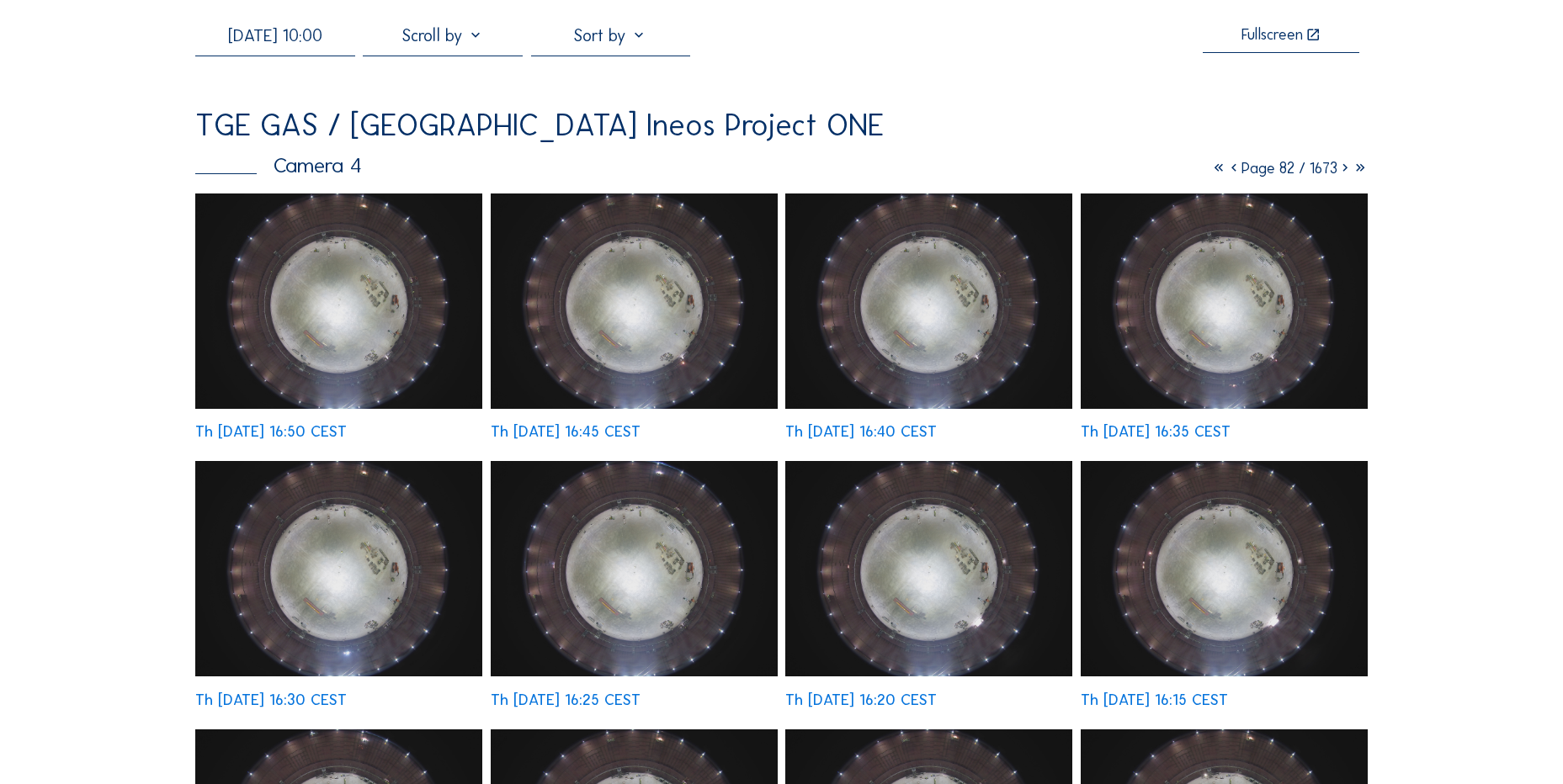
click at [1338, 176] on icon at bounding box center [1345, 168] width 15 height 18
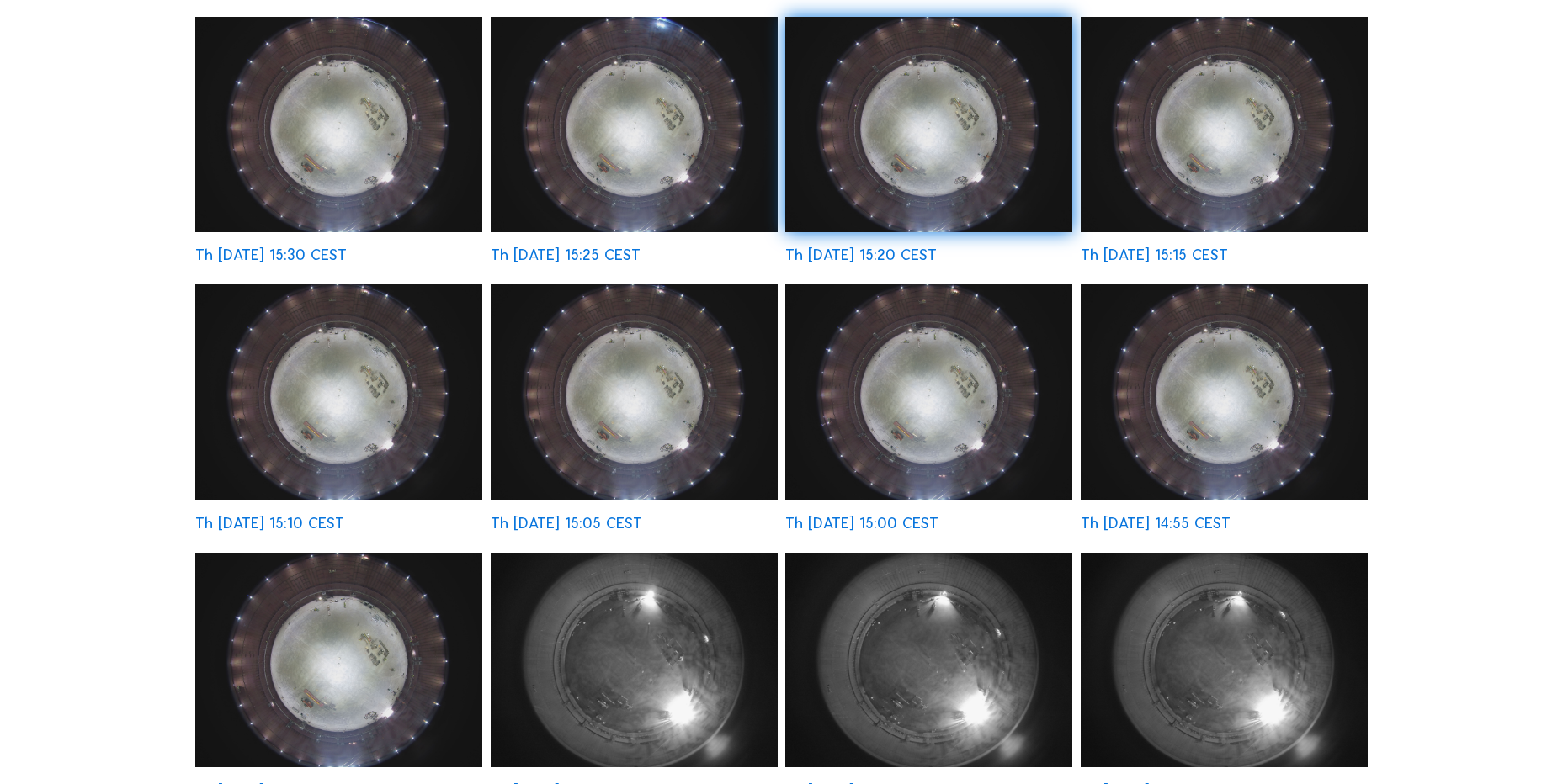
scroll to position [102, 0]
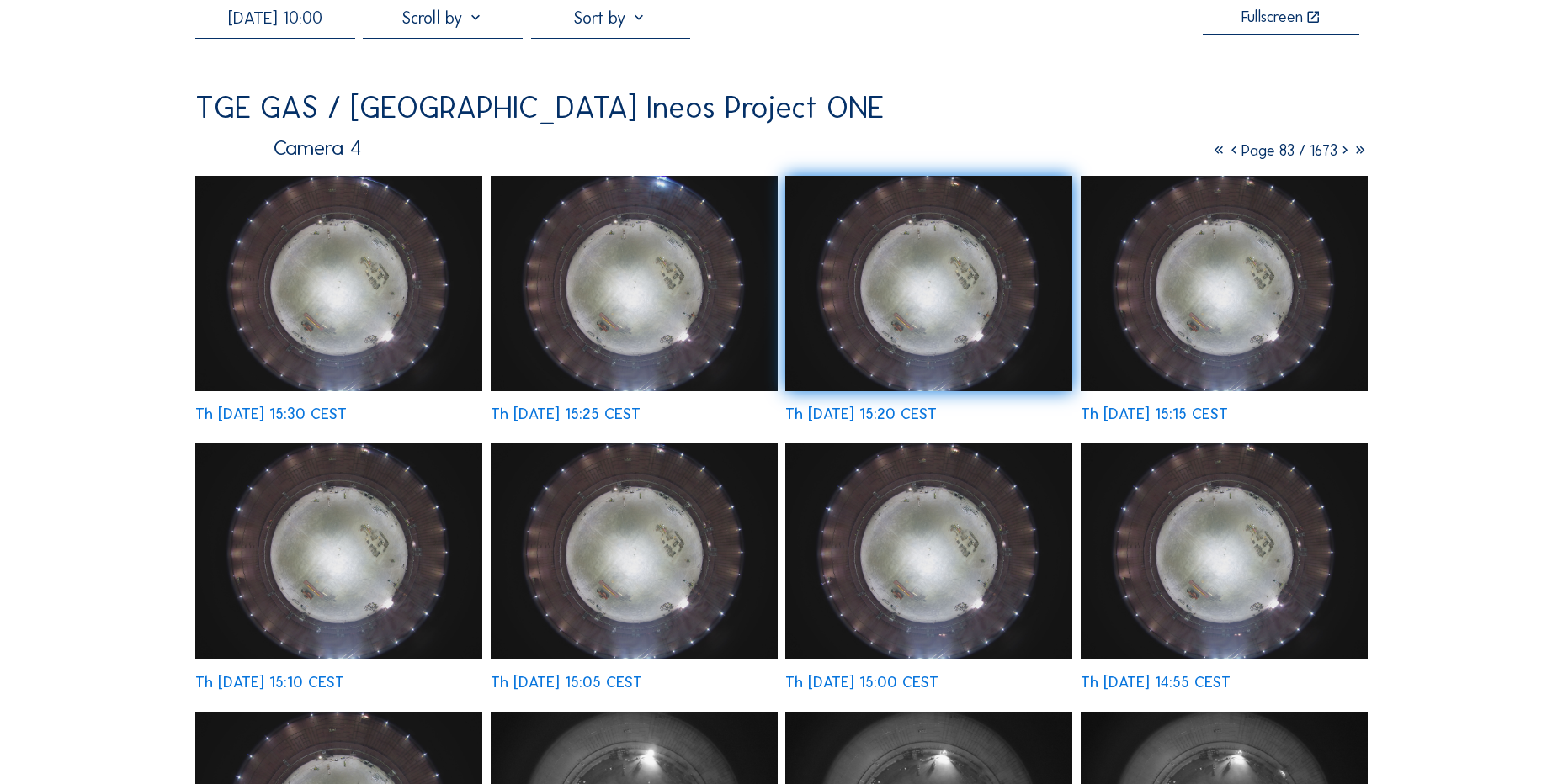
click at [1341, 155] on icon at bounding box center [1345, 150] width 15 height 18
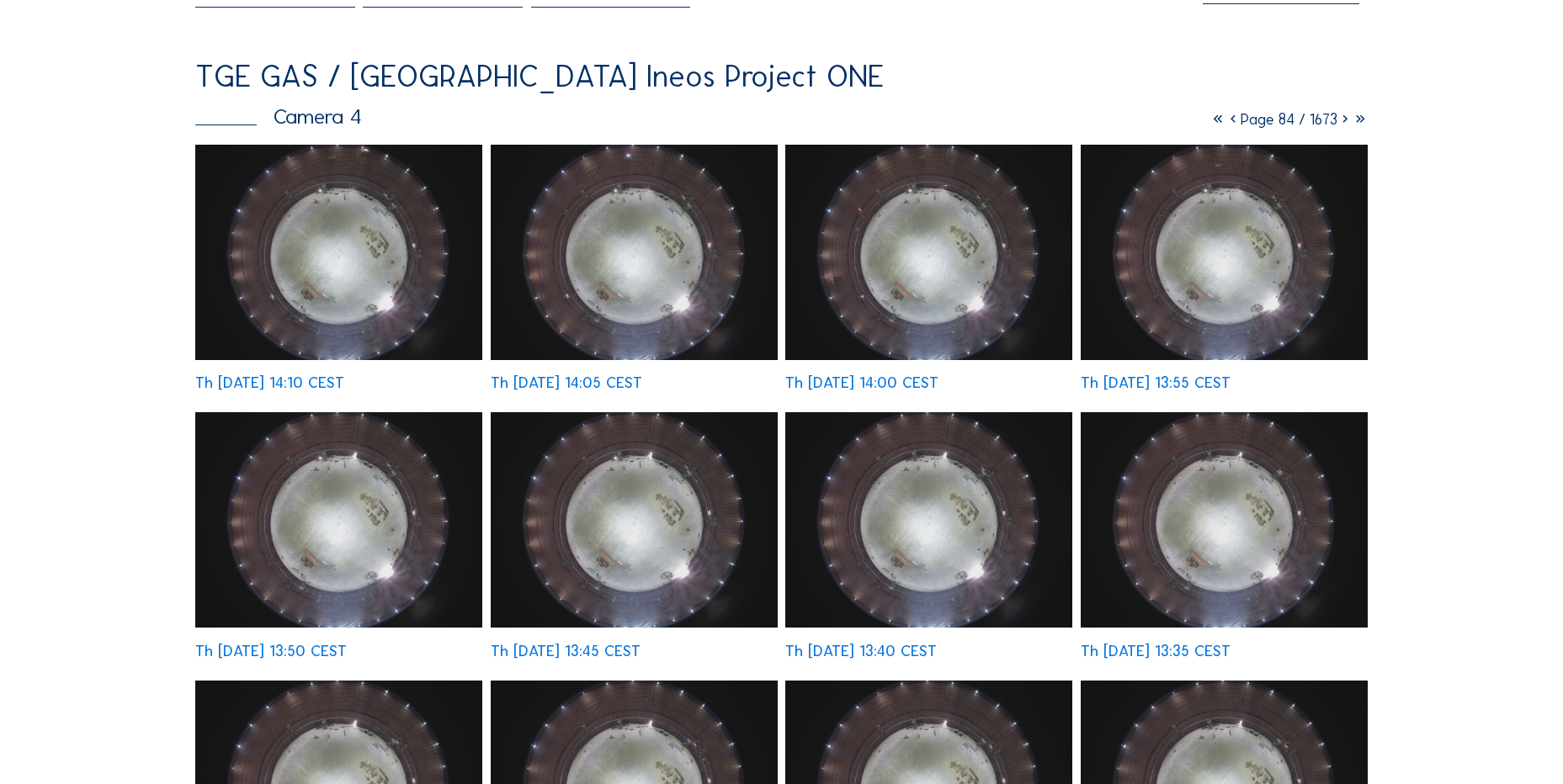
scroll to position [0, 0]
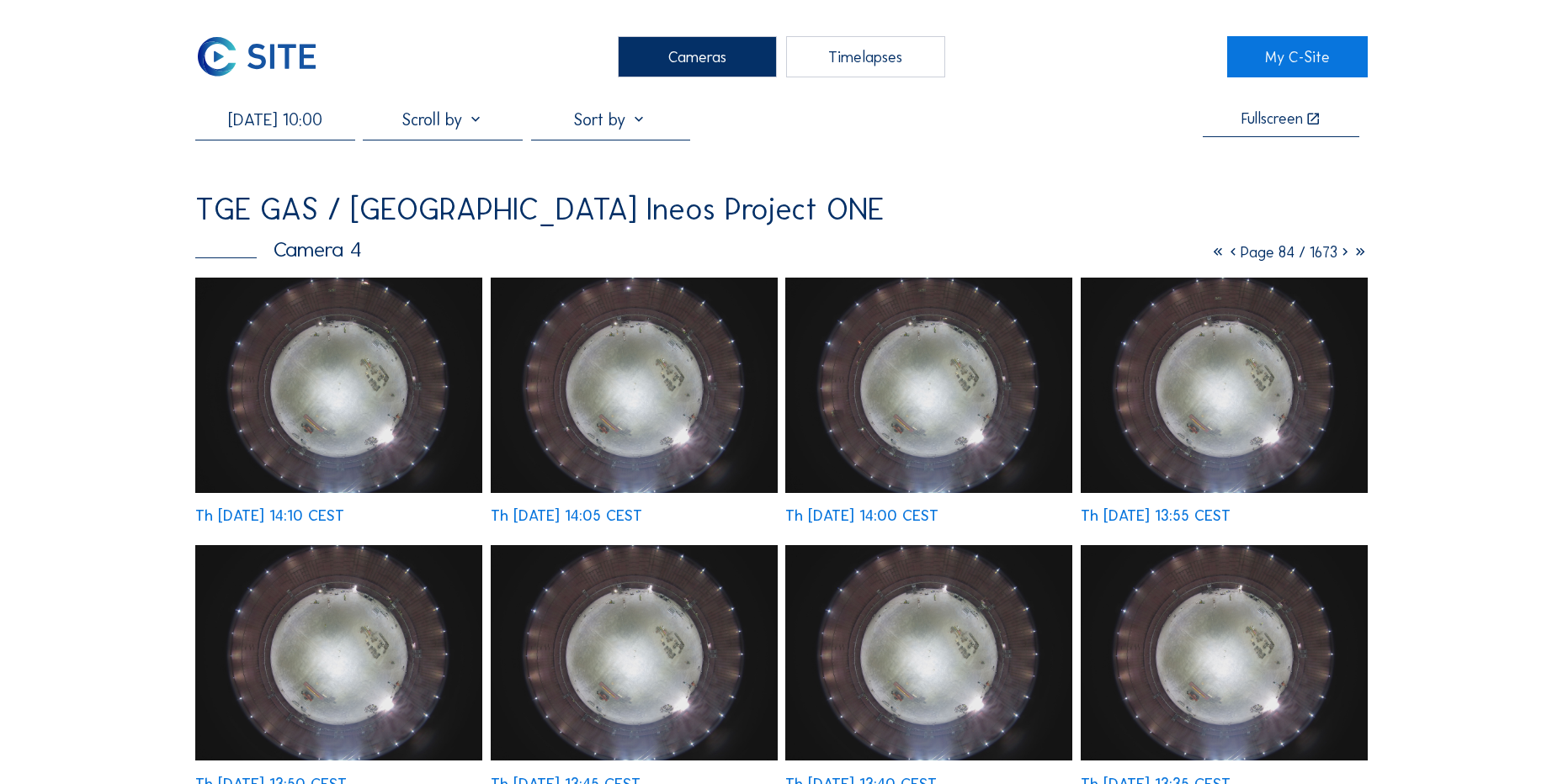
click at [1346, 251] on icon at bounding box center [1345, 252] width 15 height 18
click at [1338, 260] on icon at bounding box center [1345, 252] width 15 height 18
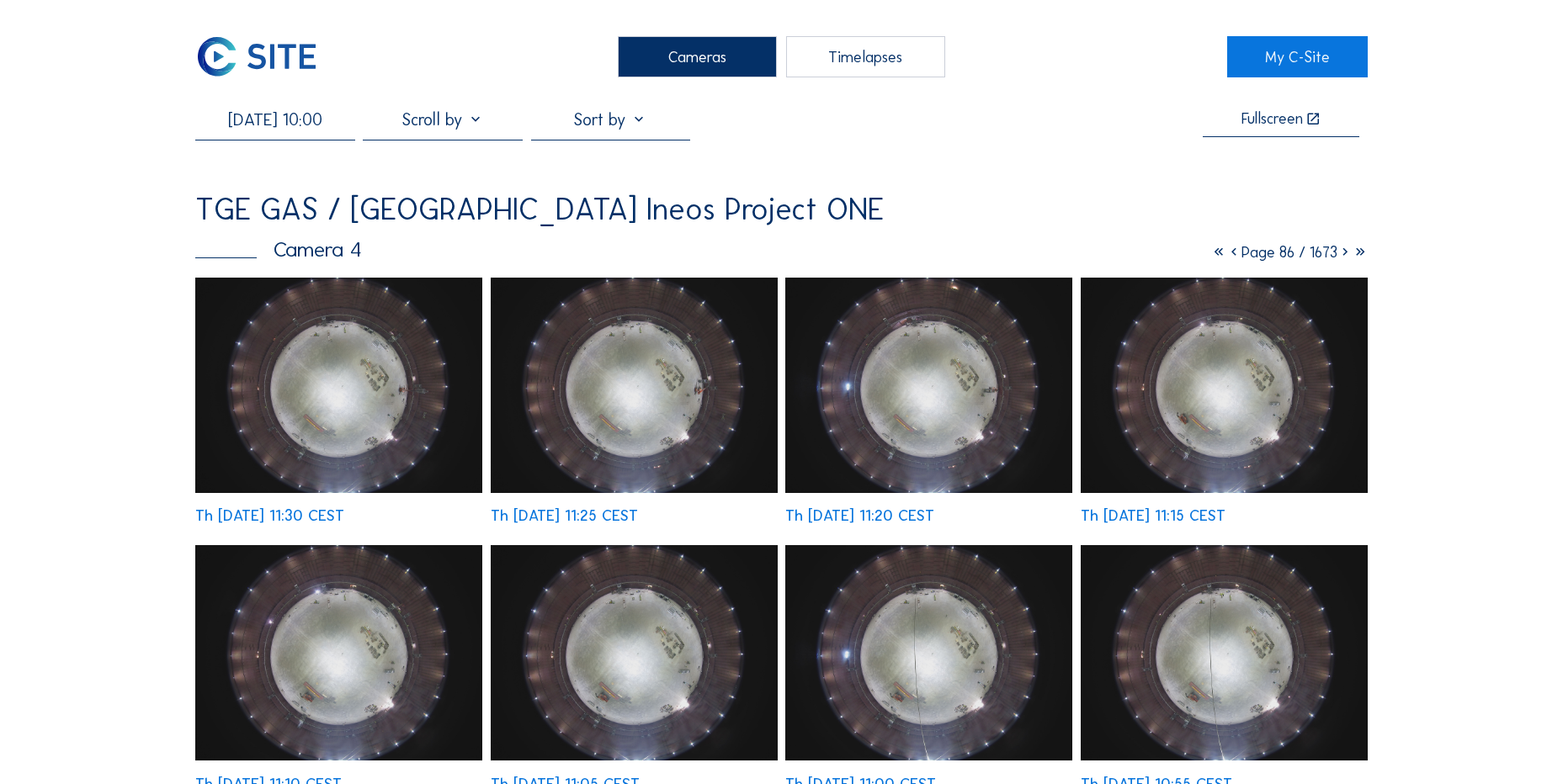
click at [236, 53] on img at bounding box center [257, 56] width 123 height 41
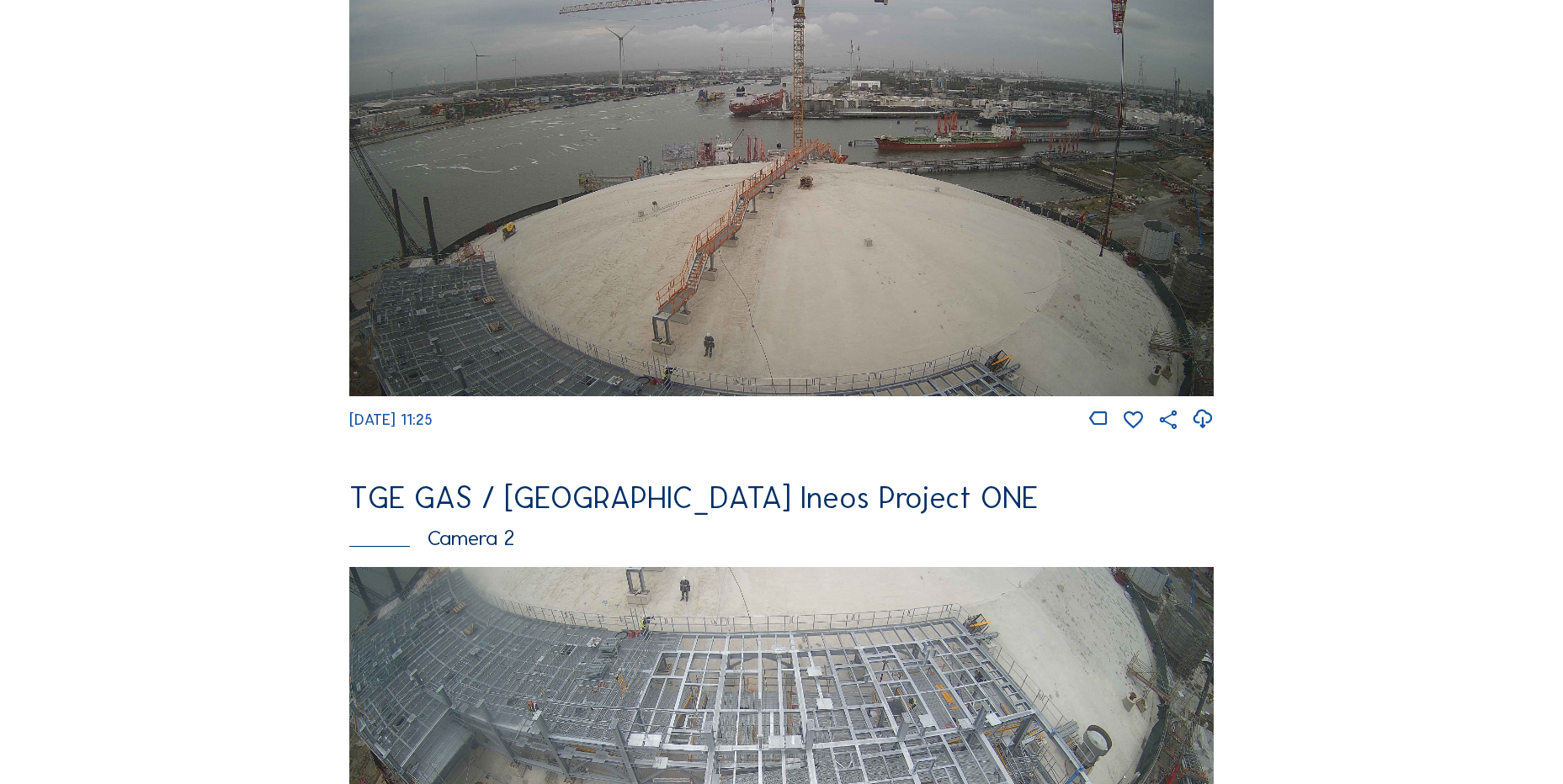
scroll to position [758, 0]
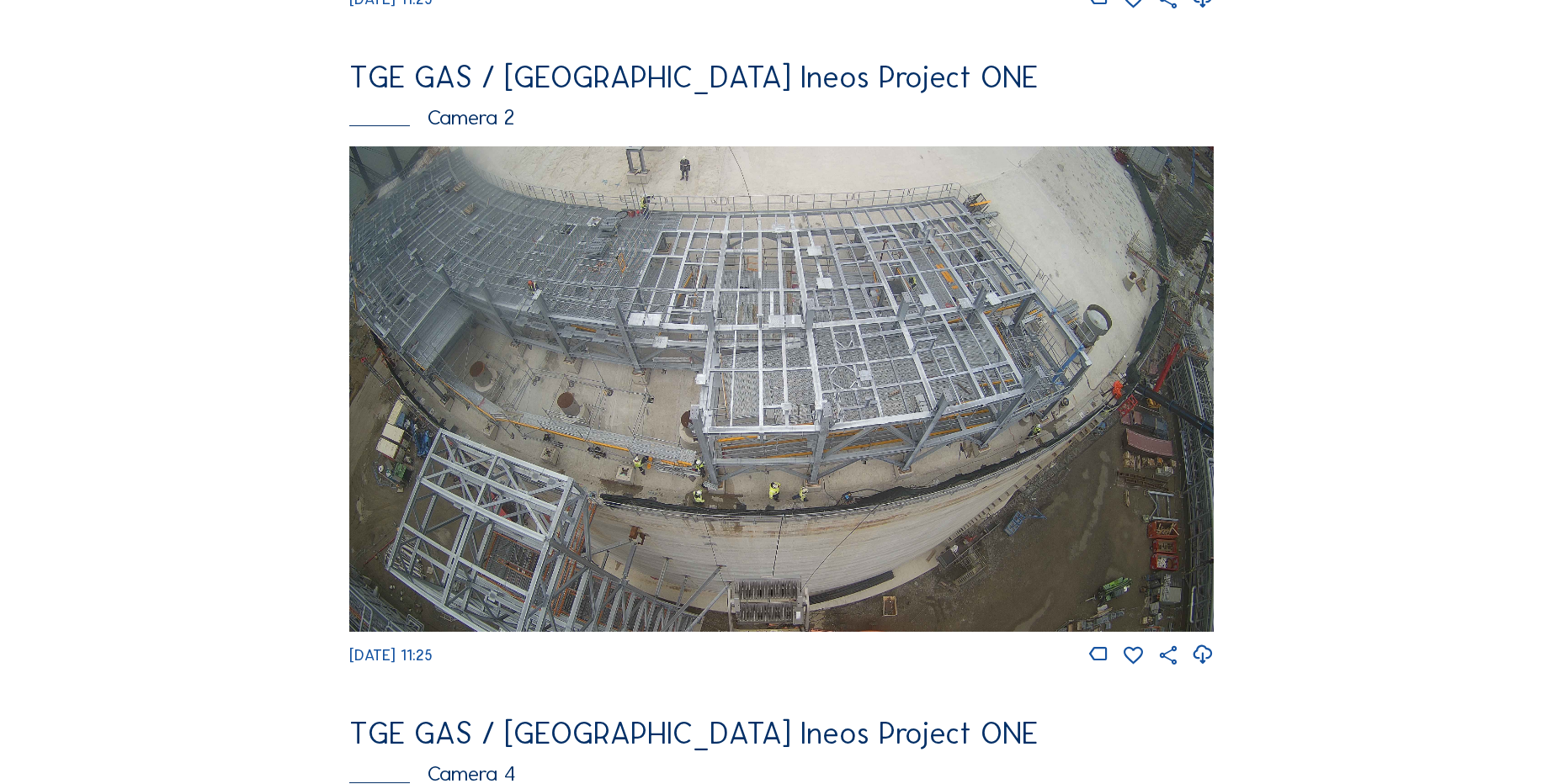
click at [1213, 669] on icon at bounding box center [1203, 655] width 23 height 28
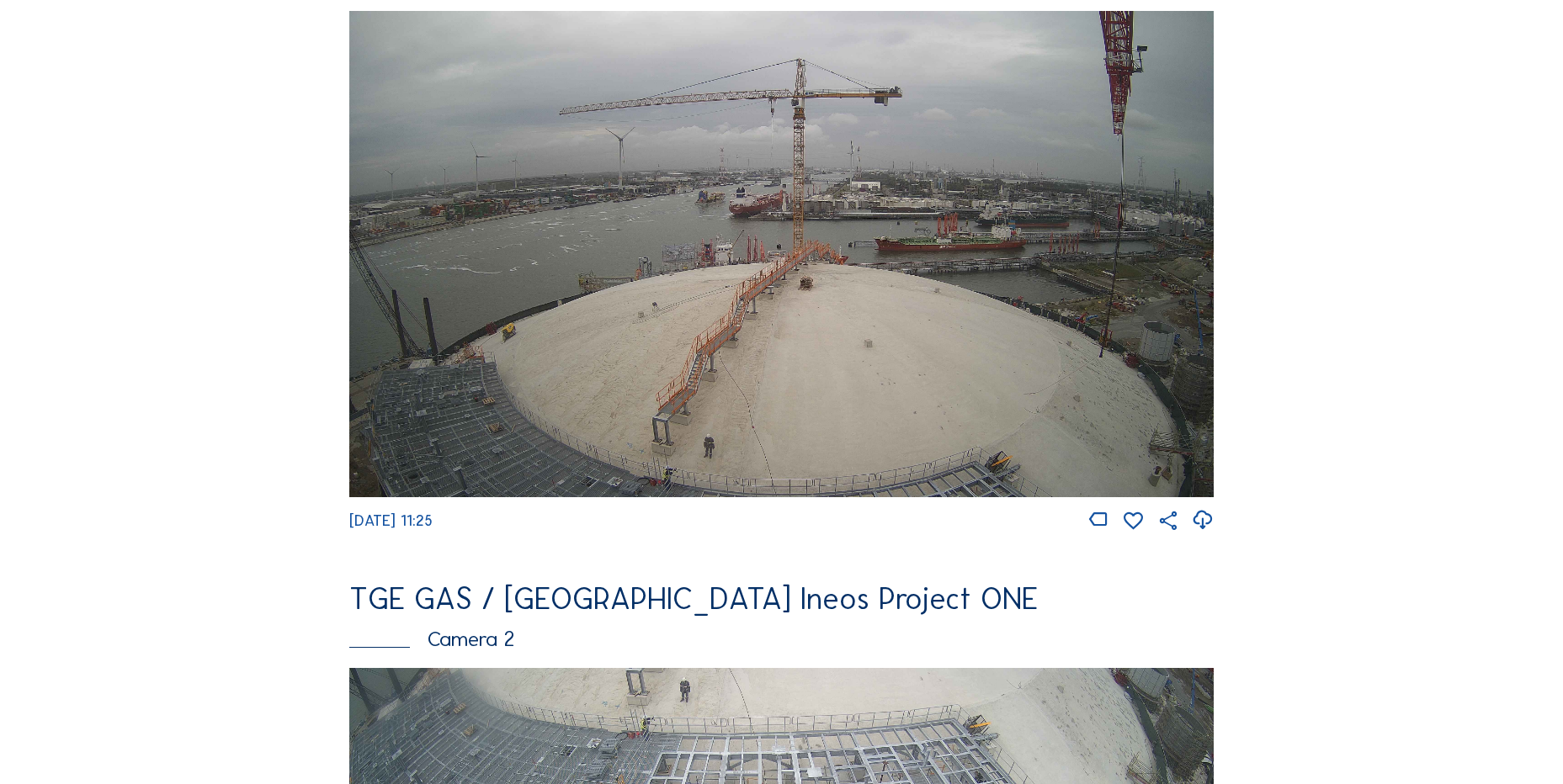
scroll to position [252, 0]
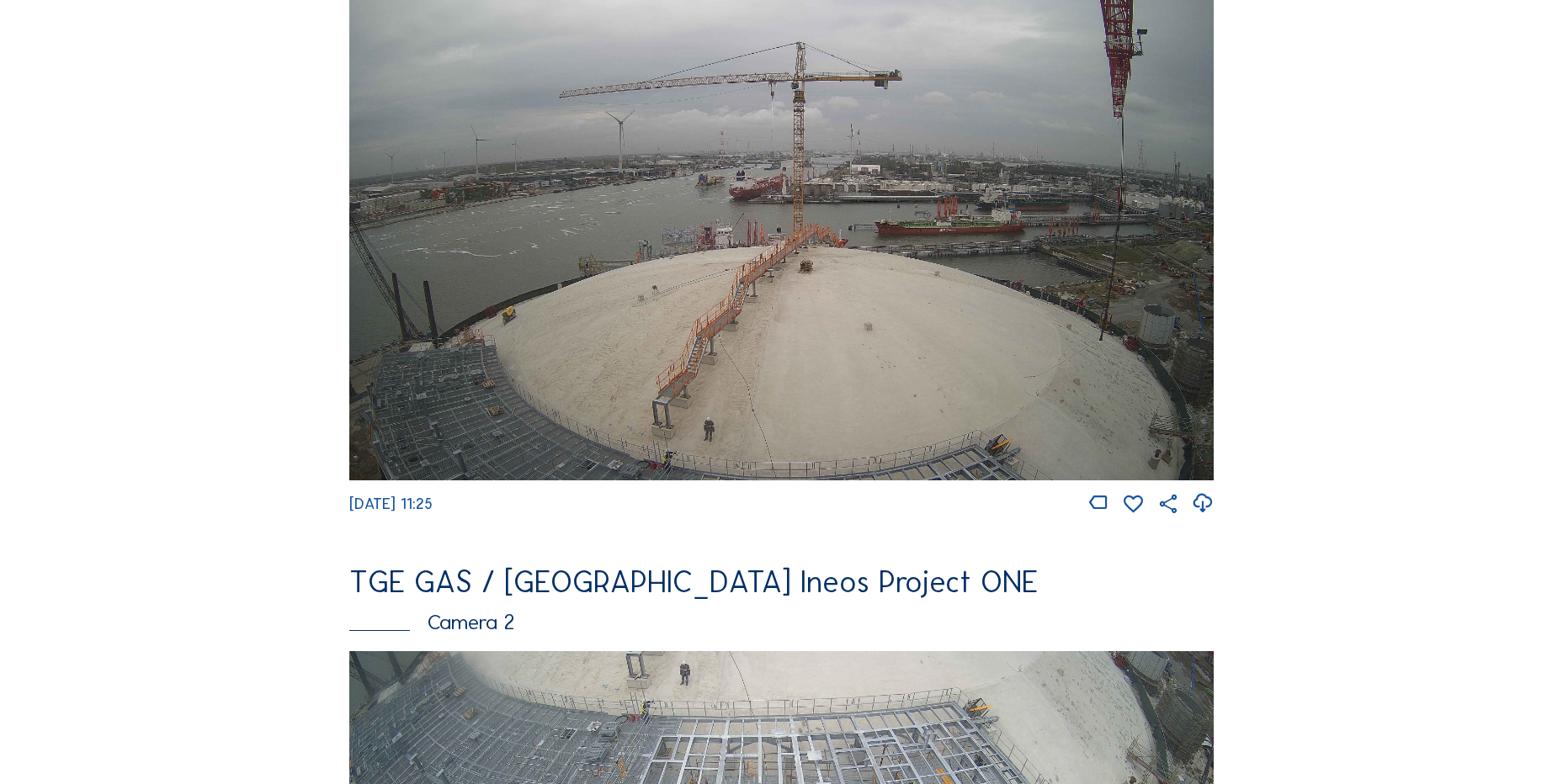
click at [1213, 506] on icon at bounding box center [1203, 504] width 23 height 28
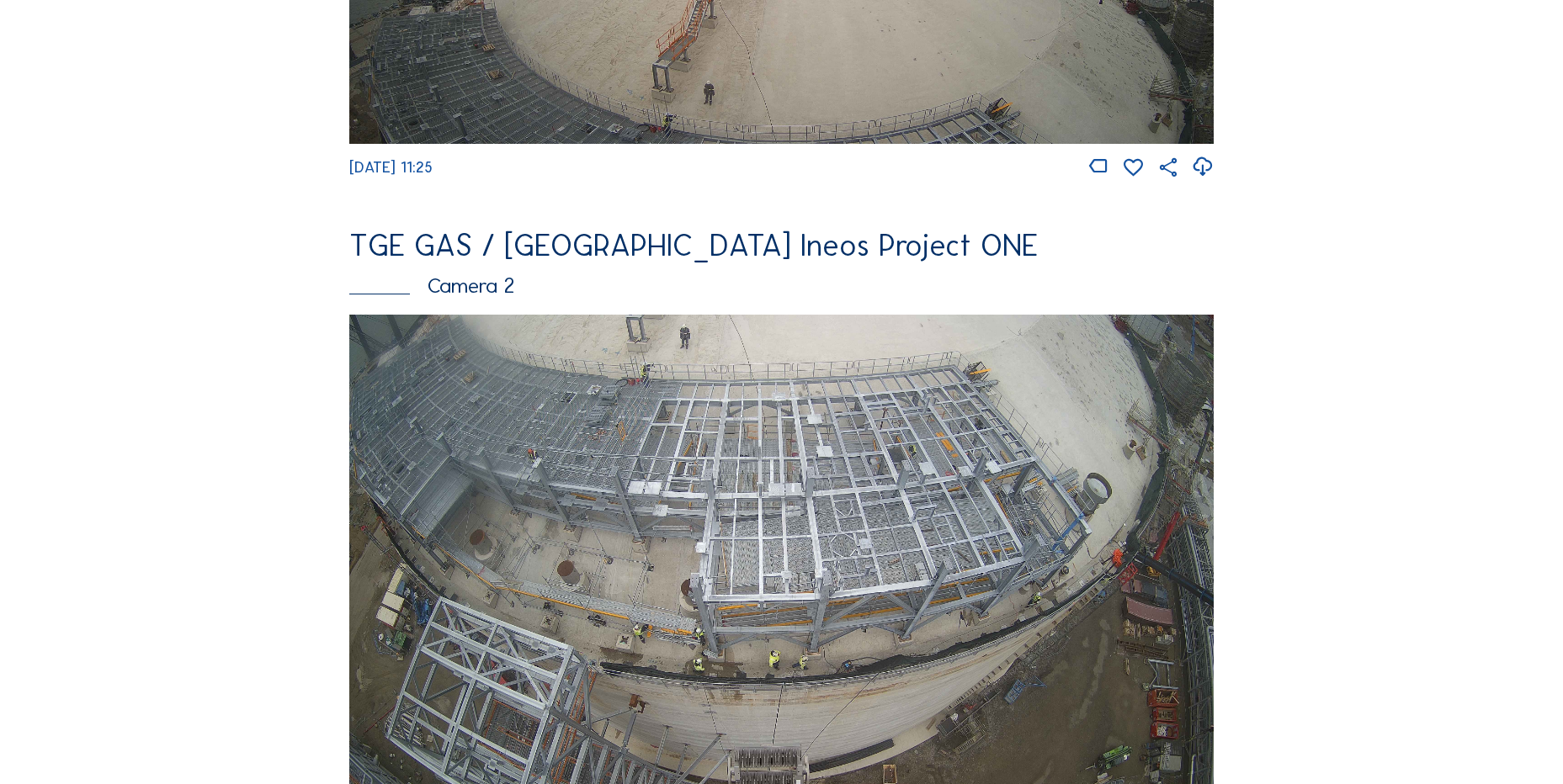
click at [653, 428] on img at bounding box center [782, 557] width 865 height 486
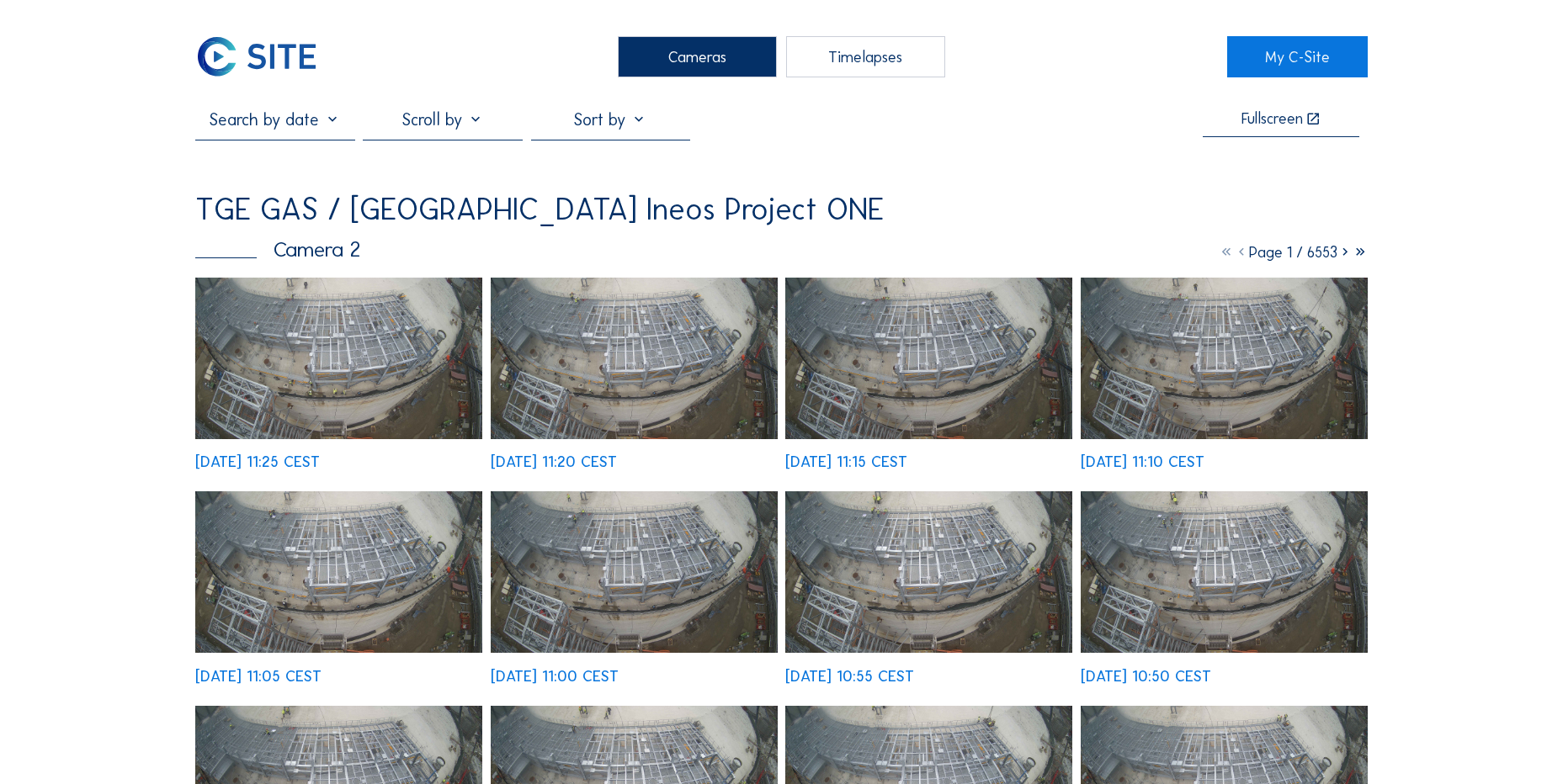
click at [289, 327] on img at bounding box center [339, 358] width 287 height 161
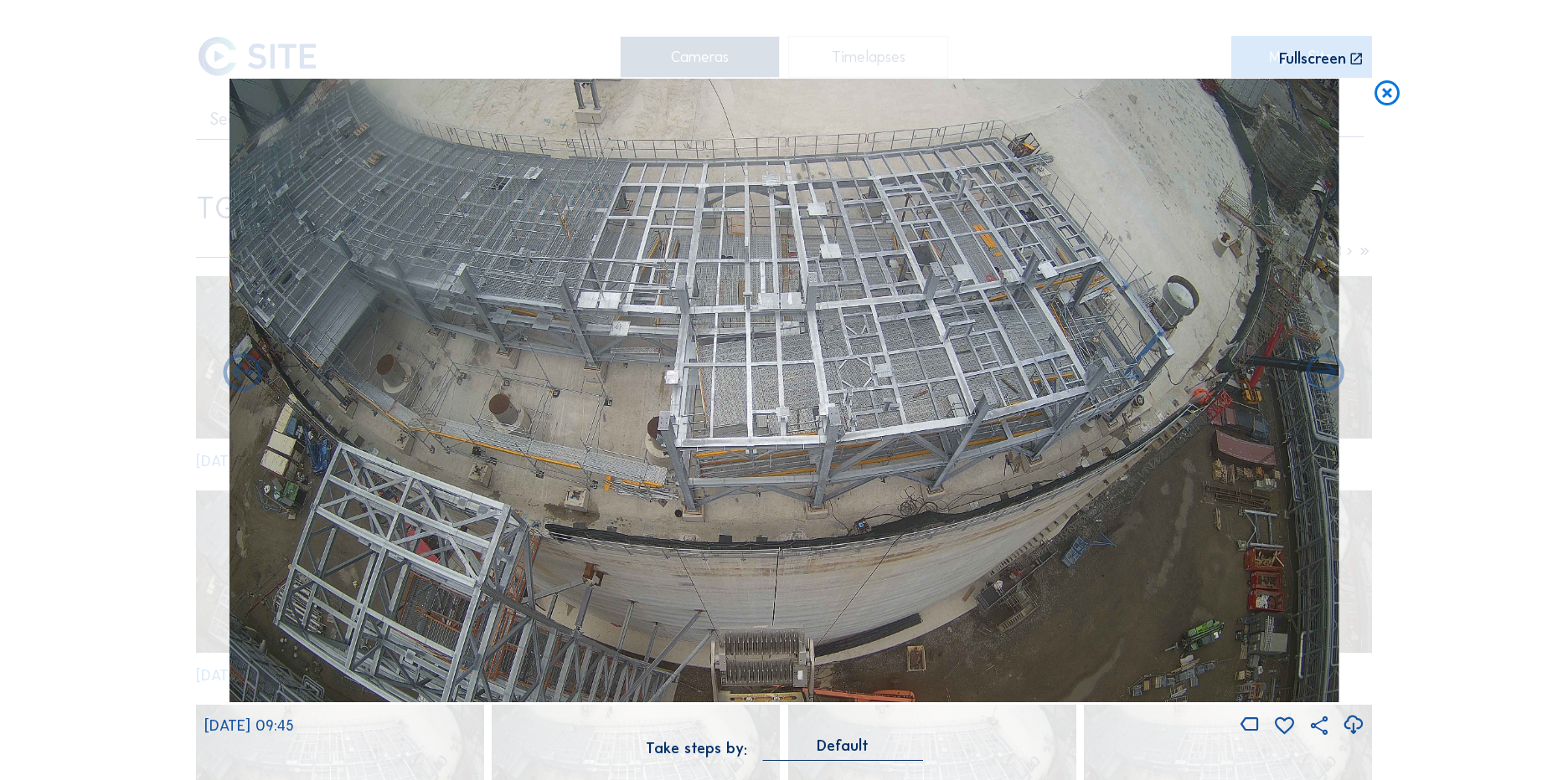
click at [1384, 99] on icon at bounding box center [1387, 94] width 31 height 31
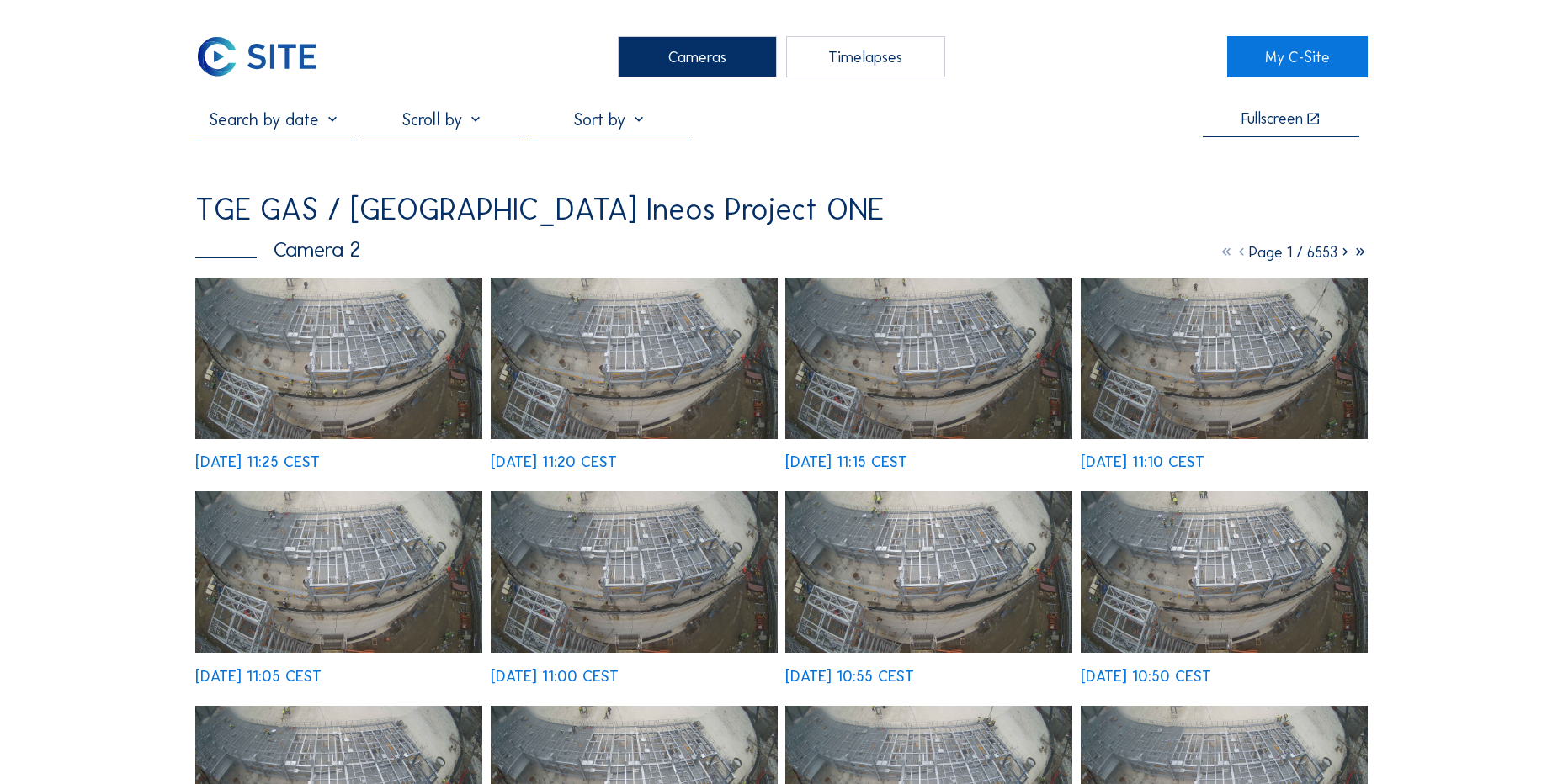
click at [274, 69] on img at bounding box center [257, 56] width 123 height 41
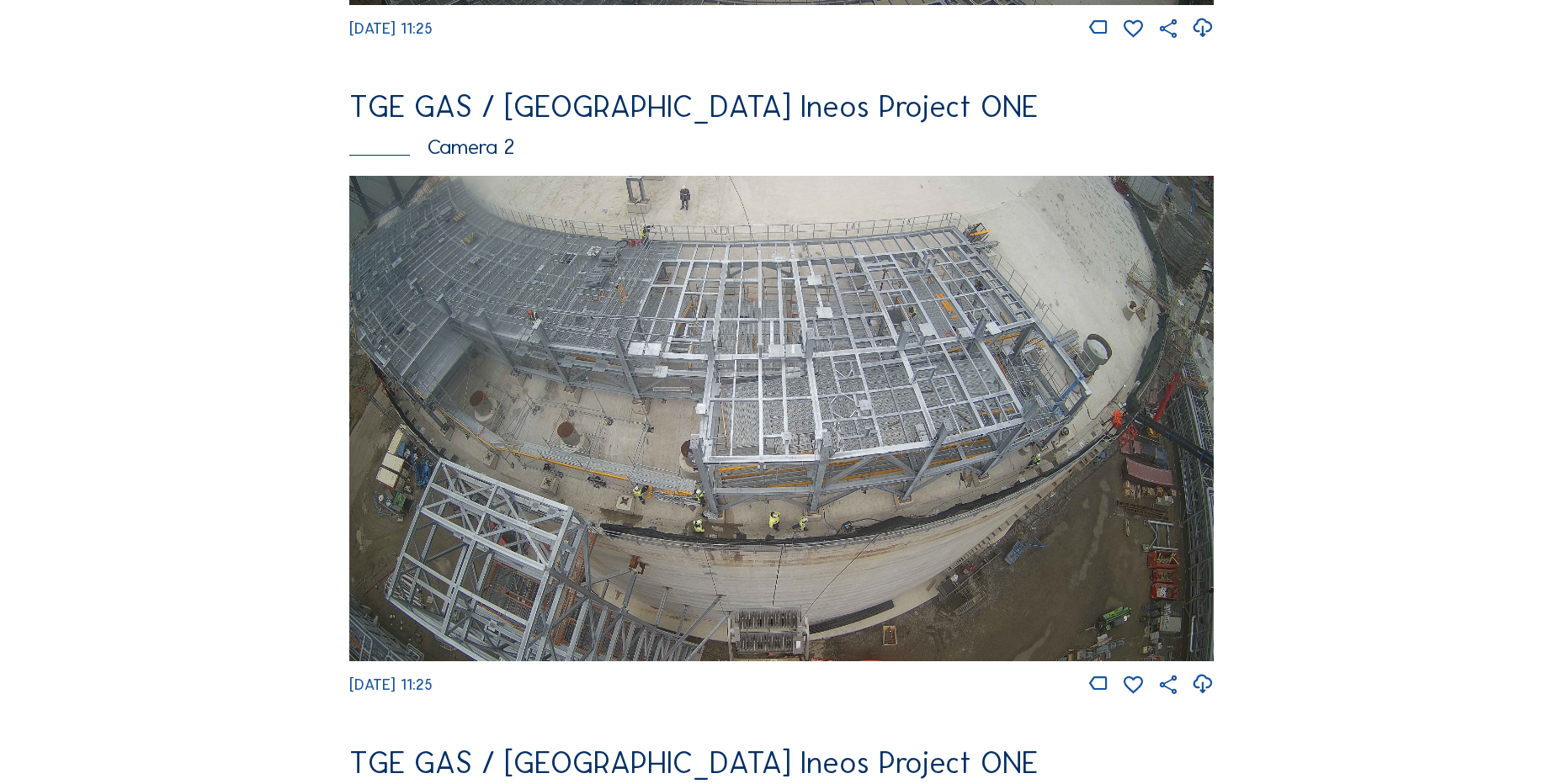
scroll to position [758, 0]
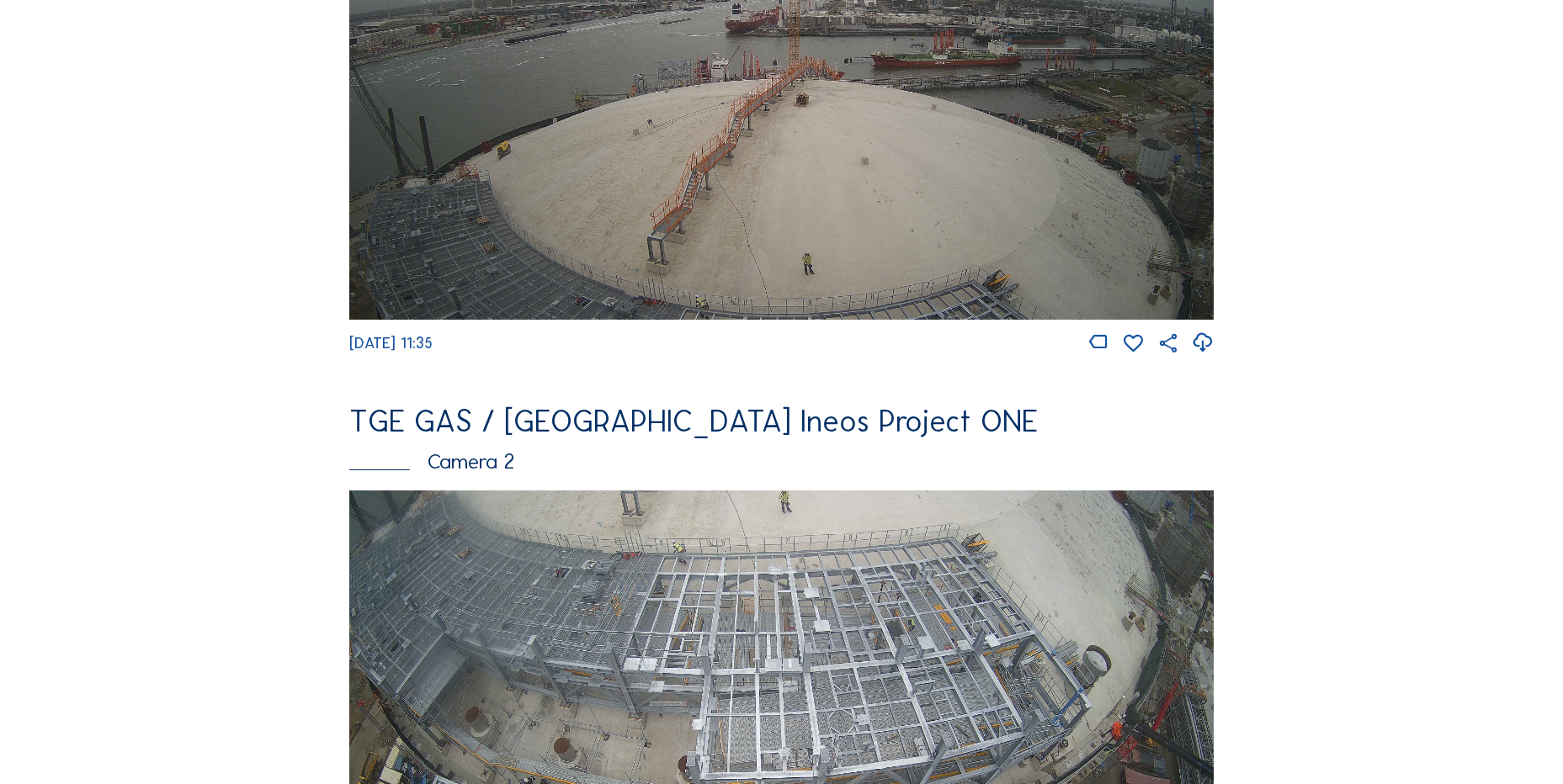
scroll to position [590, 0]
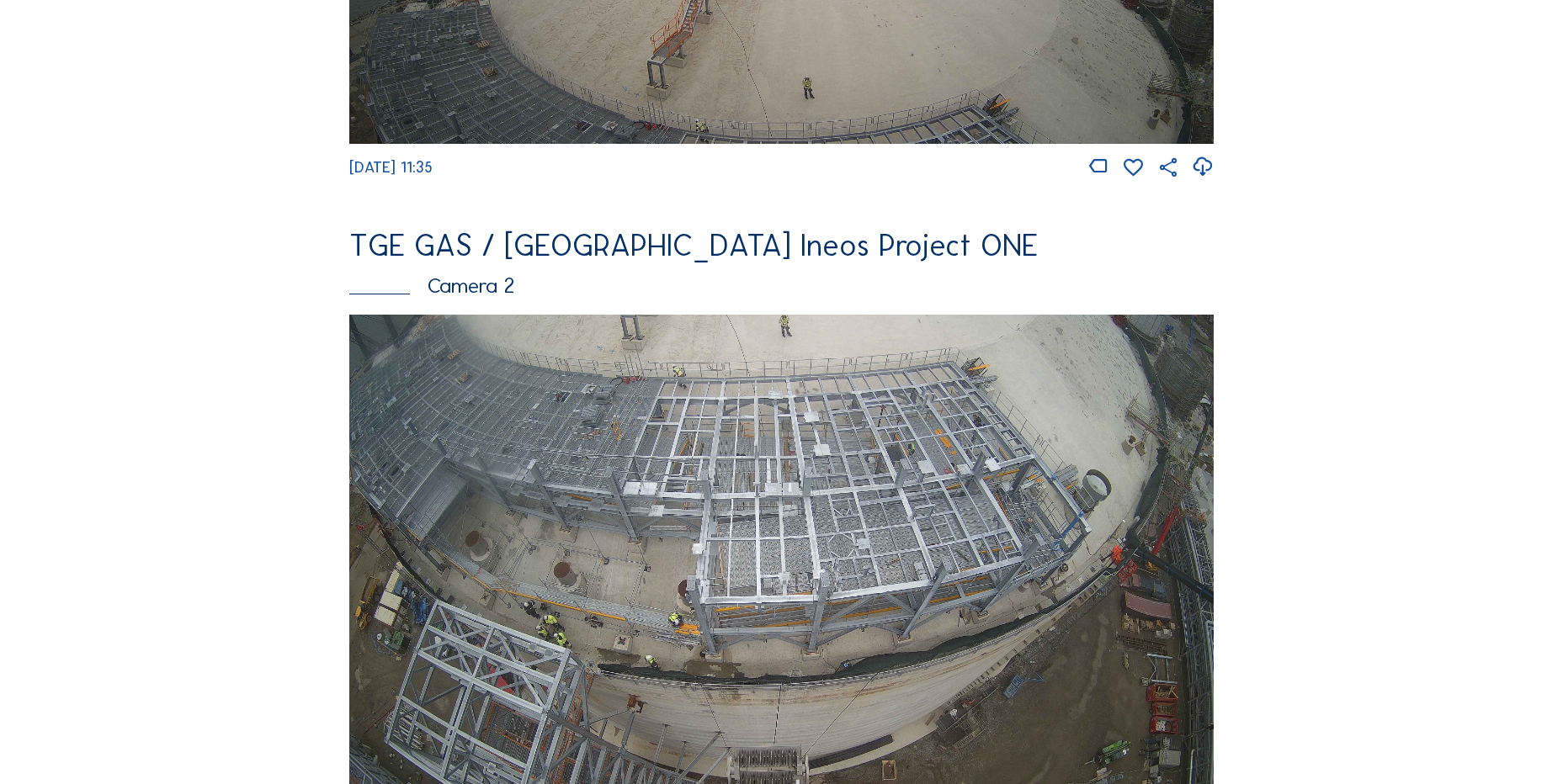
click at [753, 486] on img at bounding box center [782, 557] width 865 height 486
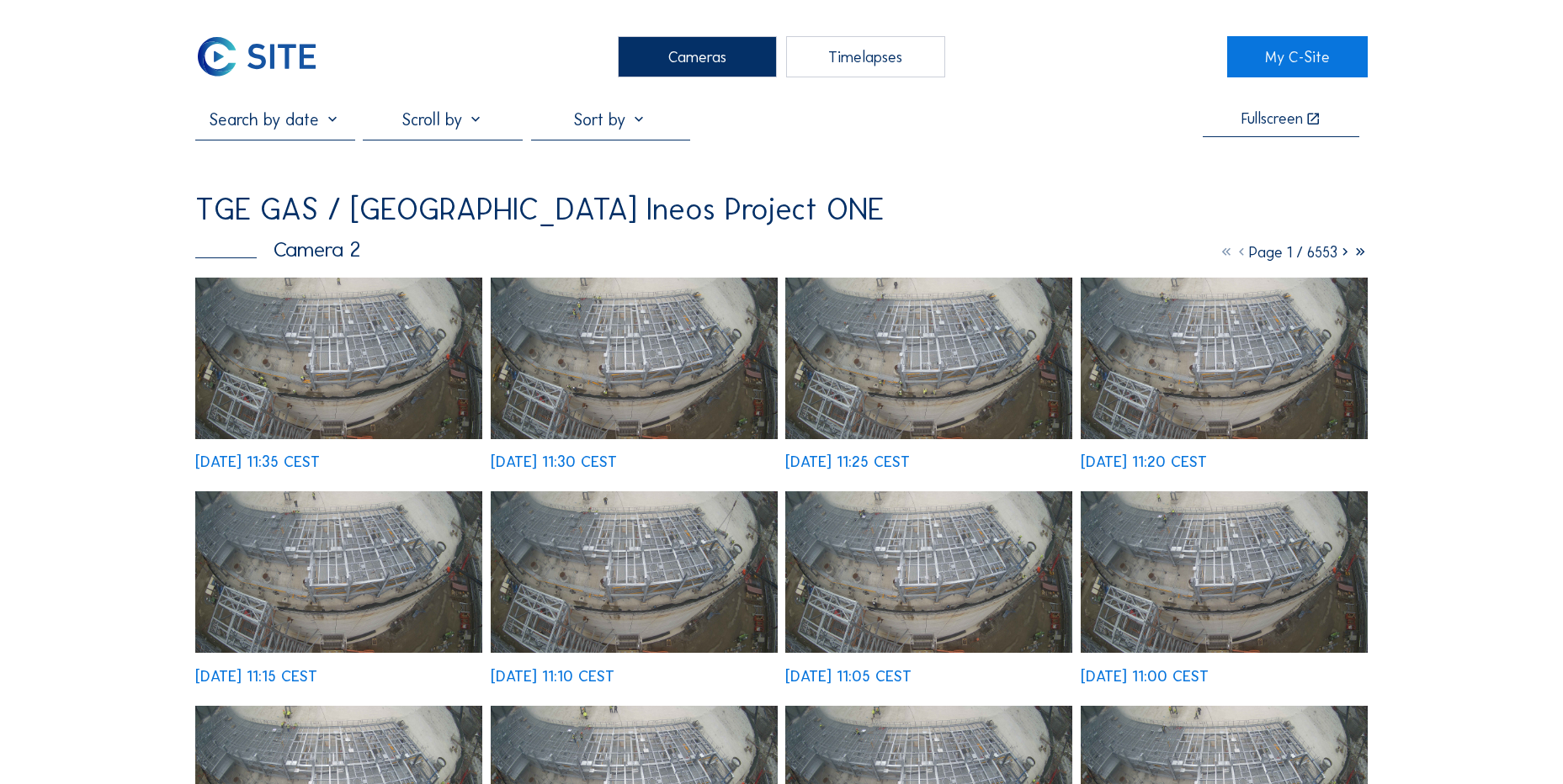
click at [324, 343] on img at bounding box center [339, 358] width 287 height 161
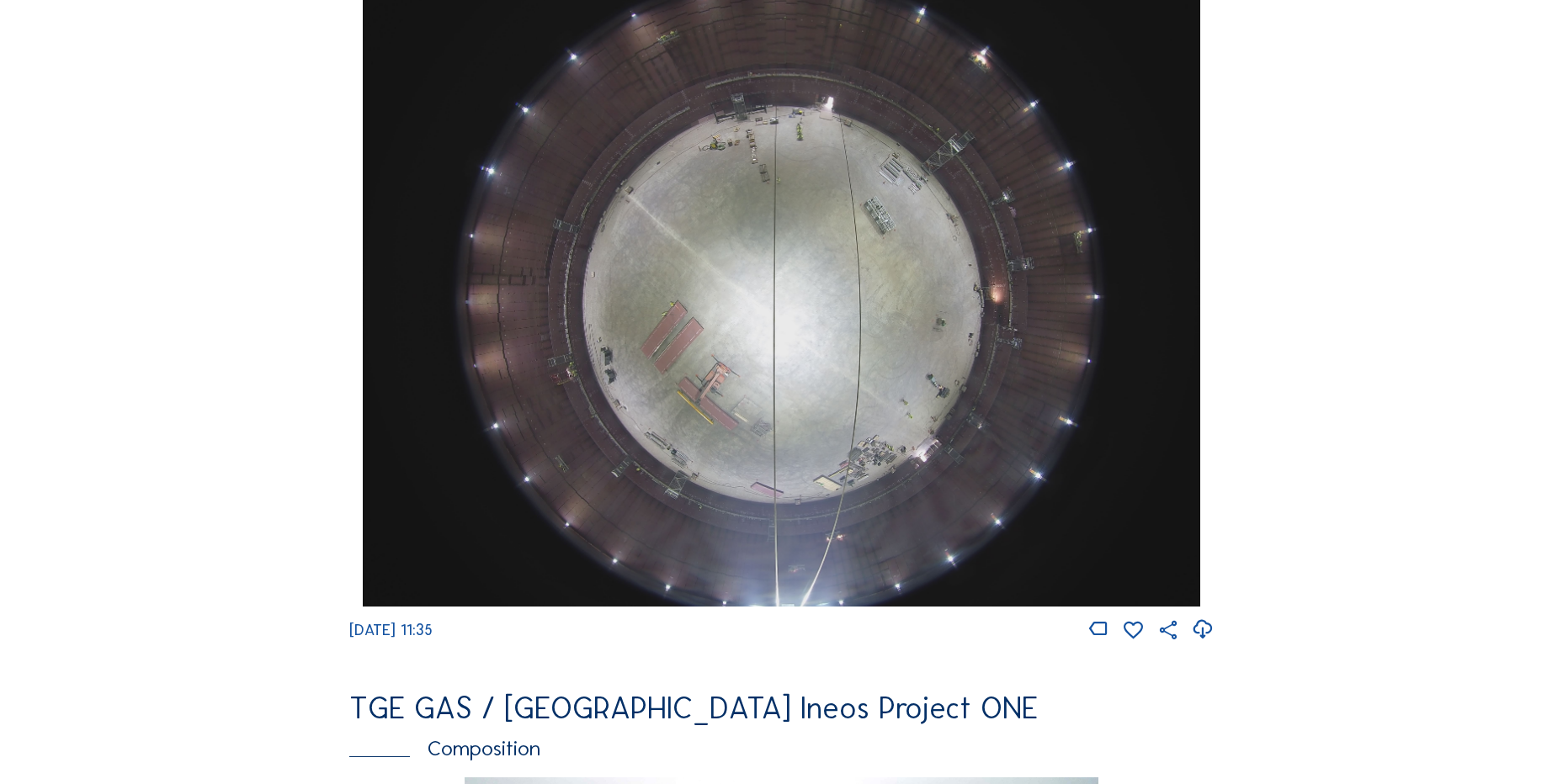
scroll to position [1346, 0]
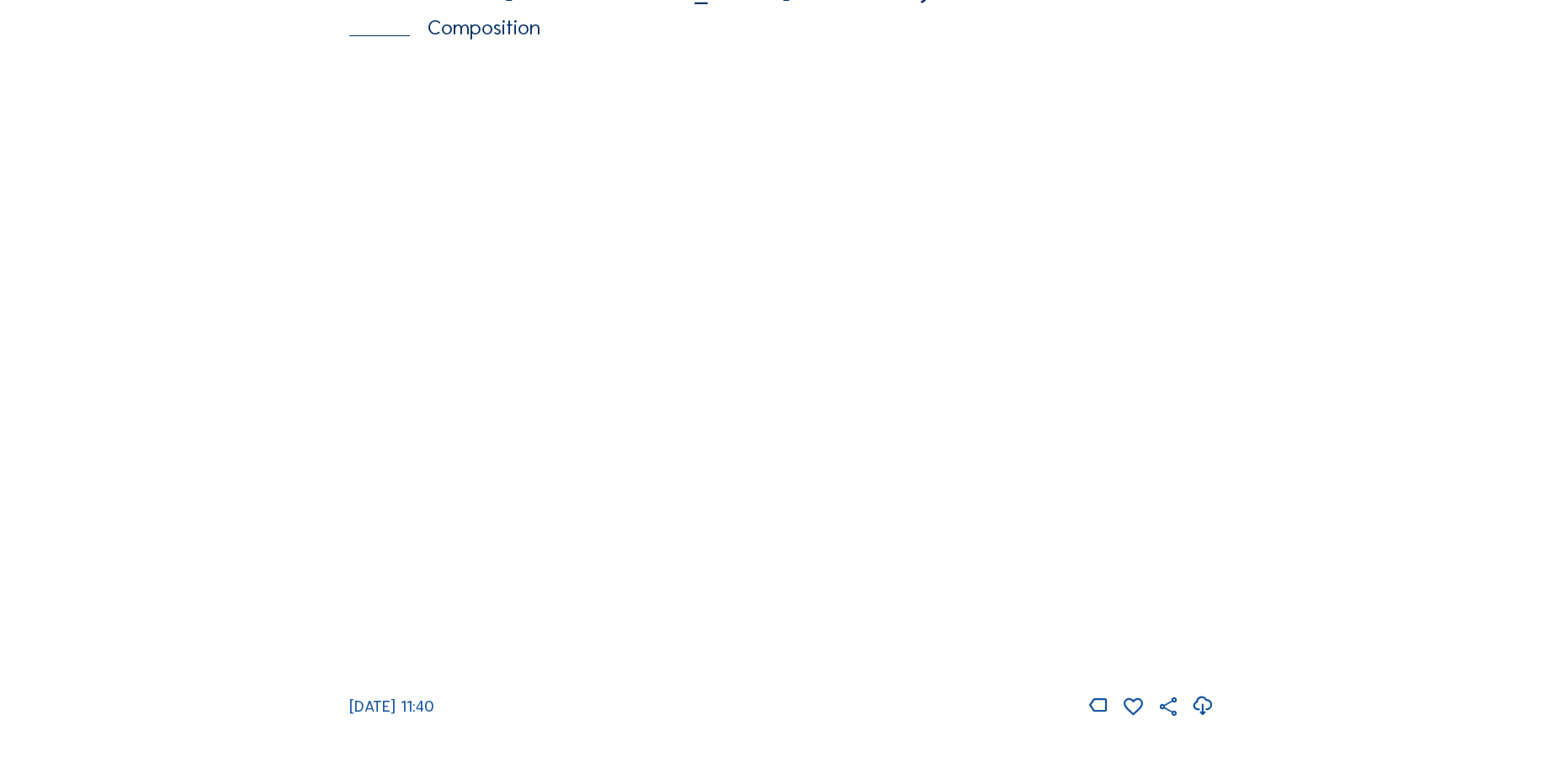
scroll to position [2525, 0]
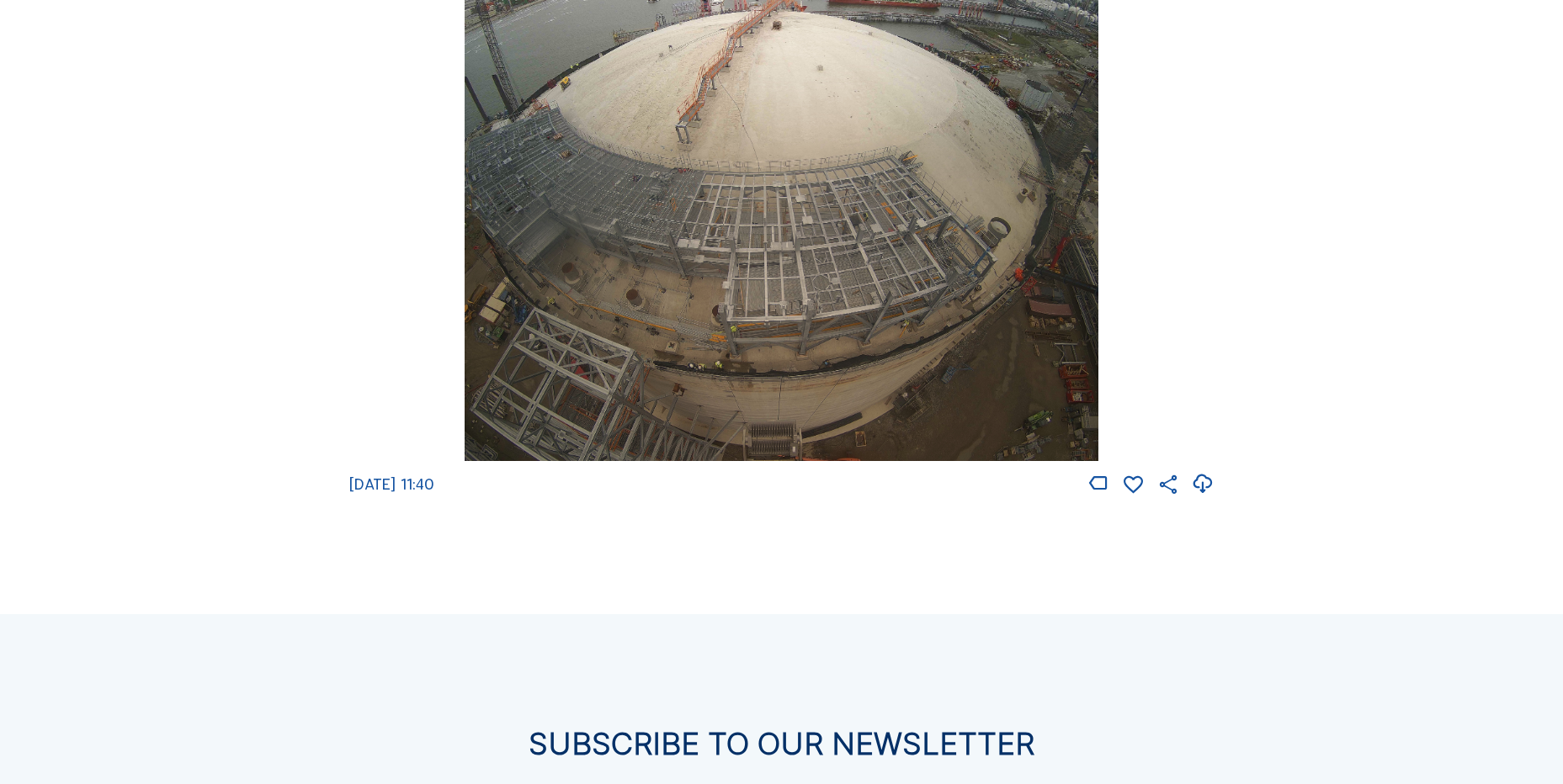
click at [1172, 139] on div "[DATE] 11:40" at bounding box center [782, 166] width 865 height 663
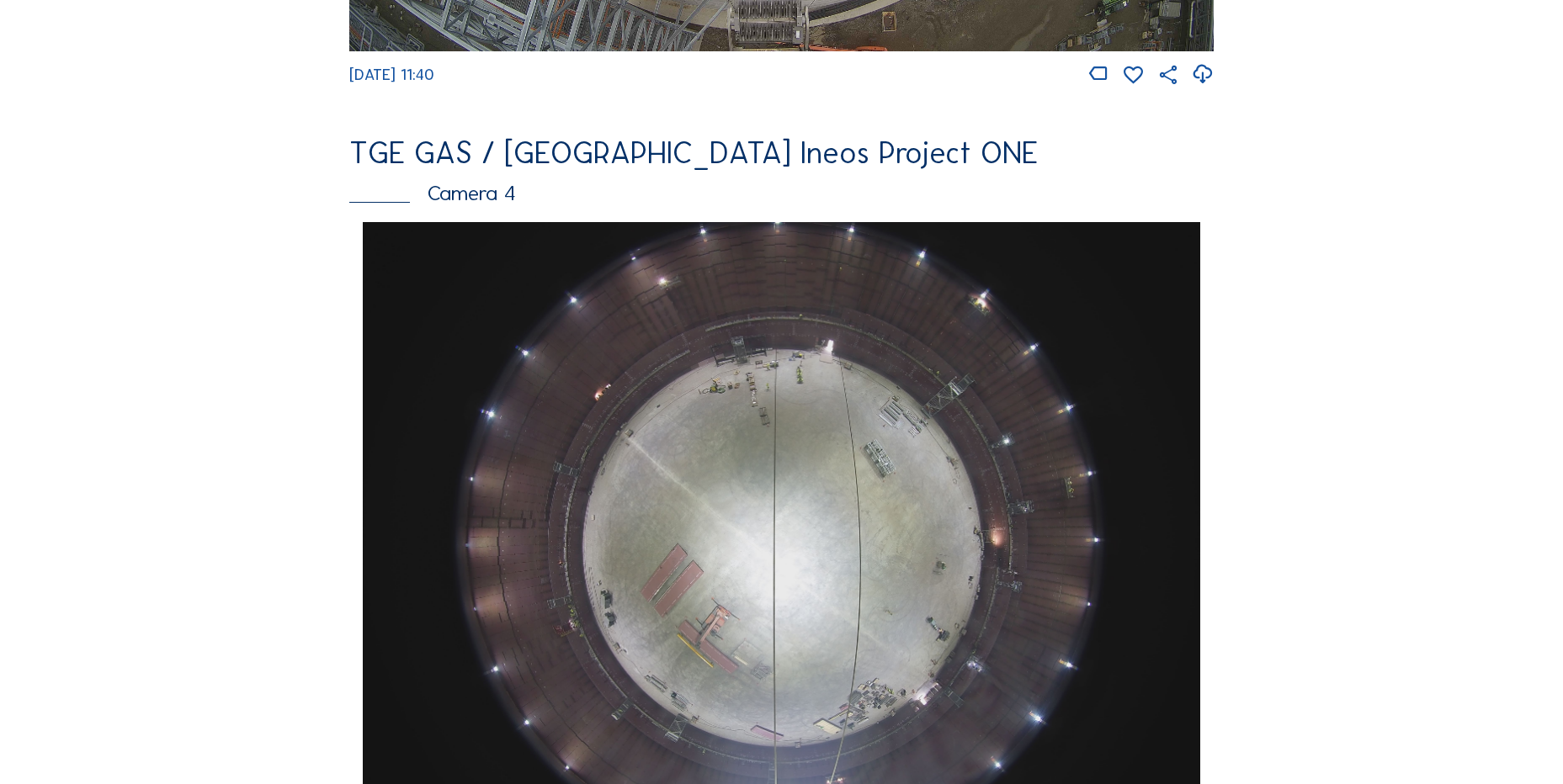
scroll to position [1178, 0]
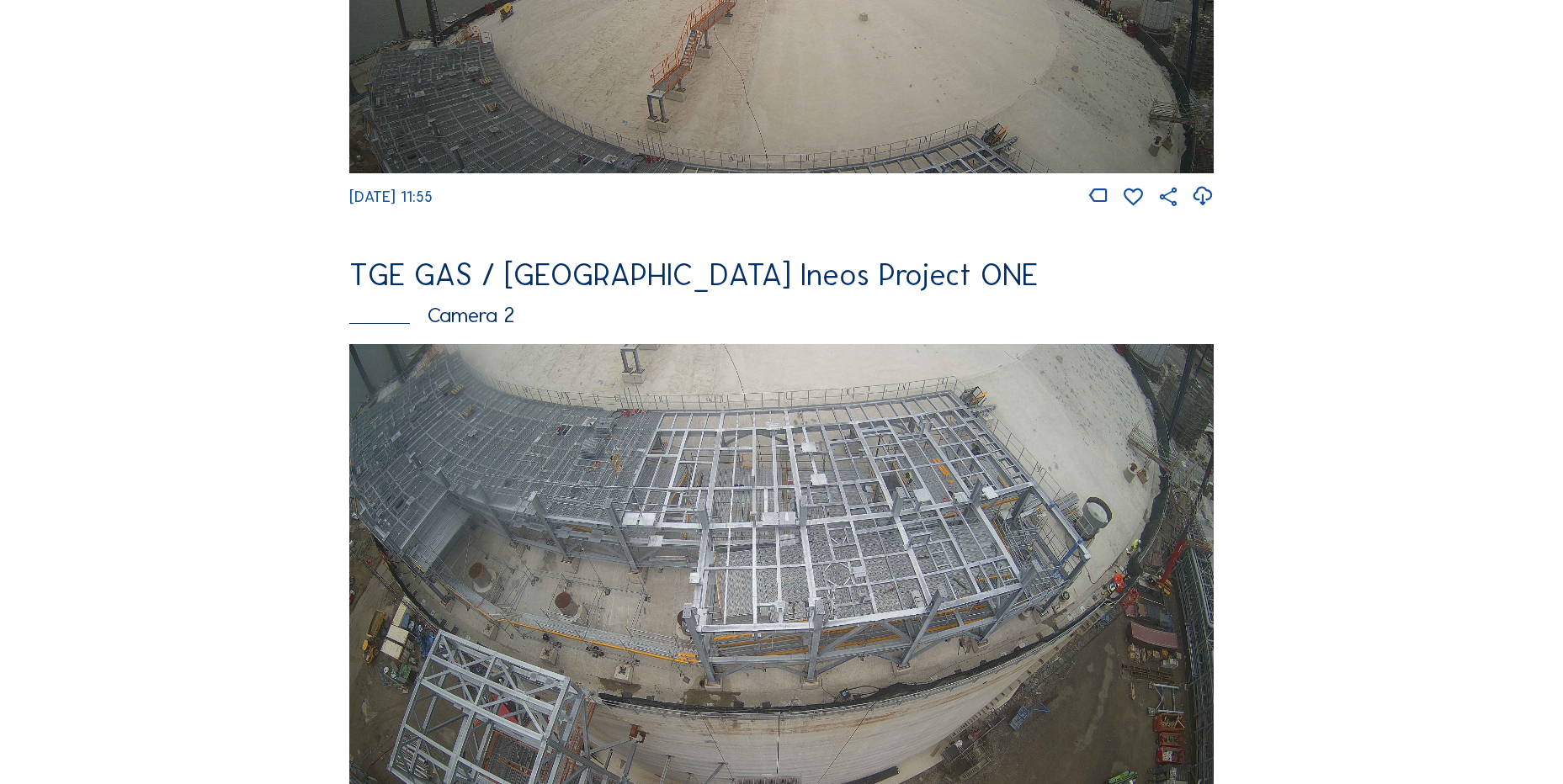
scroll to position [590, 0]
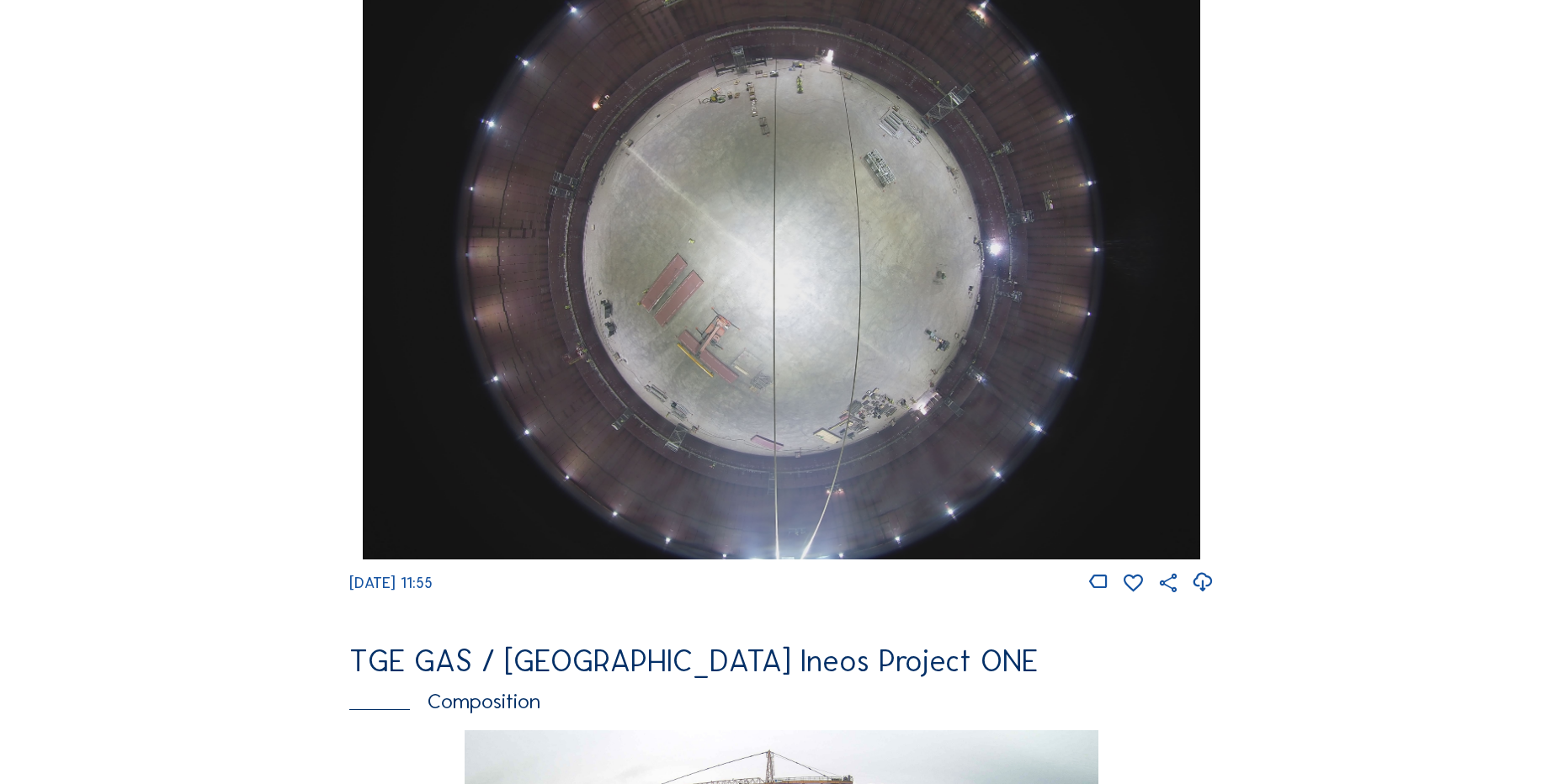
scroll to position [1430, 0]
